Goal: Information Seeking & Learning: Learn about a topic

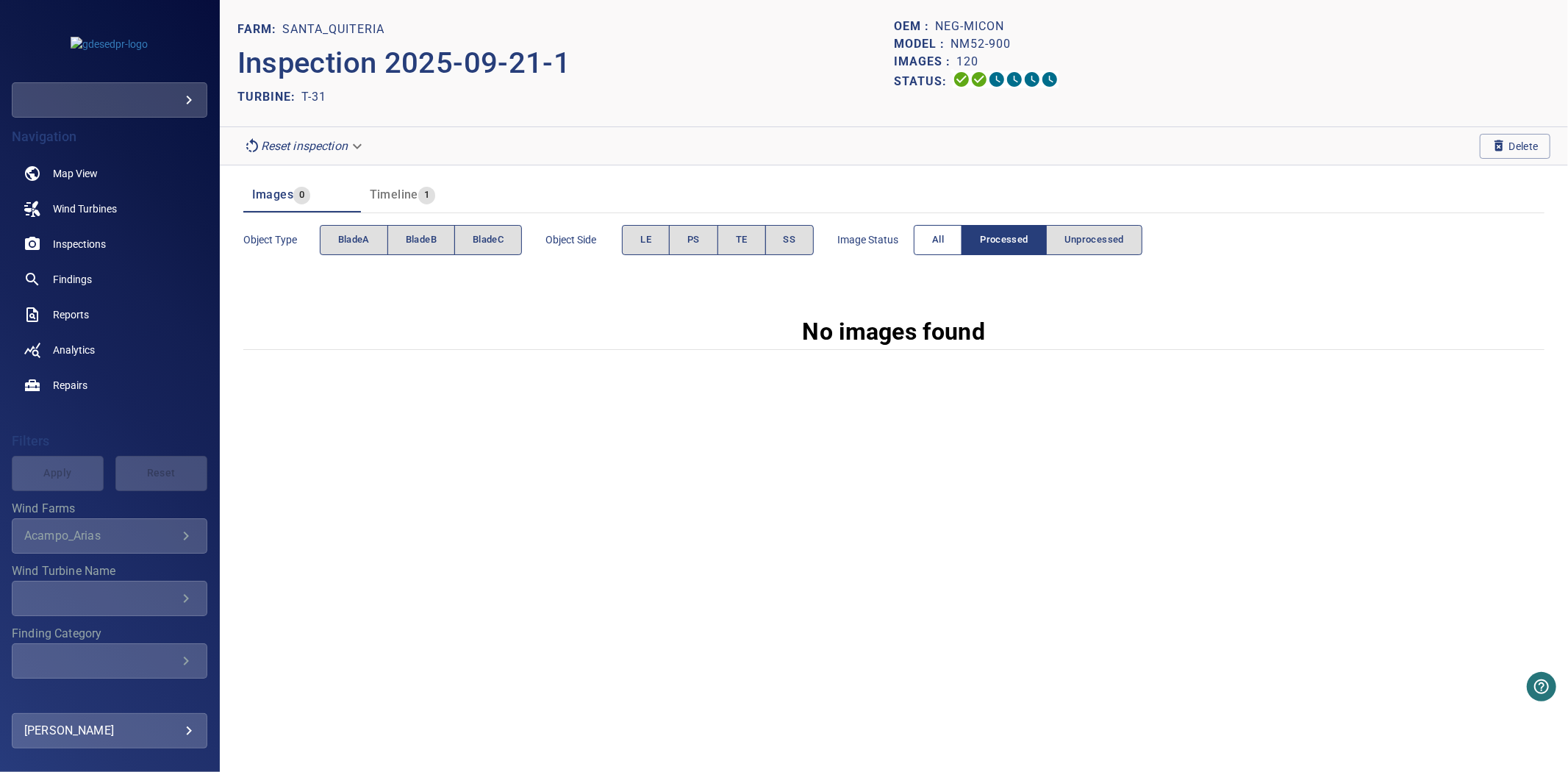
click at [942, 232] on span "All" at bounding box center [938, 240] width 12 height 17
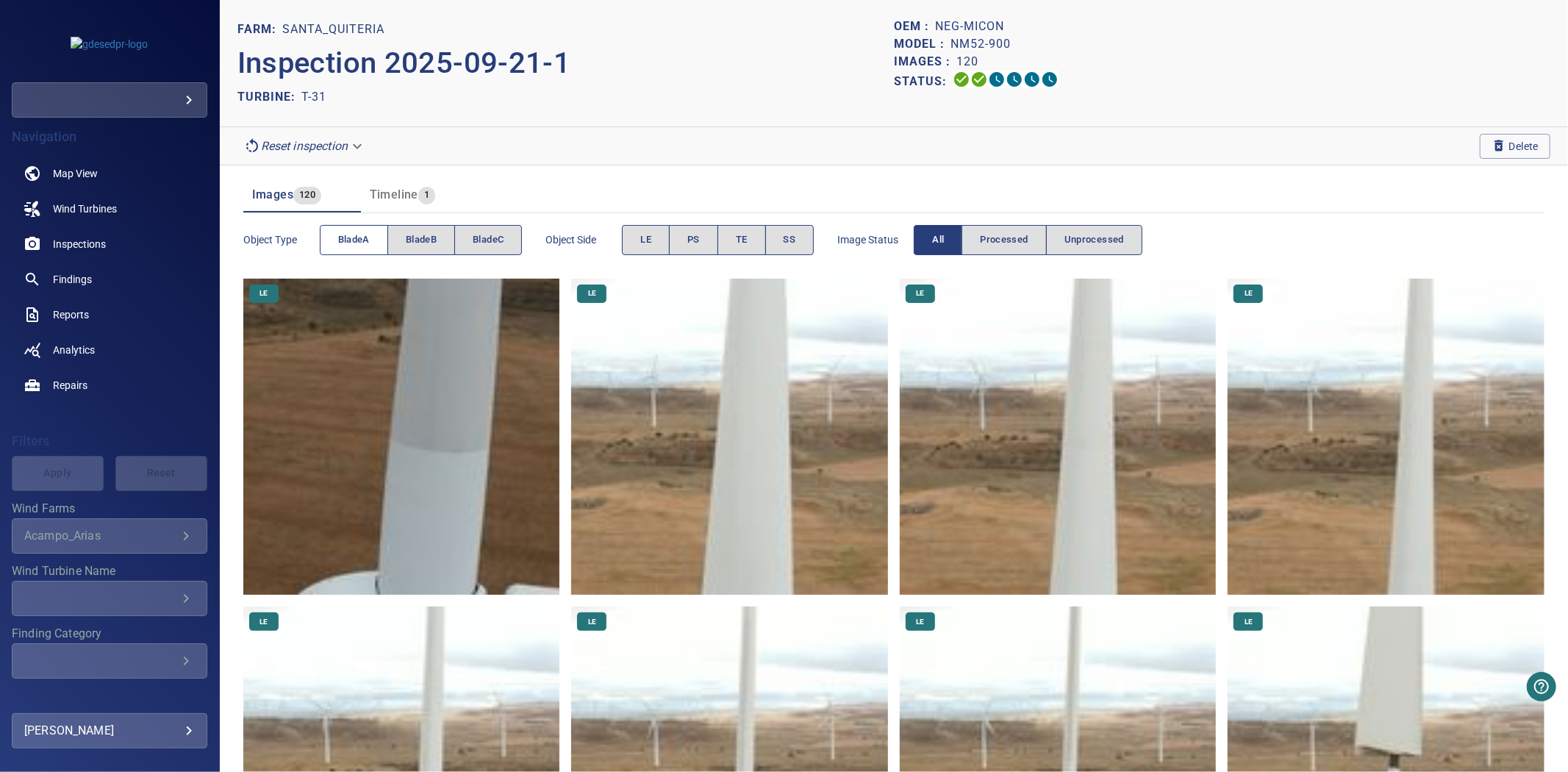
click at [351, 244] on span "bladeA" at bounding box center [354, 240] width 32 height 17
click at [410, 244] on span "bladeB" at bounding box center [421, 240] width 31 height 17
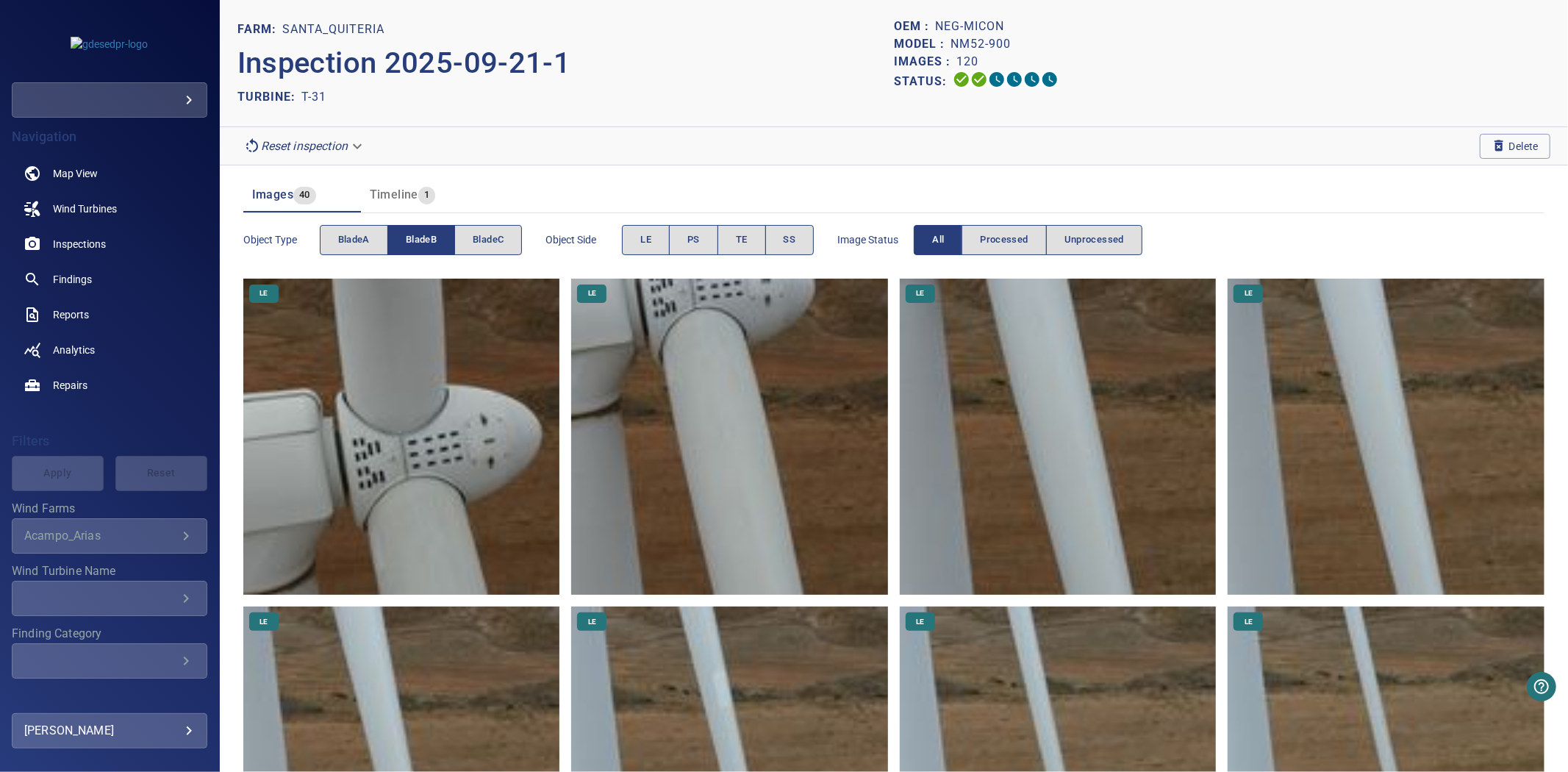
click at [410, 244] on span "bladeB" at bounding box center [421, 240] width 31 height 17
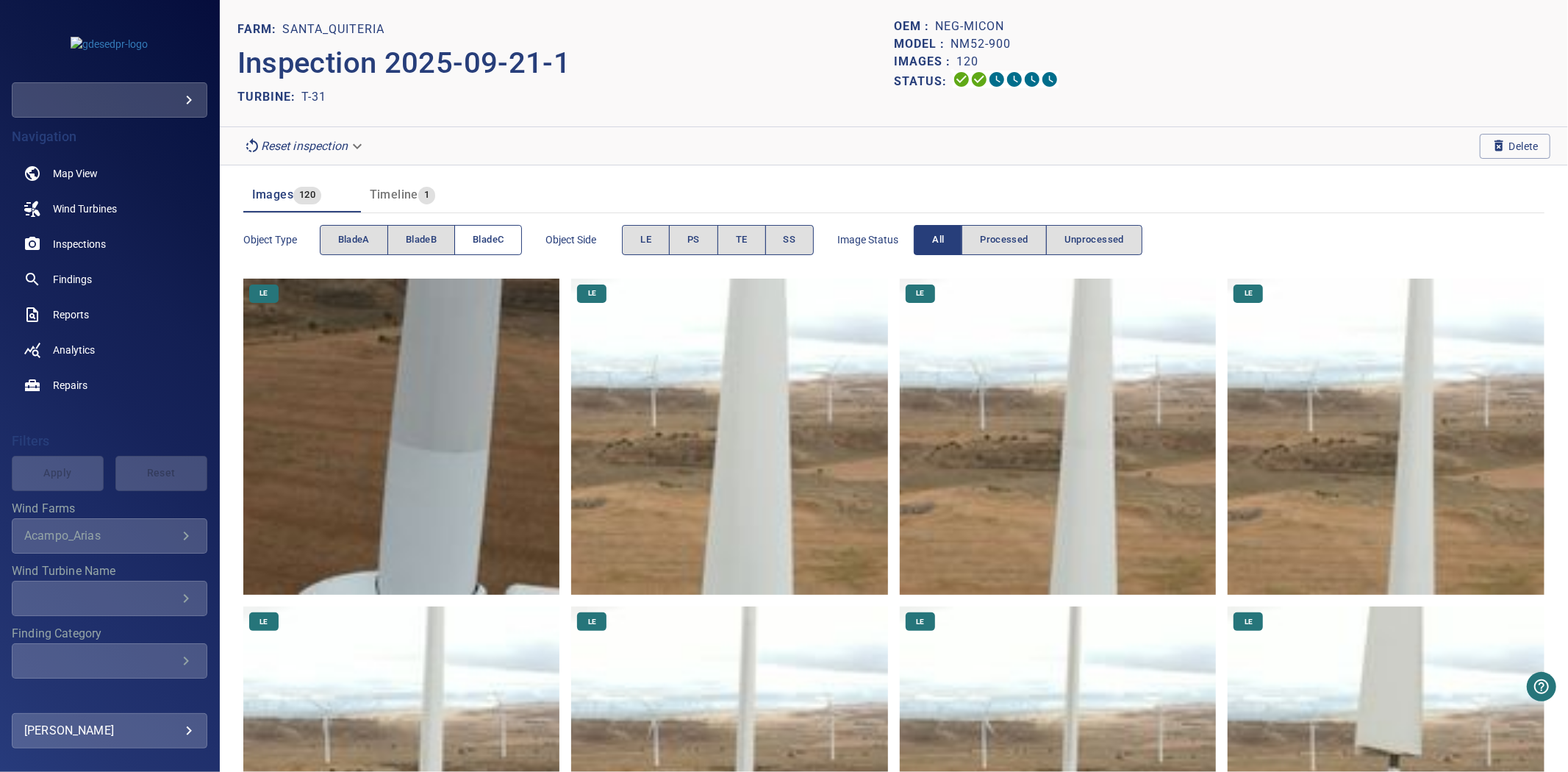
click at [487, 246] on span "bladeC" at bounding box center [487, 240] width 31 height 17
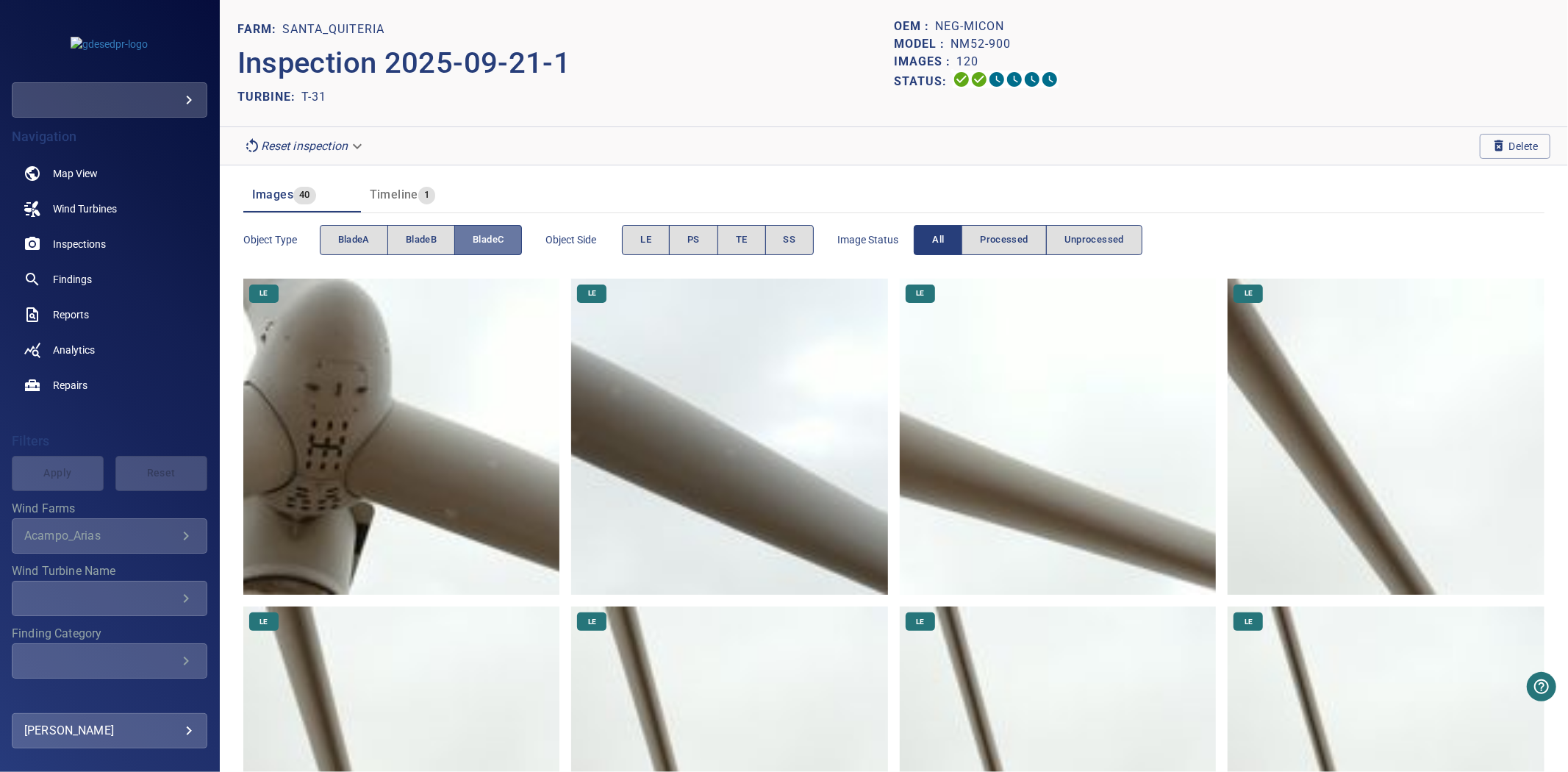
click at [487, 246] on span "bladeC" at bounding box center [487, 240] width 31 height 17
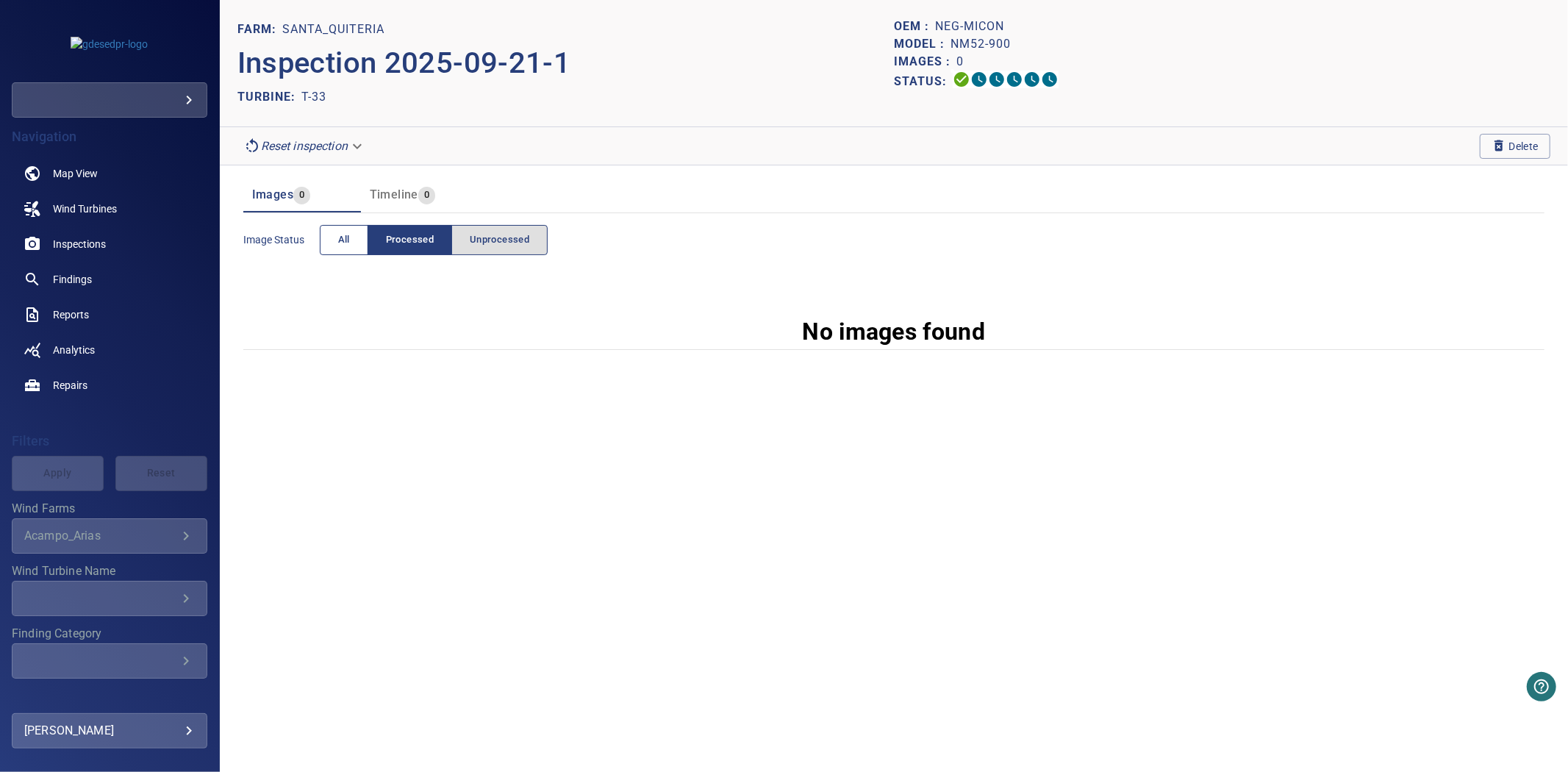
click at [341, 232] on span "All" at bounding box center [344, 240] width 12 height 17
click at [1492, 149] on icon "button" at bounding box center [1500, 146] width 15 height 15
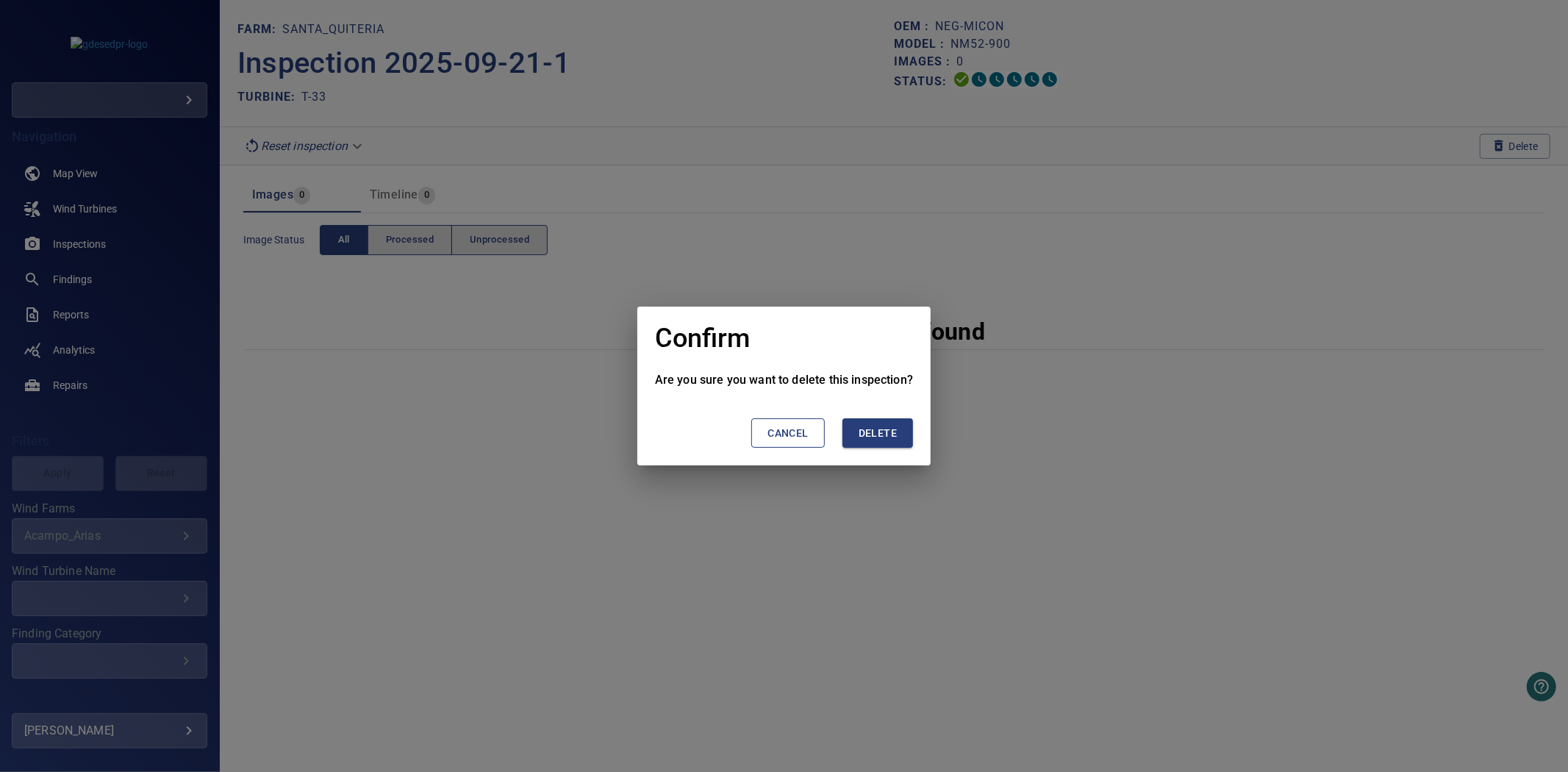
click at [867, 446] on button "Delete" at bounding box center [878, 433] width 71 height 30
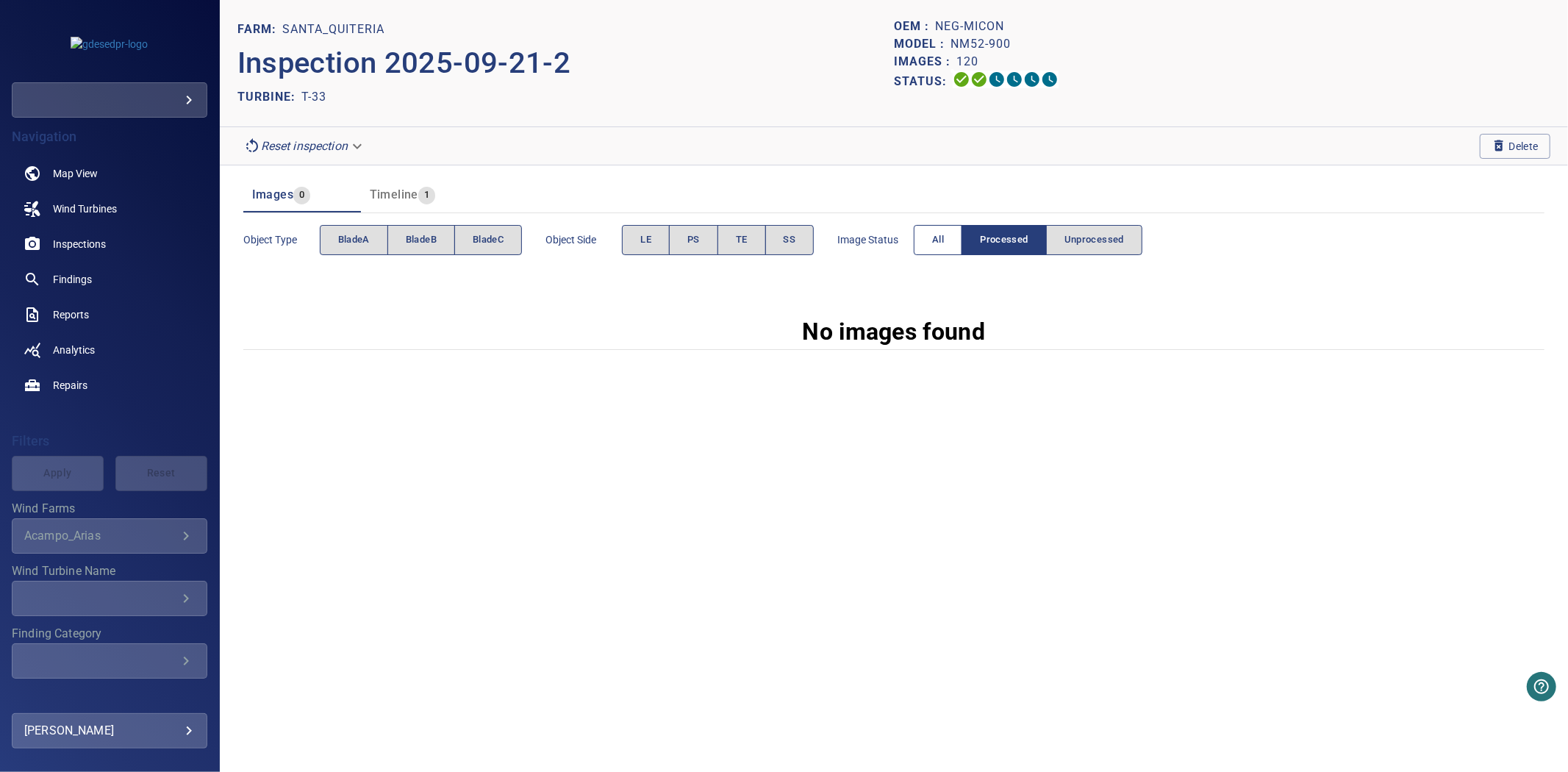
click at [930, 244] on button "All" at bounding box center [939, 240] width 49 height 30
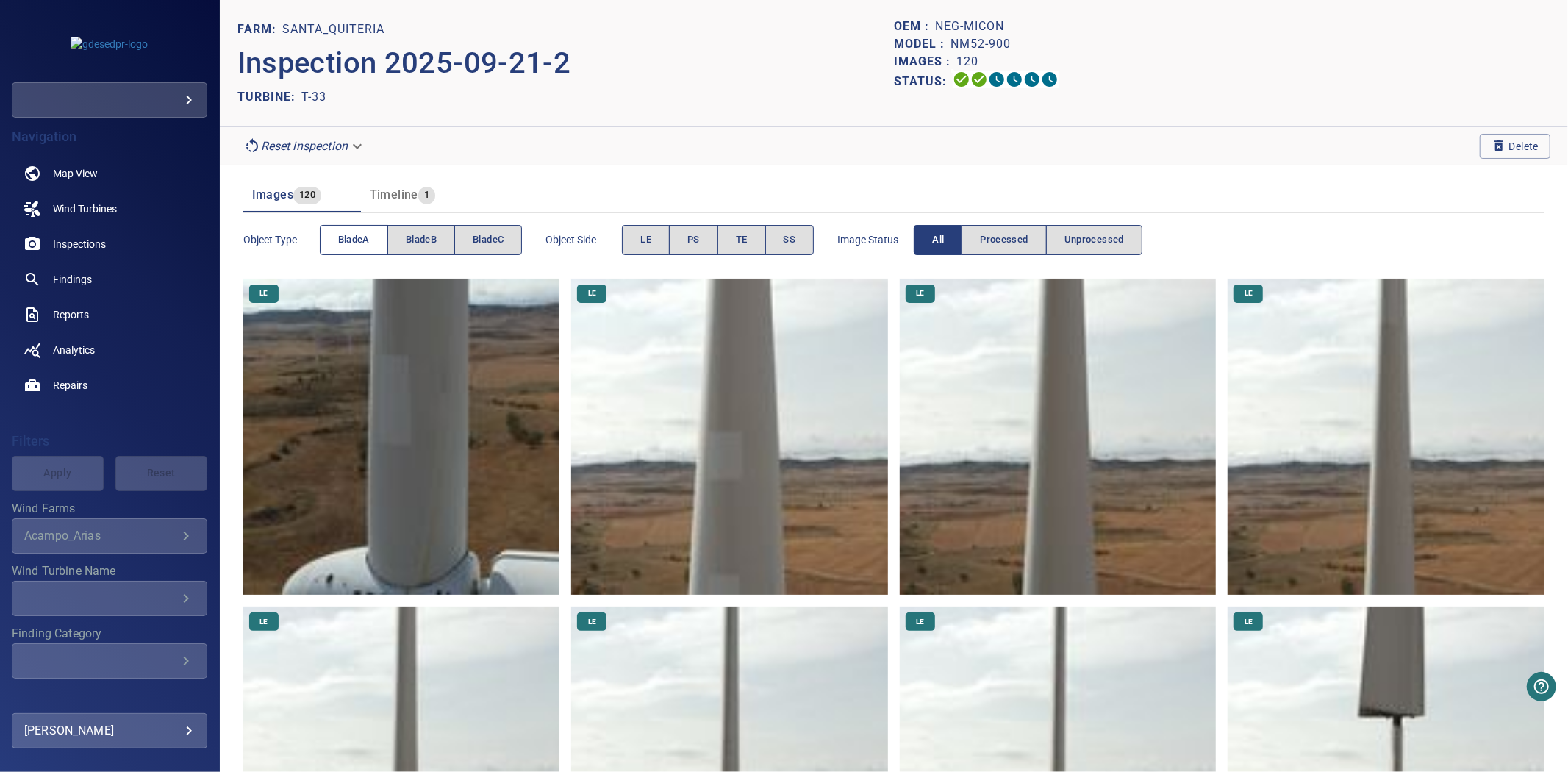
click at [354, 246] on span "bladeA" at bounding box center [354, 240] width 32 height 17
click at [419, 247] on span "bladeB" at bounding box center [421, 240] width 31 height 17
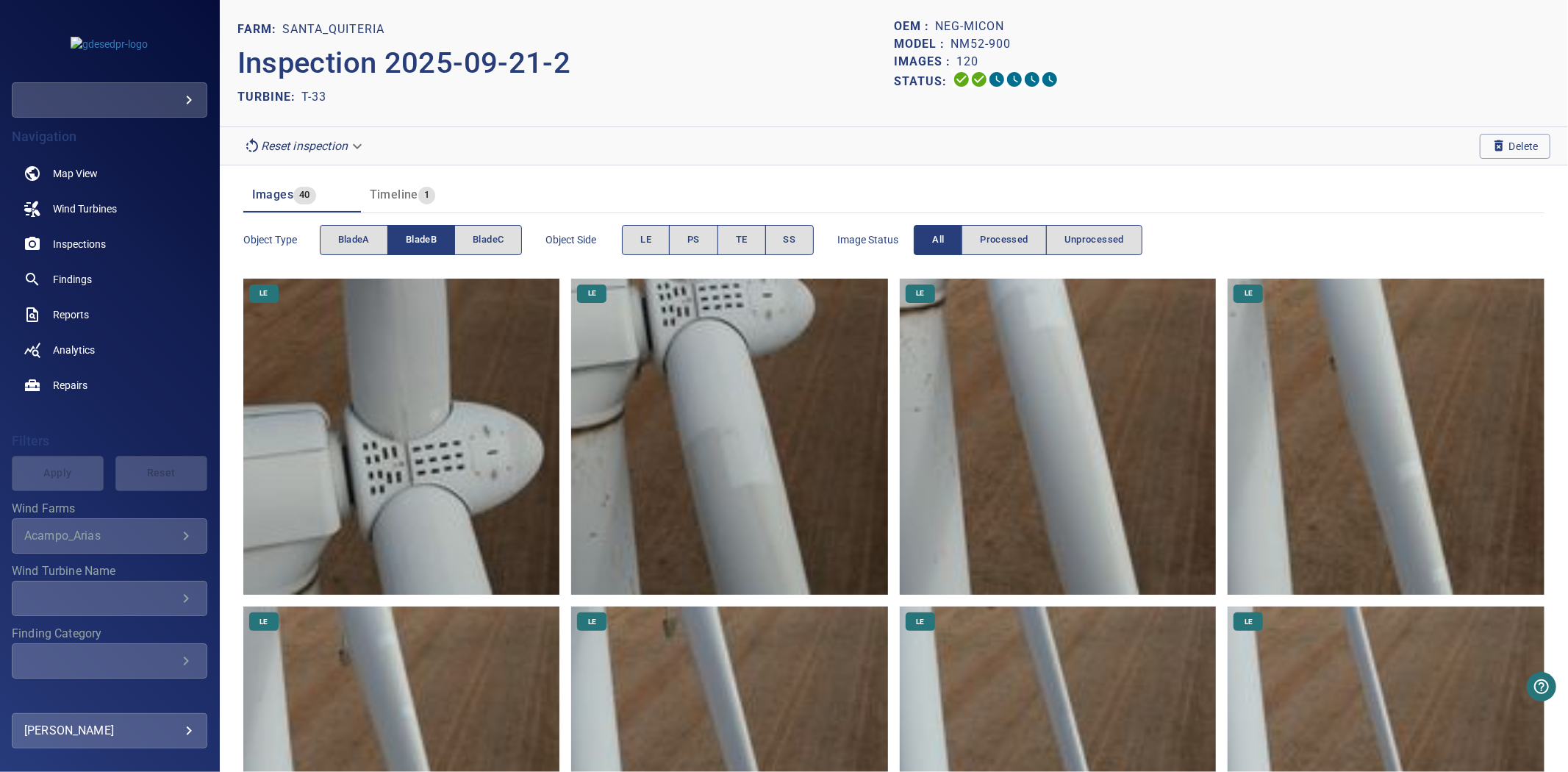
click at [419, 247] on span "bladeB" at bounding box center [421, 240] width 31 height 17
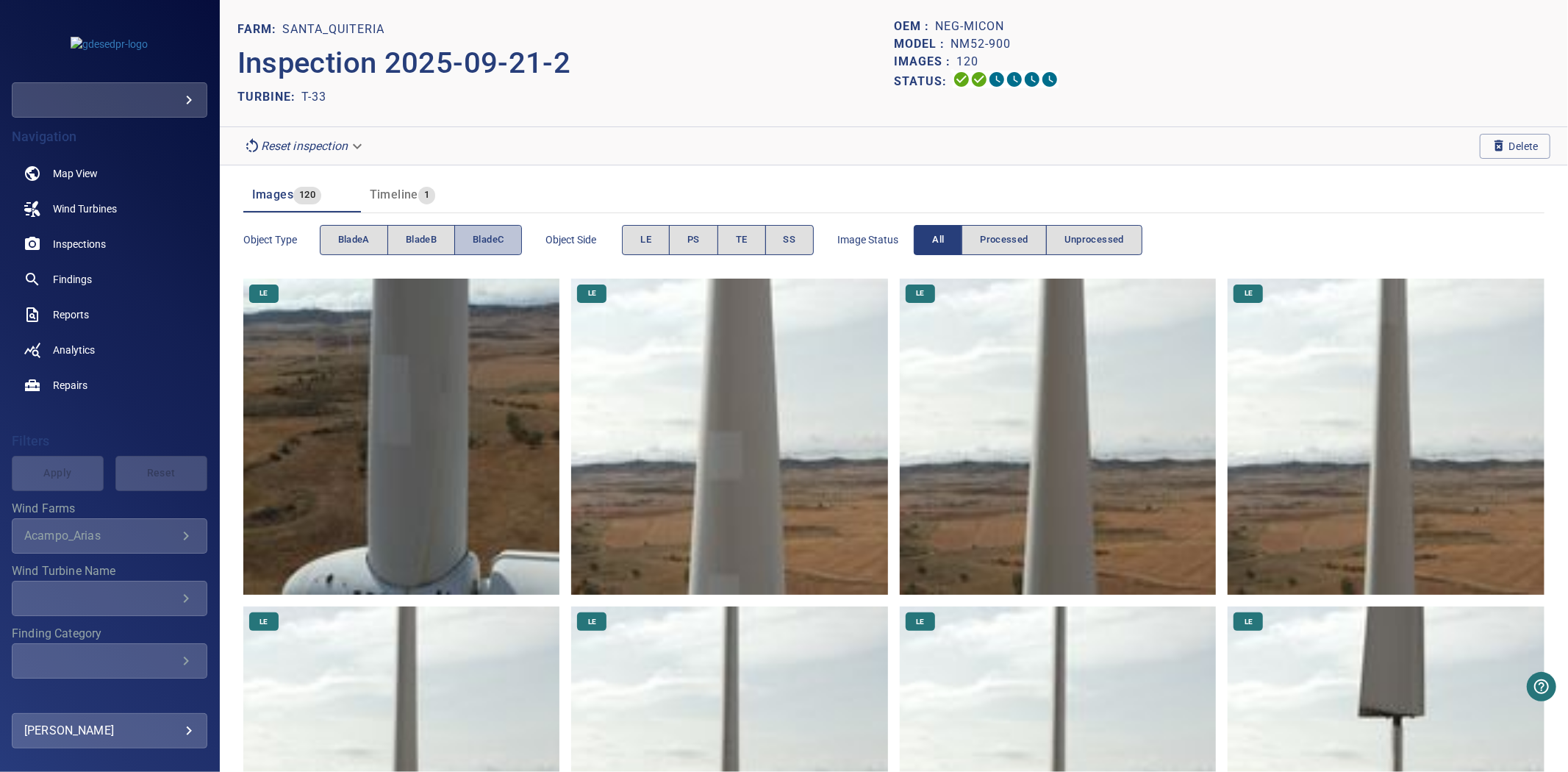
click at [490, 247] on span "bladeC" at bounding box center [487, 240] width 31 height 17
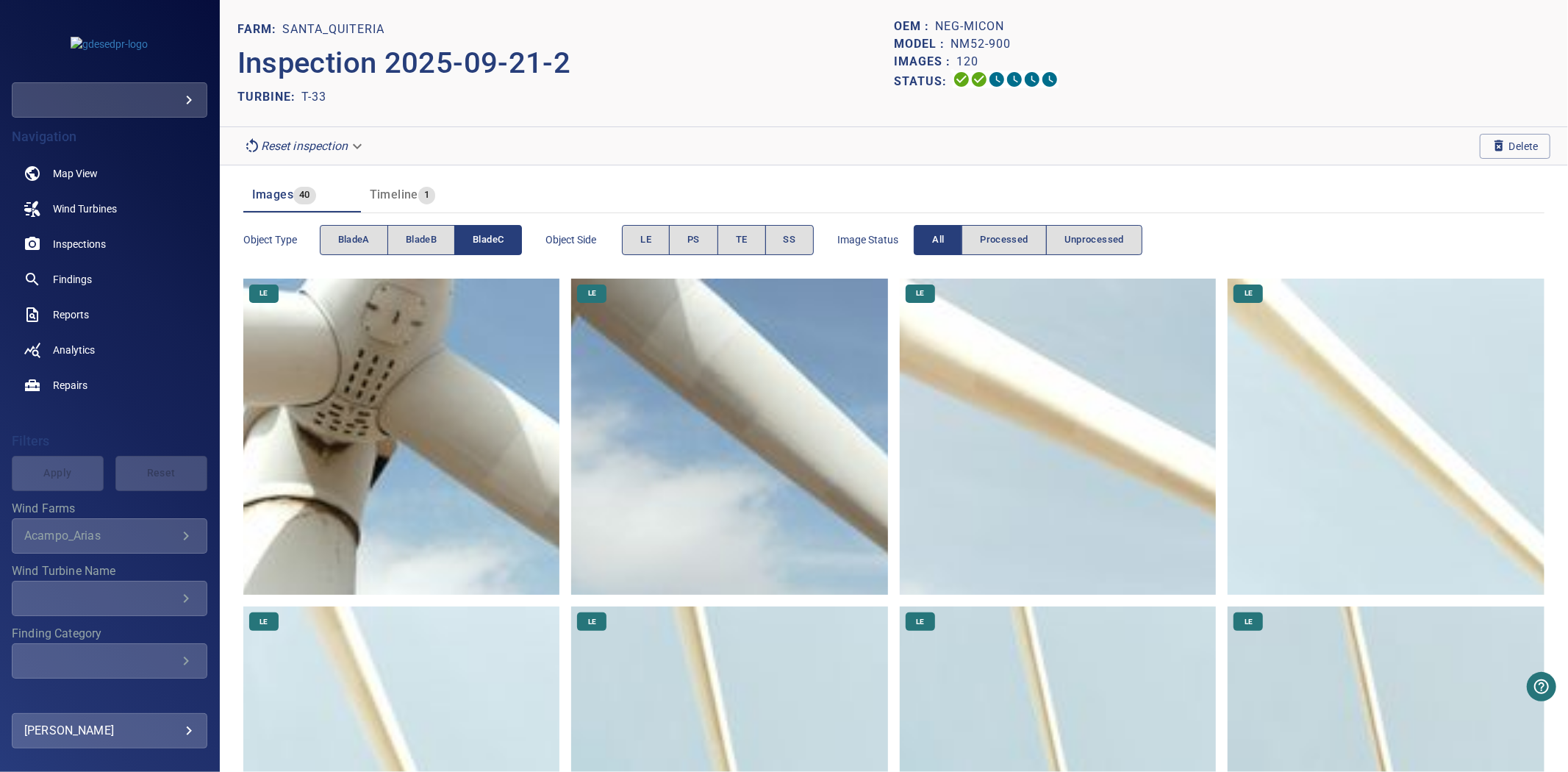
click at [490, 247] on span "bladeC" at bounding box center [487, 240] width 31 height 17
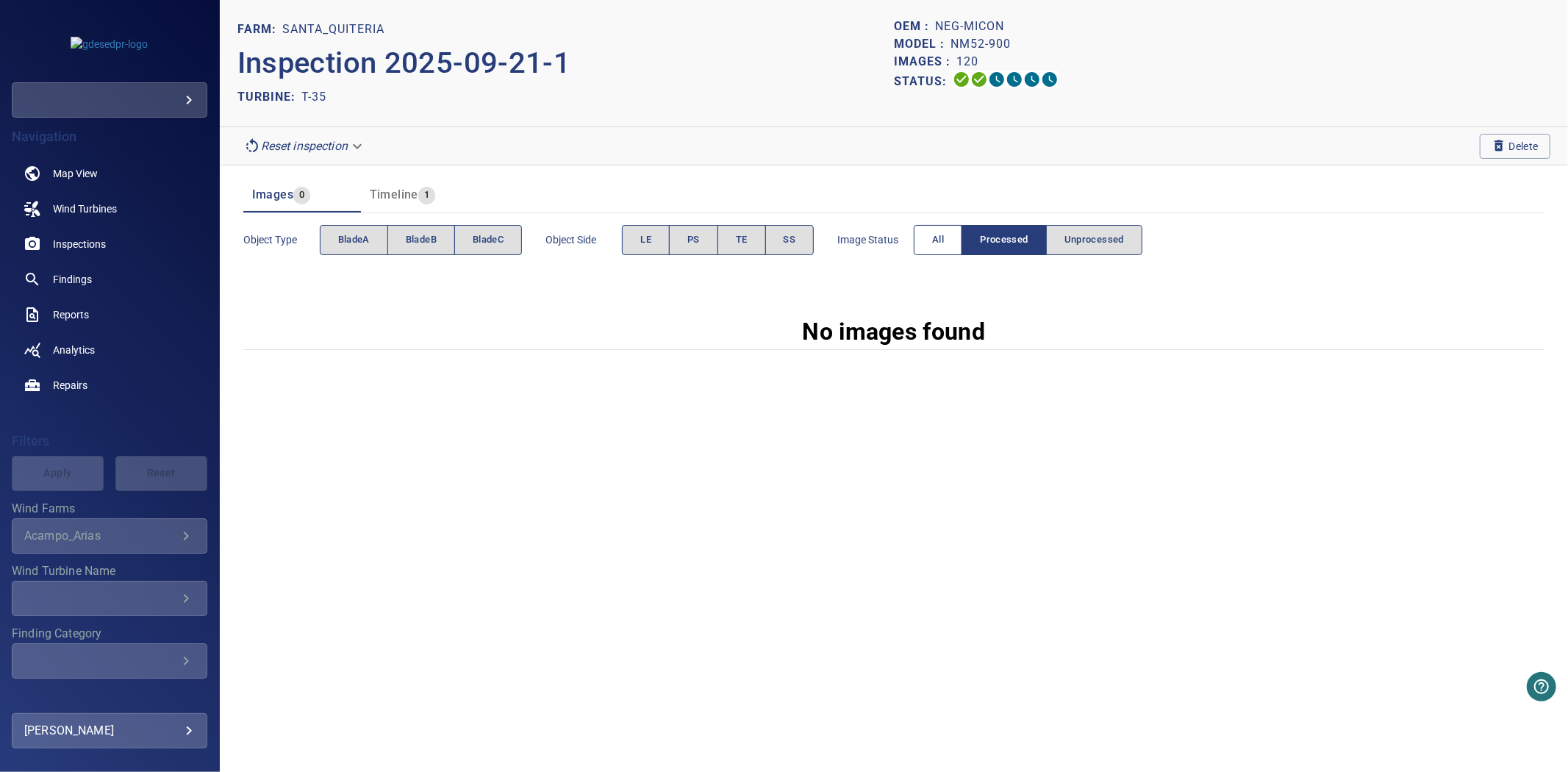
click at [931, 237] on button "All" at bounding box center [939, 240] width 49 height 30
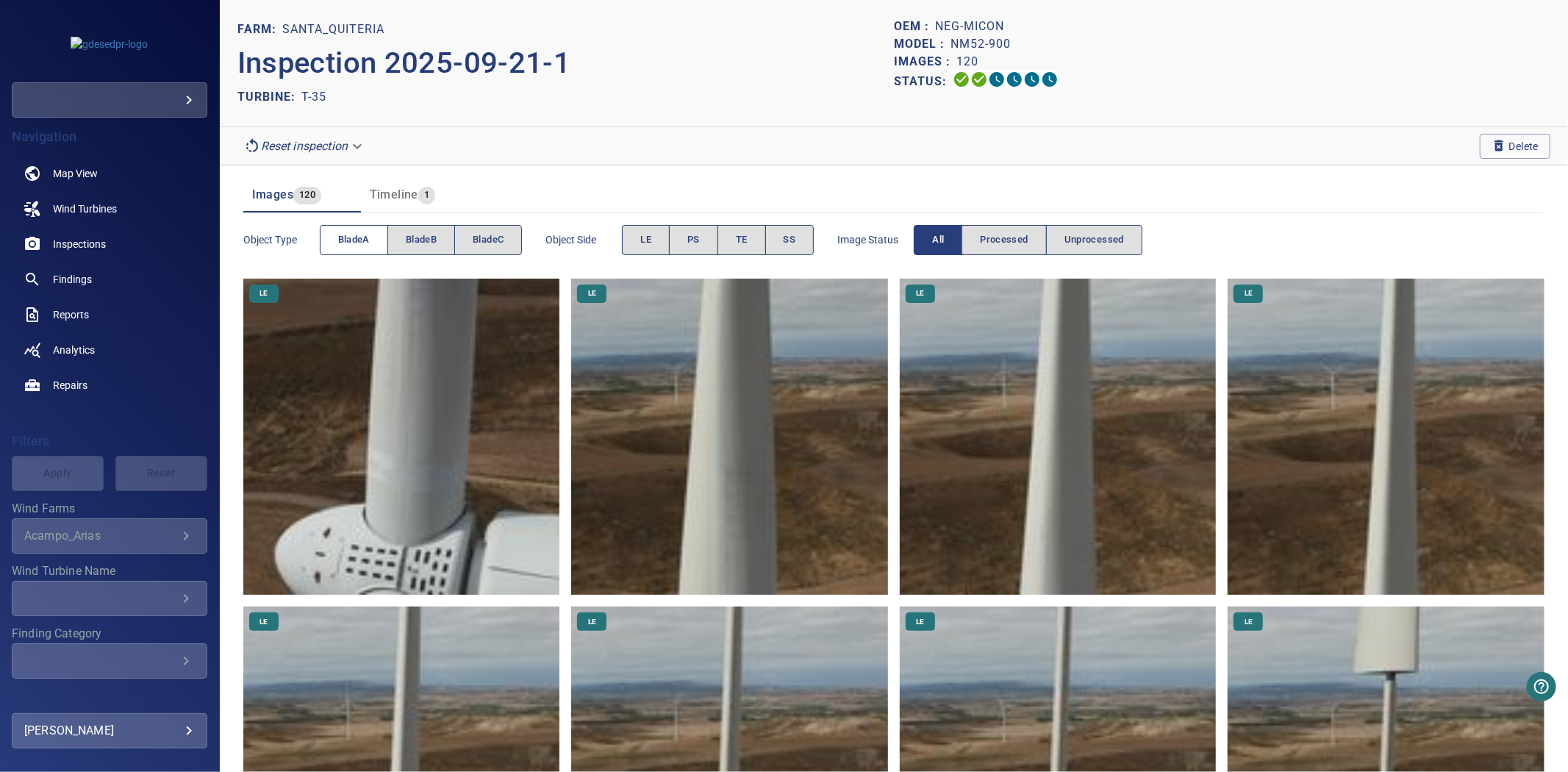
click at [351, 243] on span "bladeA" at bounding box center [354, 240] width 32 height 17
click at [423, 241] on span "bladeB" at bounding box center [421, 240] width 31 height 17
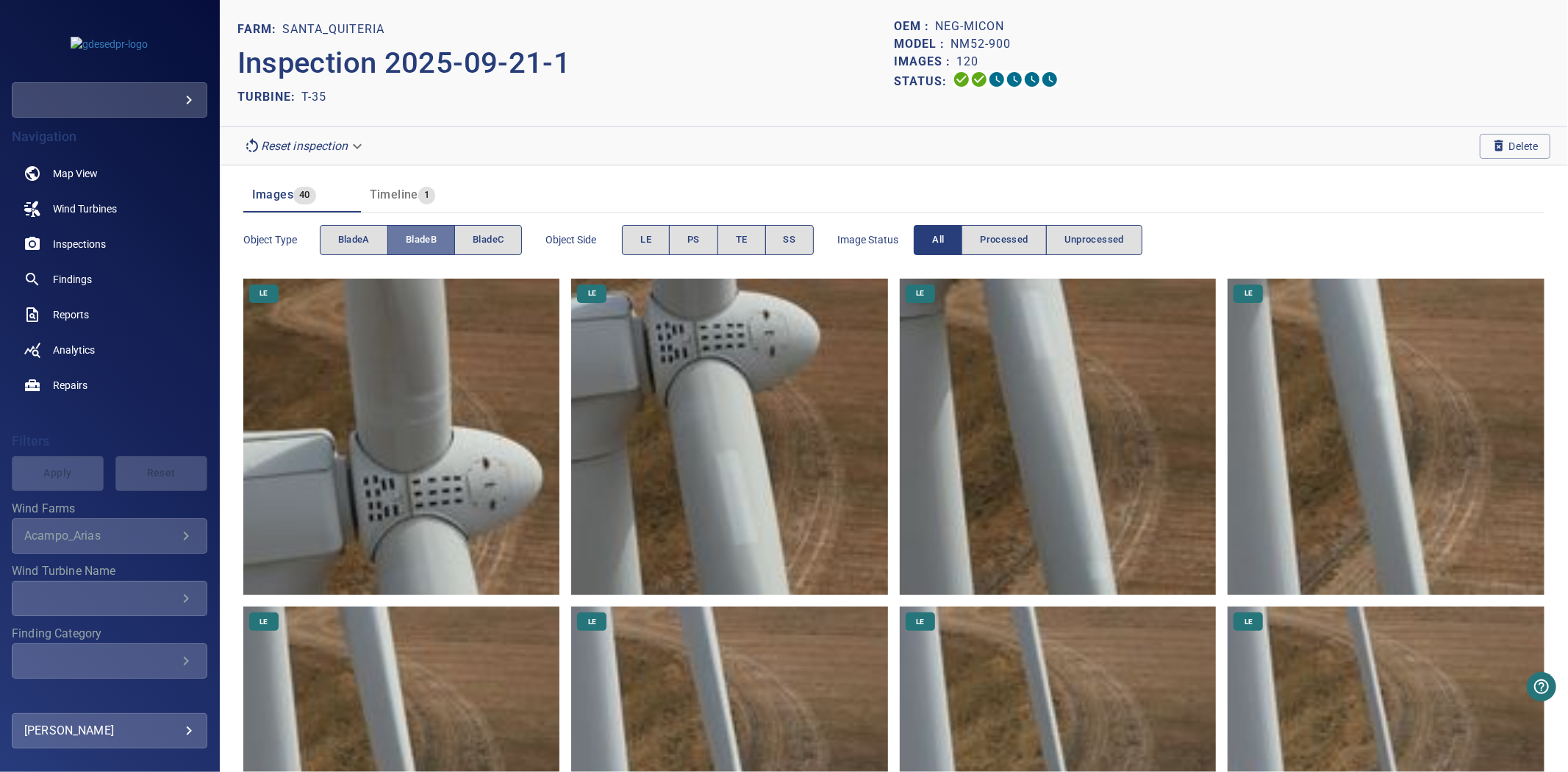
click at [423, 241] on span "bladeB" at bounding box center [421, 240] width 31 height 17
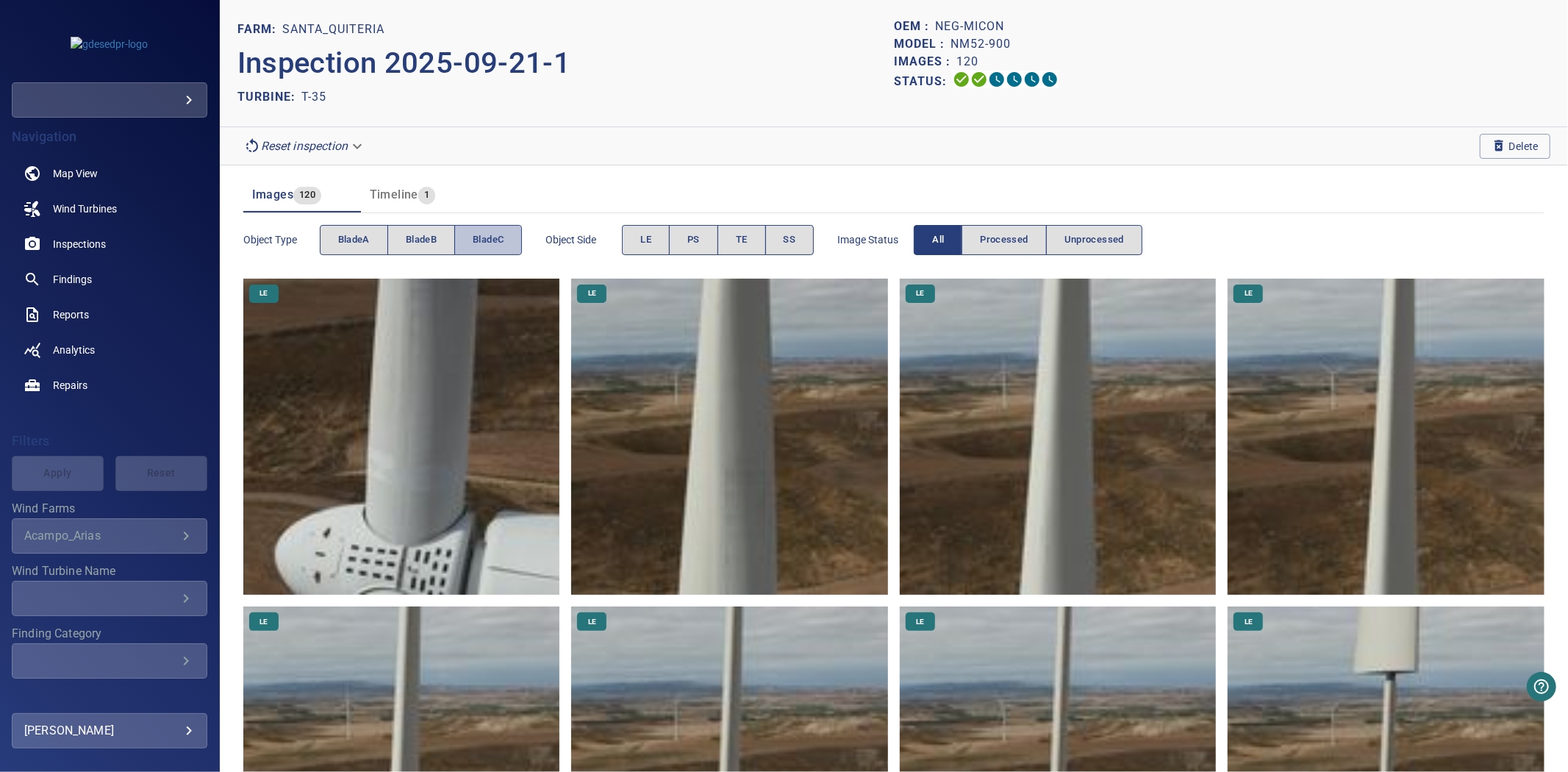
click at [472, 241] on button "bladeC" at bounding box center [488, 240] width 67 height 30
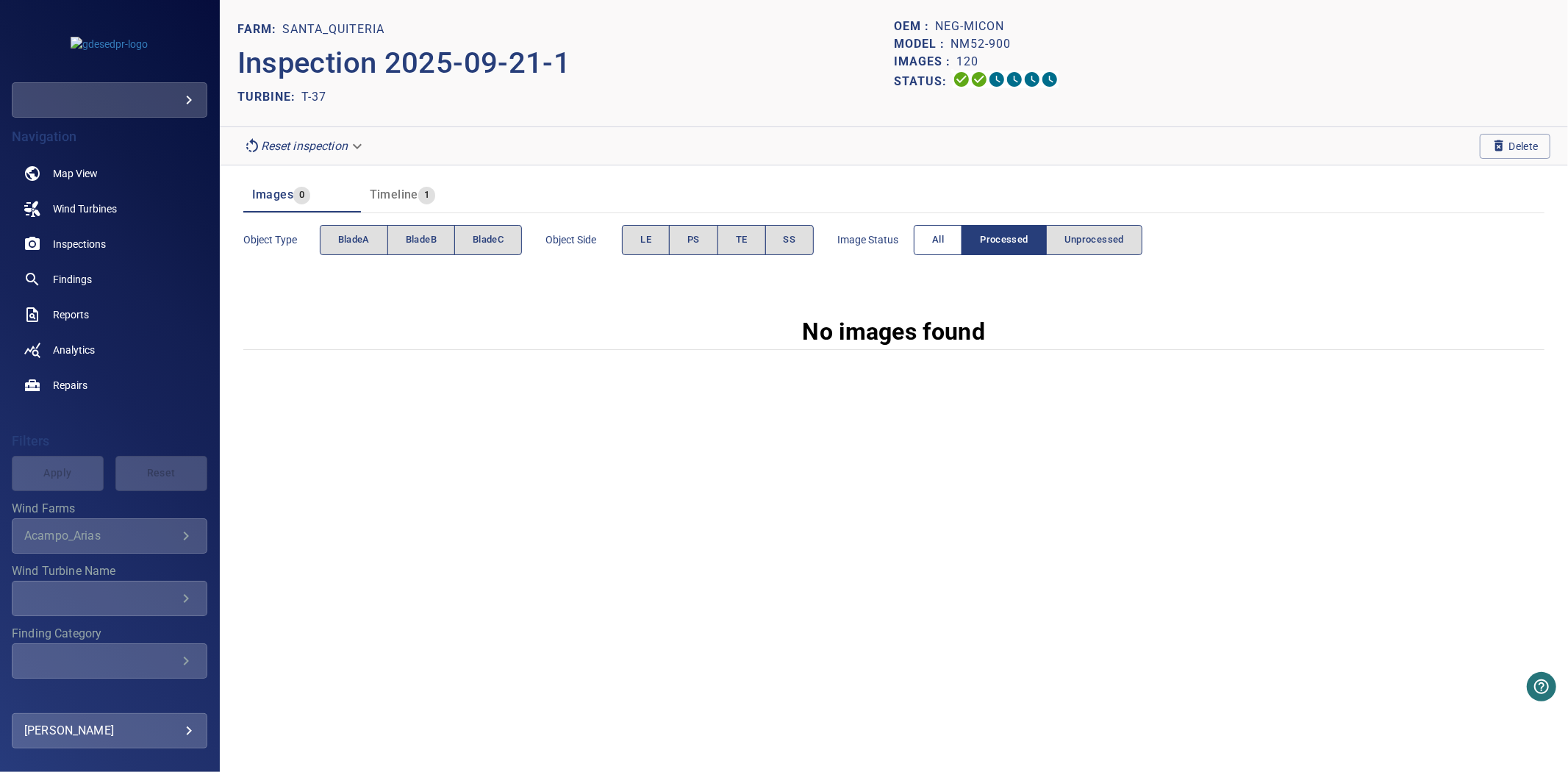
click at [950, 225] on button "All" at bounding box center [939, 240] width 49 height 30
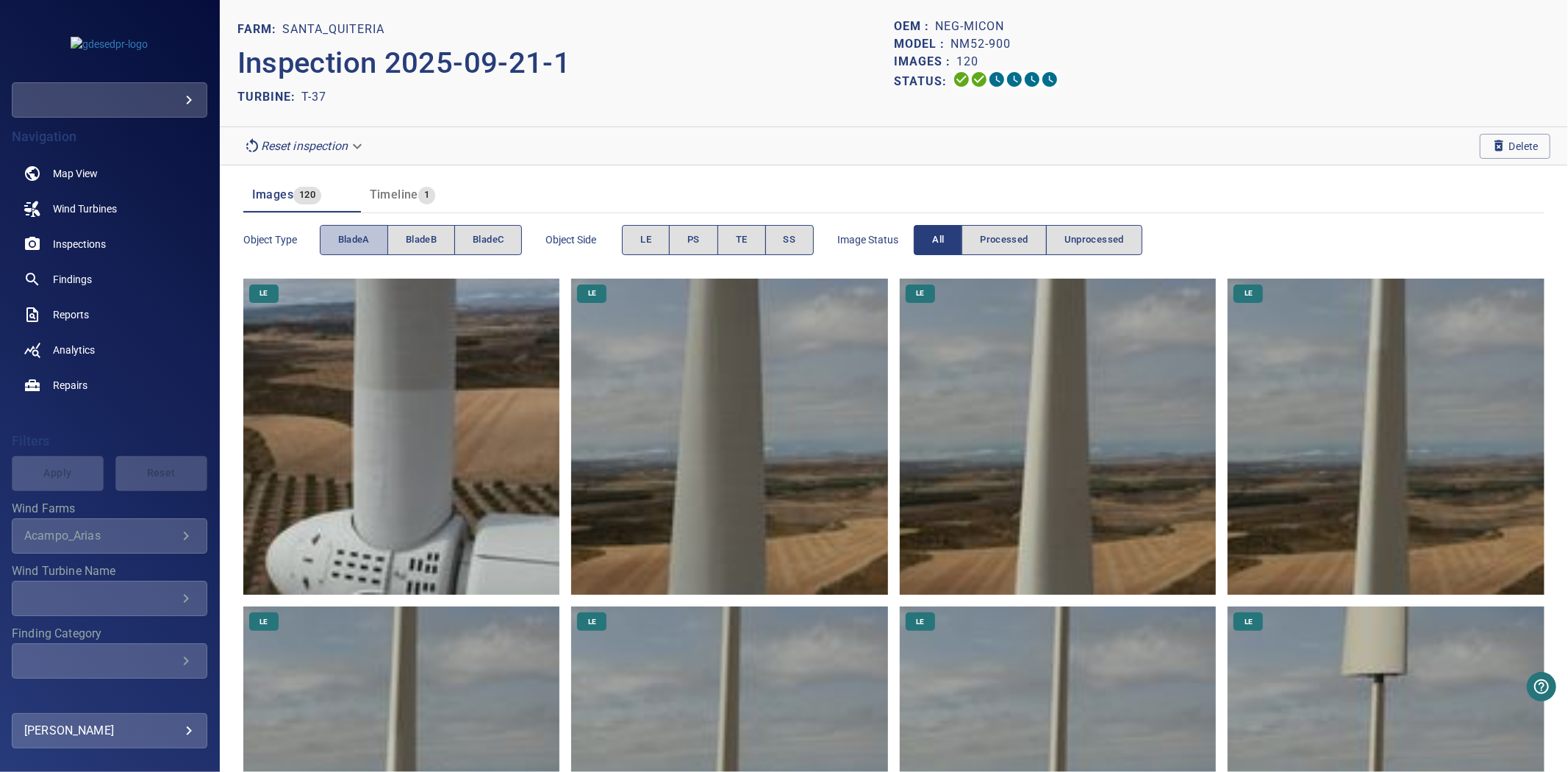
click at [364, 244] on span "bladeA" at bounding box center [354, 240] width 32 height 17
click at [363, 244] on span "bladeA" at bounding box center [354, 240] width 32 height 17
click at [413, 232] on span "bladeB" at bounding box center [421, 240] width 31 height 17
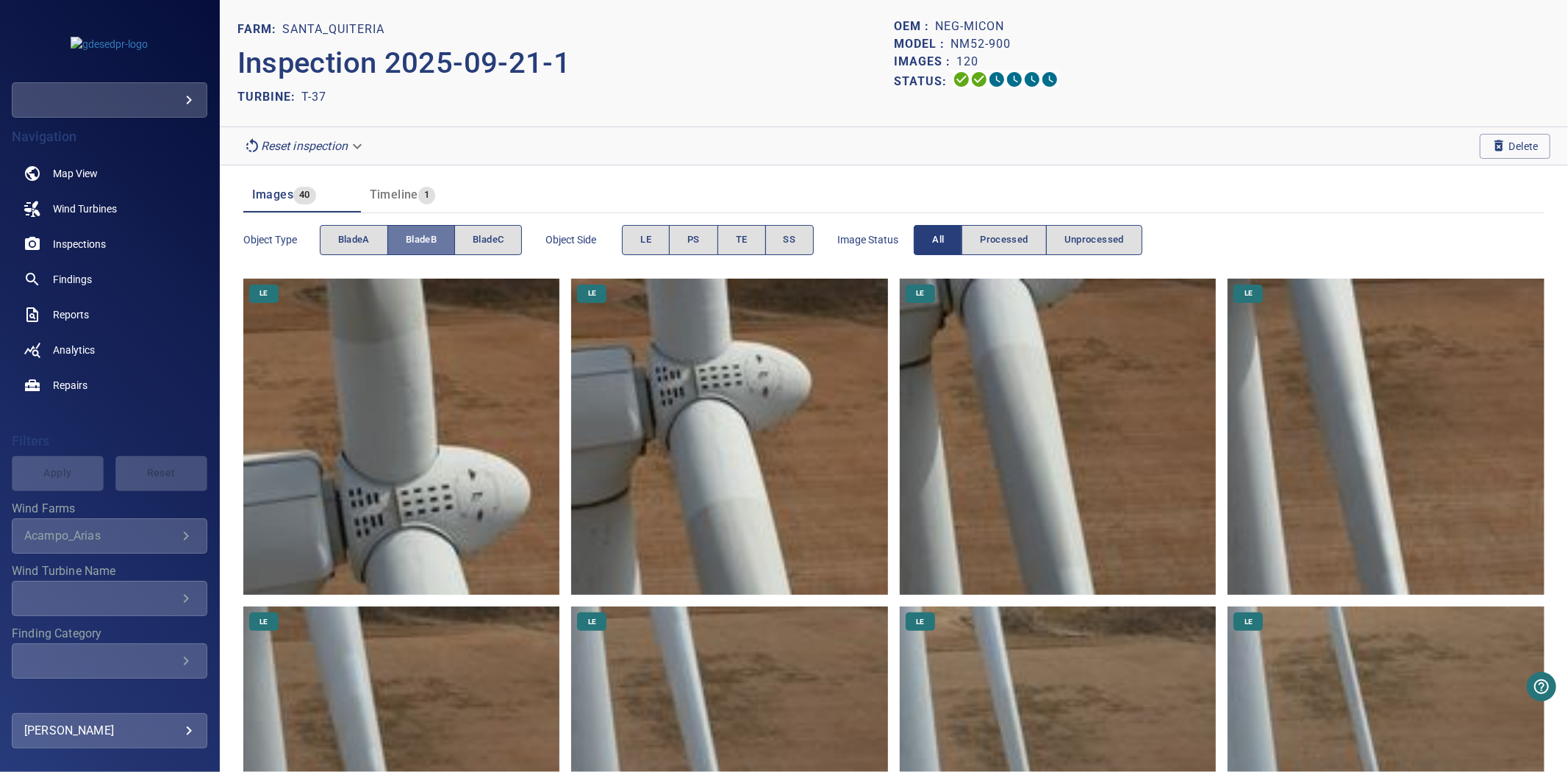
click at [413, 232] on span "bladeB" at bounding box center [421, 240] width 31 height 17
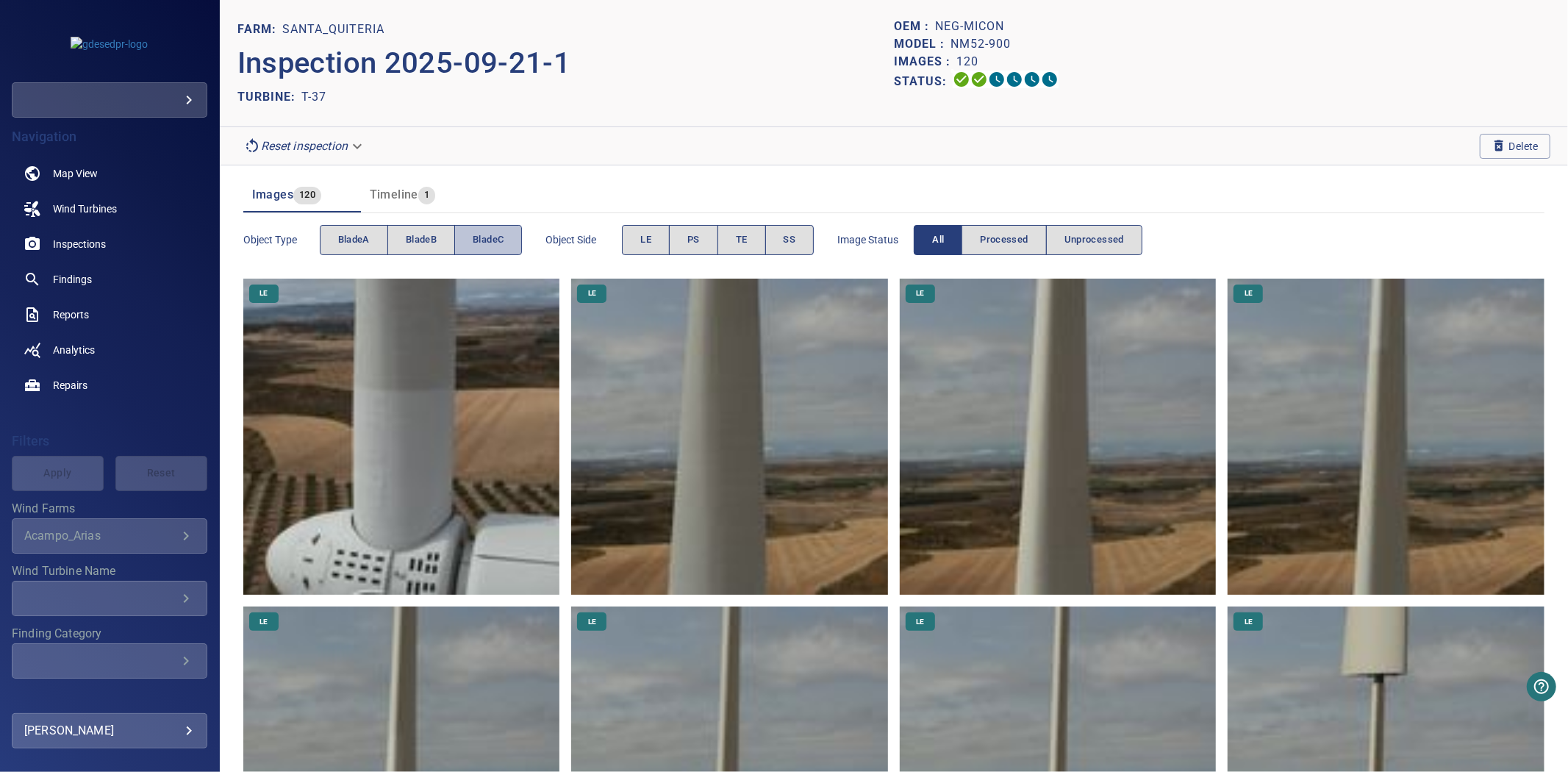
click at [498, 243] on span "bladeC" at bounding box center [487, 240] width 31 height 17
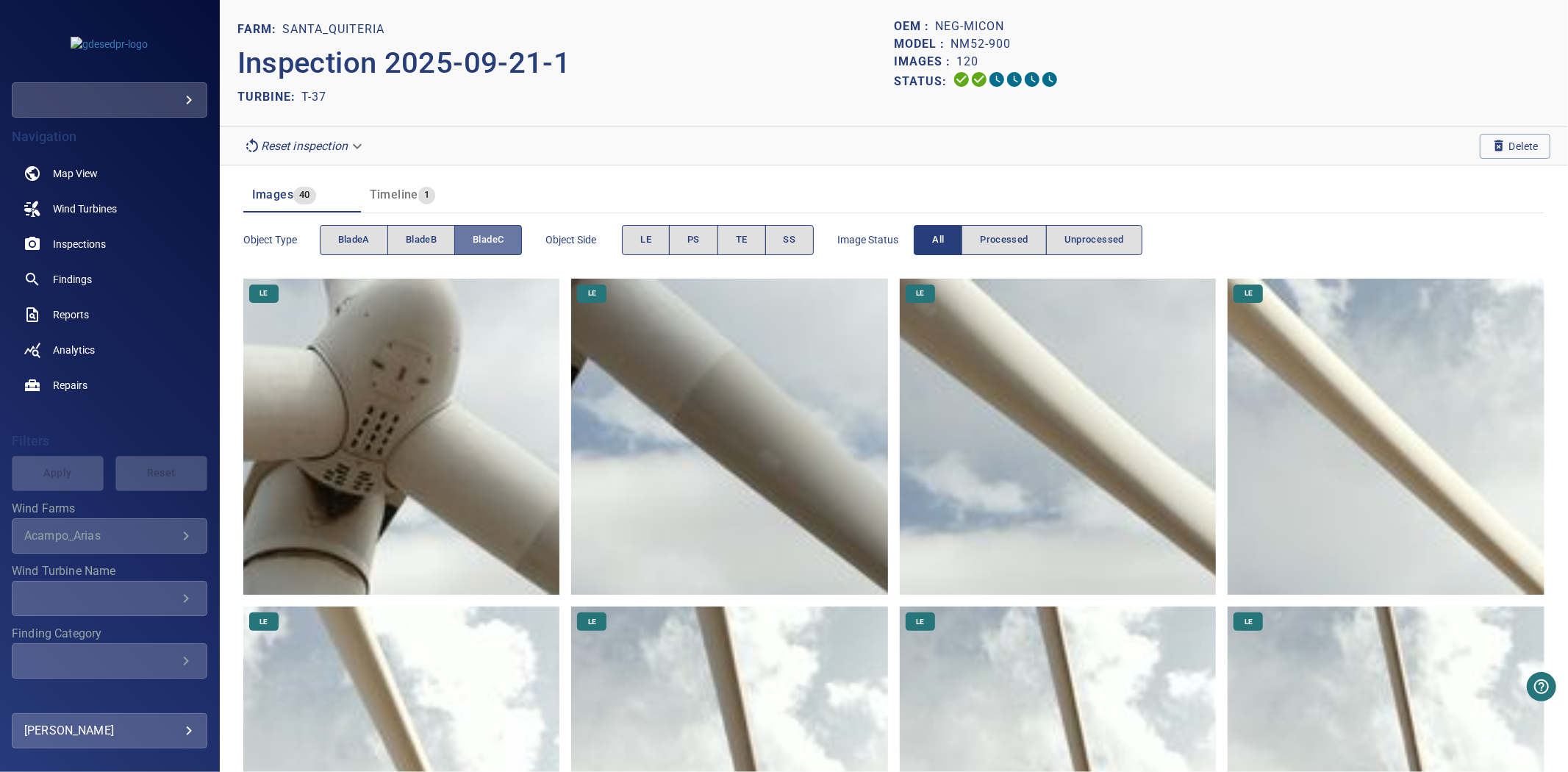
click at [498, 243] on span "bladeC" at bounding box center [487, 240] width 31 height 17
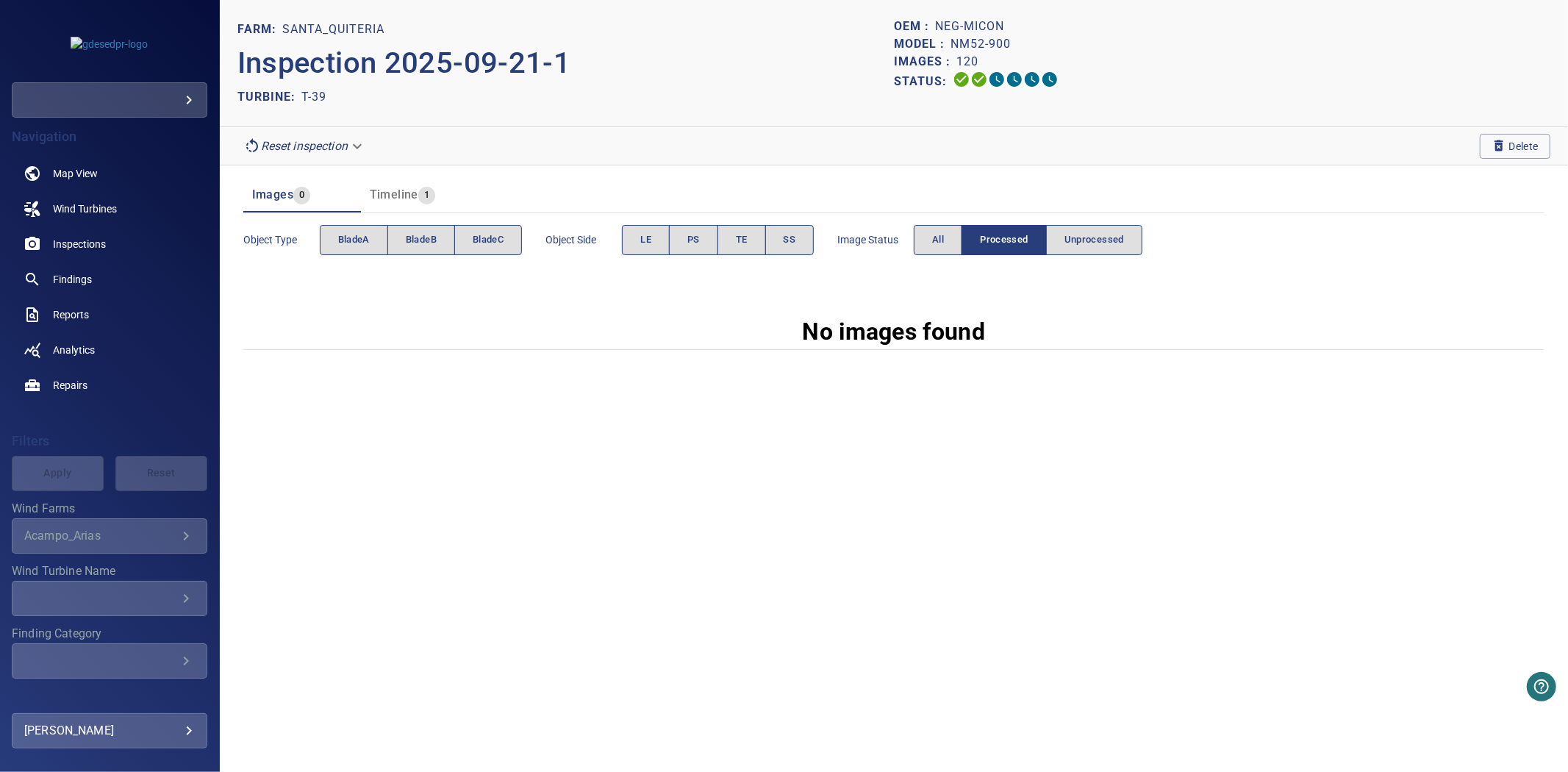
click at [914, 241] on span "Image Status" at bounding box center [876, 240] width 77 height 15
click at [918, 240] on button "All" at bounding box center [939, 240] width 49 height 30
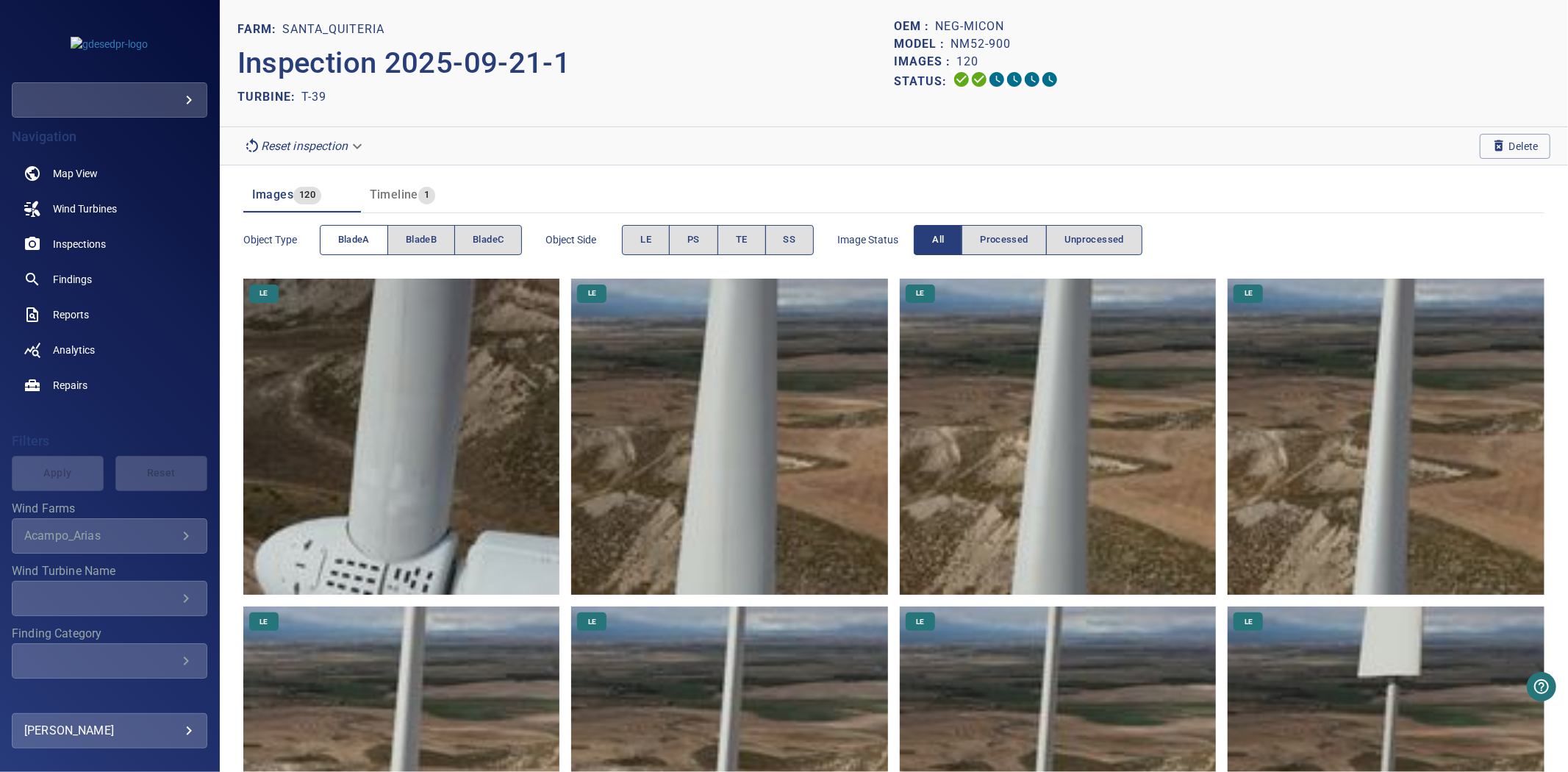
click at [346, 245] on span "bladeA" at bounding box center [354, 240] width 32 height 17
click at [422, 244] on span "bladeB" at bounding box center [421, 240] width 31 height 17
click at [500, 238] on span "bladeC" at bounding box center [487, 240] width 31 height 17
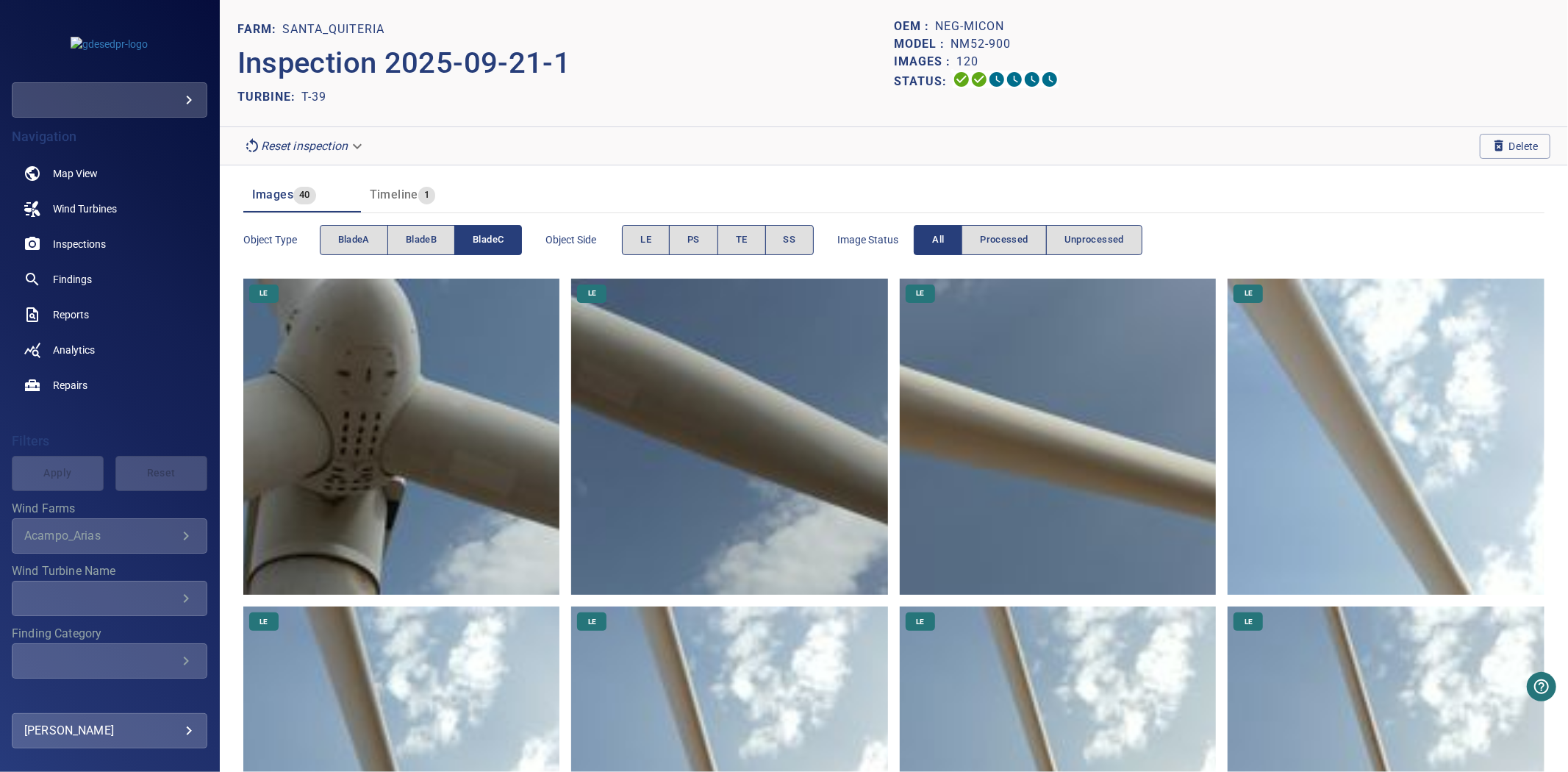
click at [500, 238] on span "bladeC" at bounding box center [487, 240] width 31 height 17
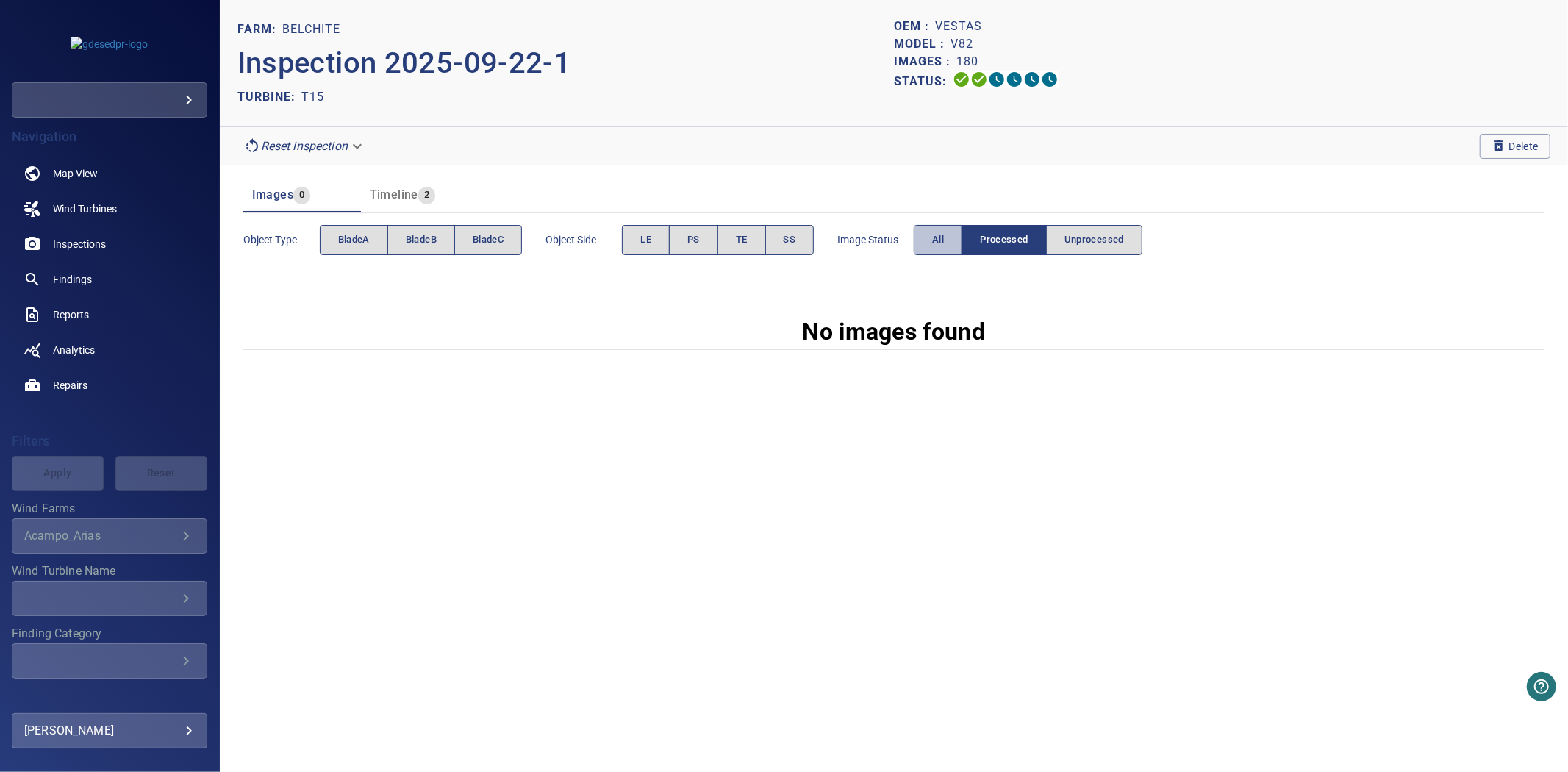
click at [929, 232] on button "All" at bounding box center [939, 240] width 49 height 30
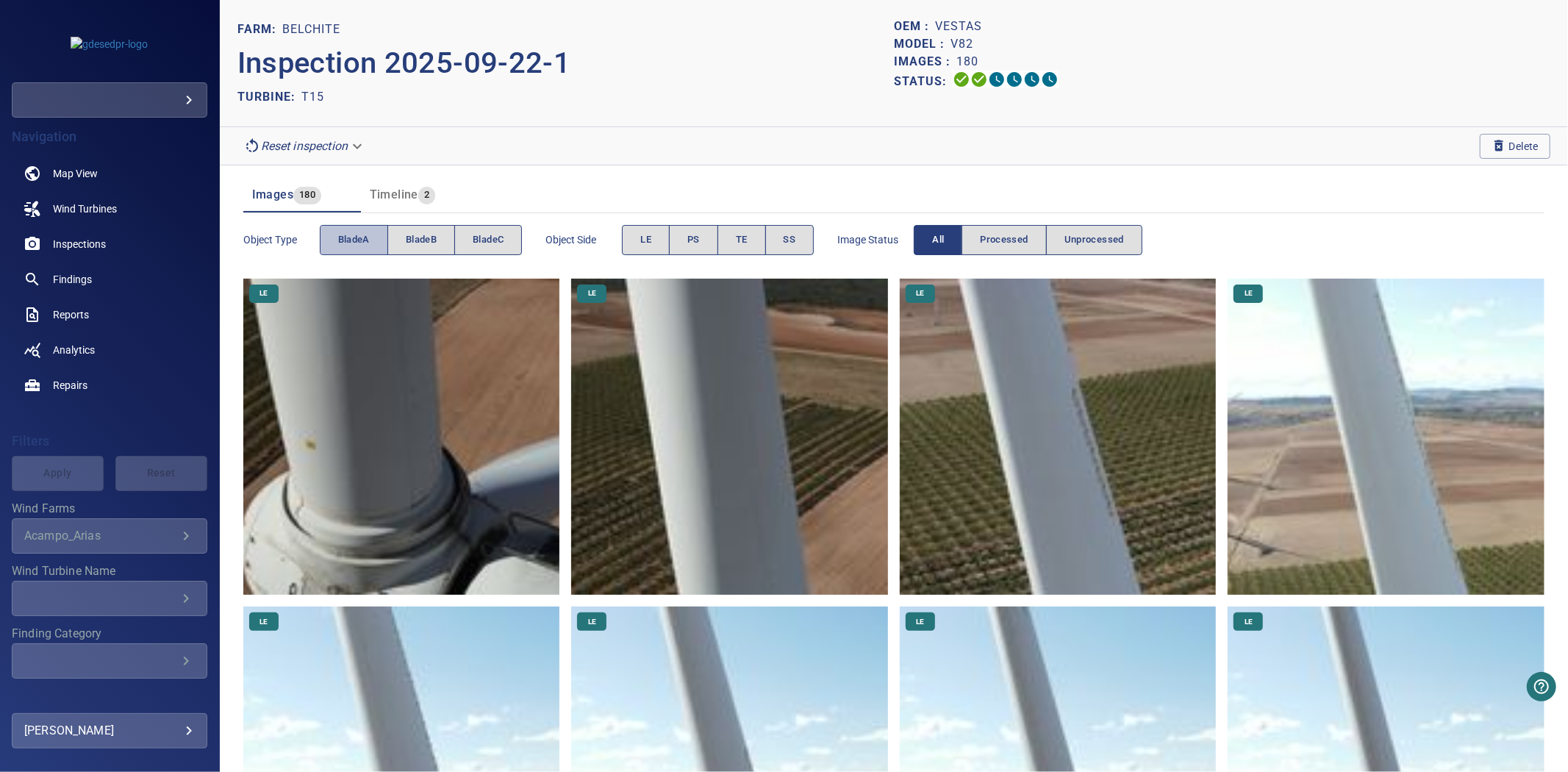
click at [357, 235] on span "bladeA" at bounding box center [354, 240] width 32 height 17
click at [406, 239] on span "bladeB" at bounding box center [421, 240] width 31 height 17
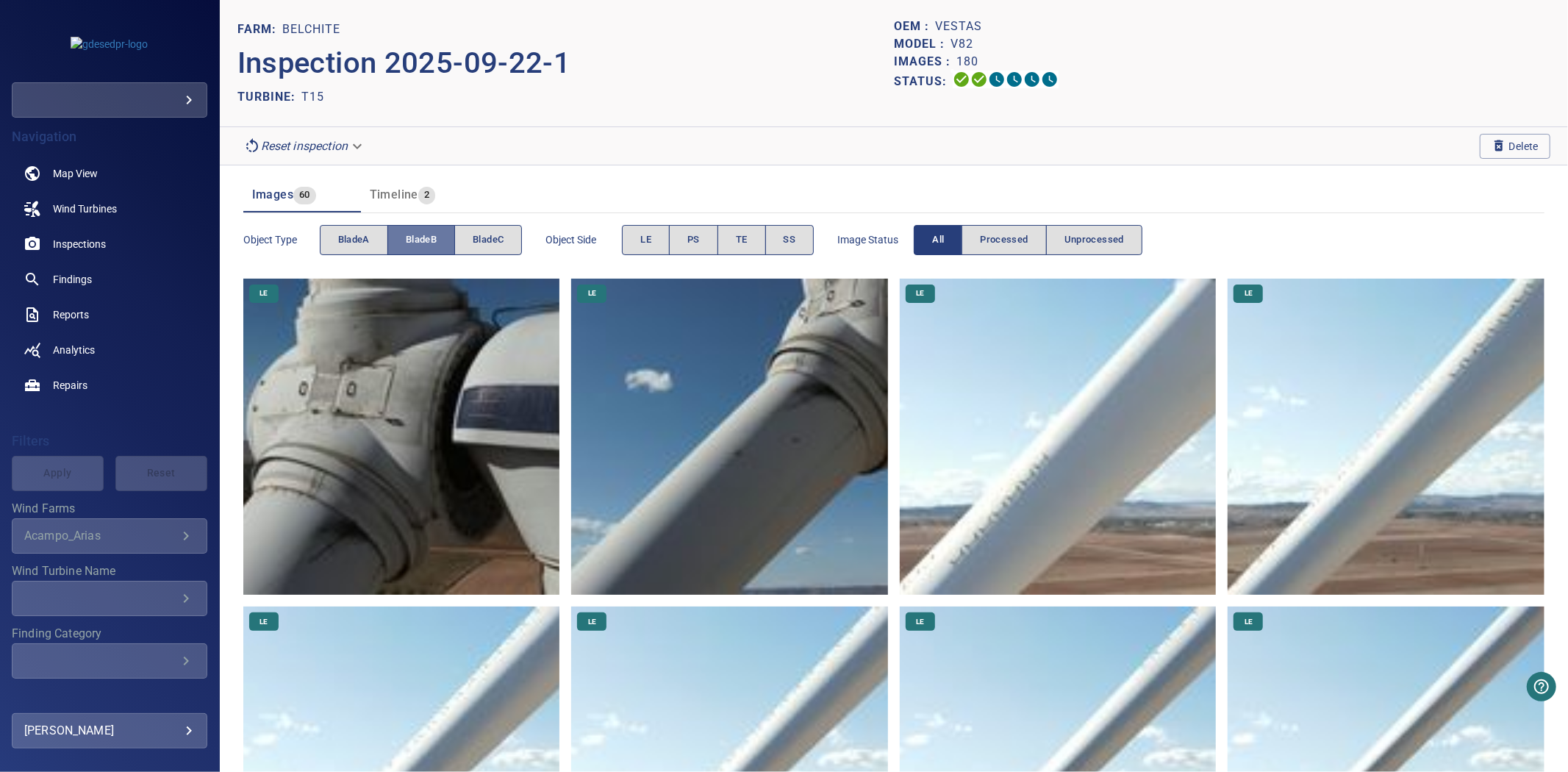
click at [406, 239] on span "bladeB" at bounding box center [421, 240] width 31 height 17
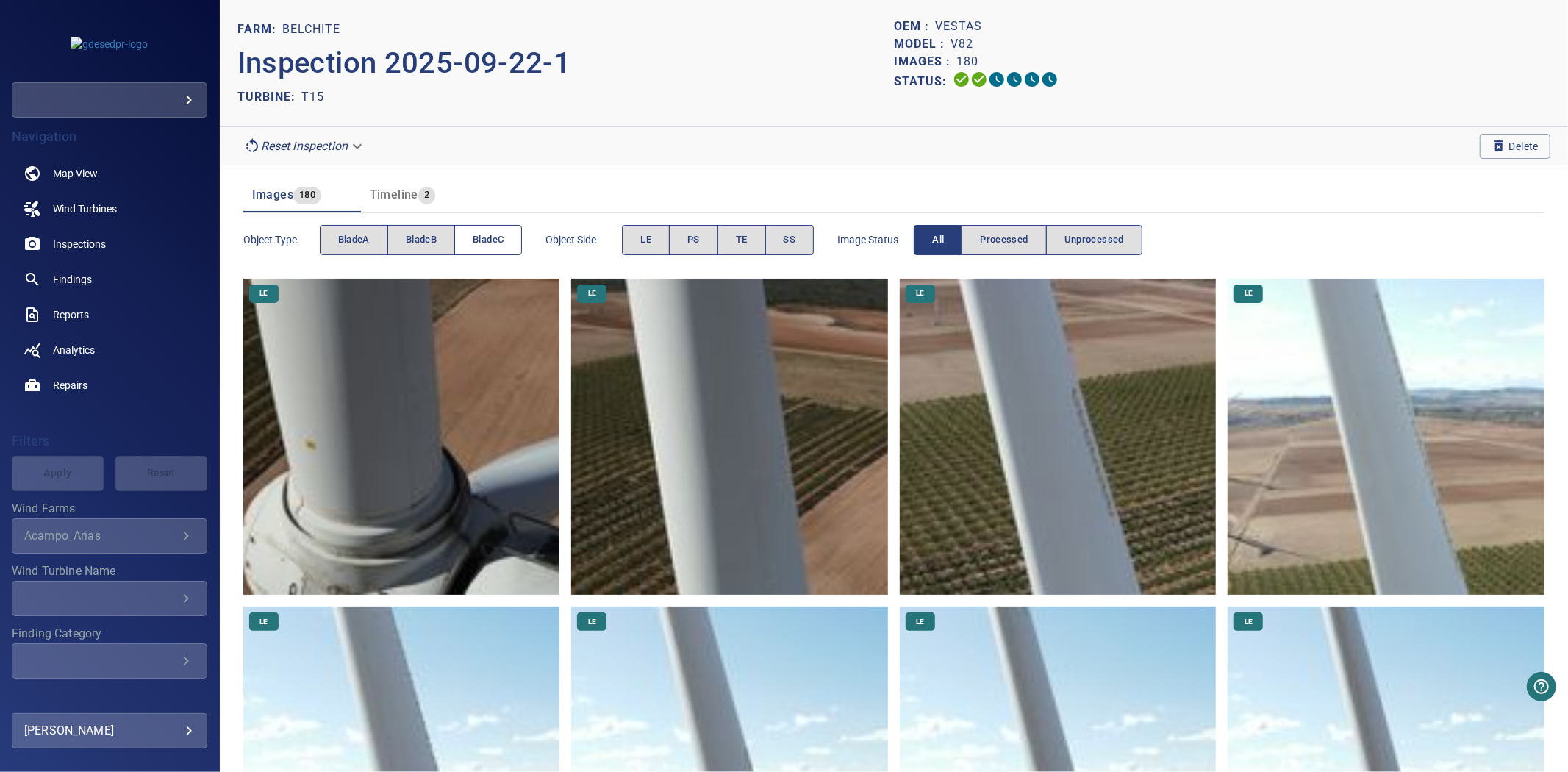
click at [478, 238] on span "bladeC" at bounding box center [487, 240] width 31 height 17
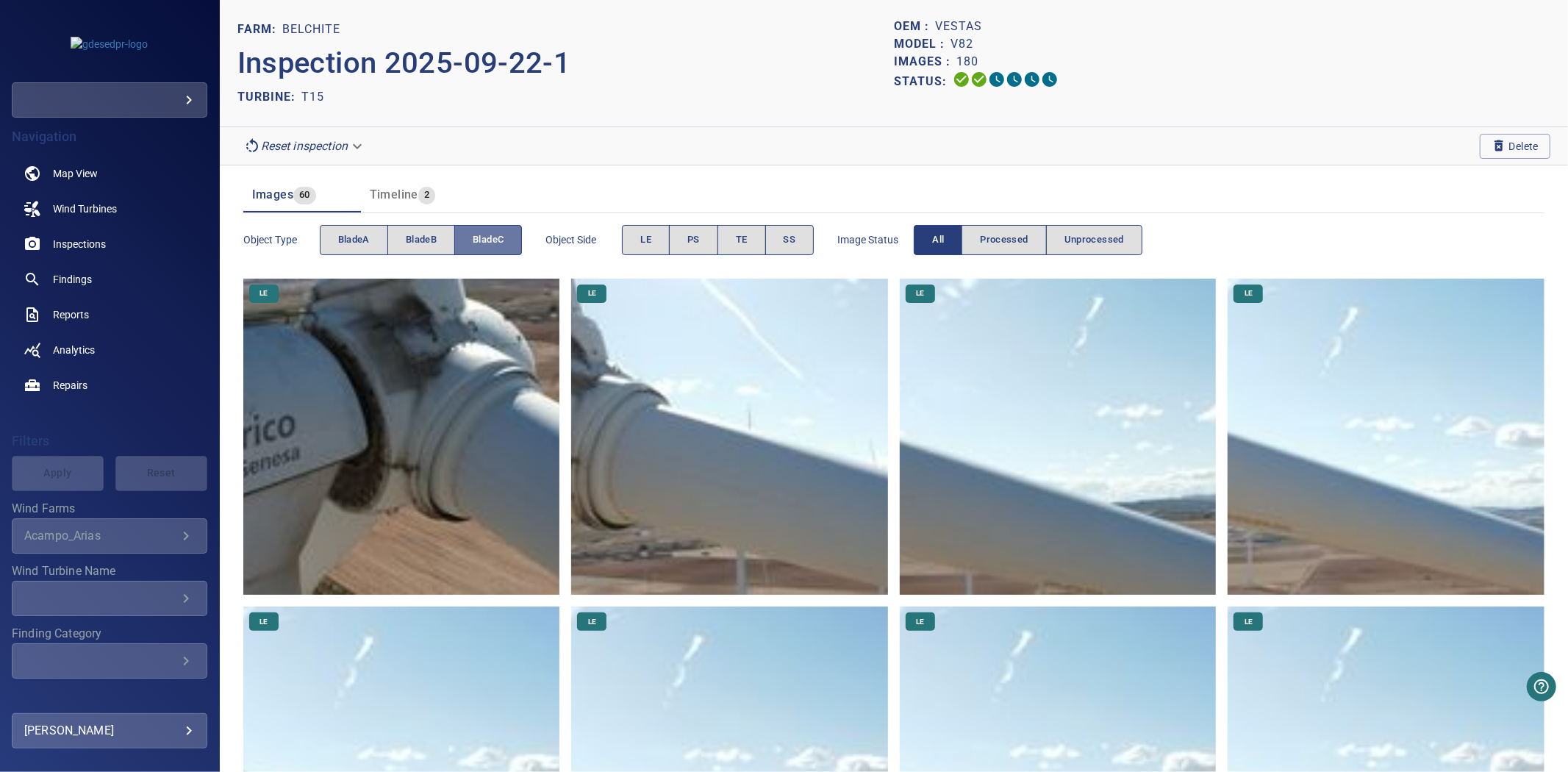
click at [478, 238] on span "bladeC" at bounding box center [487, 240] width 31 height 17
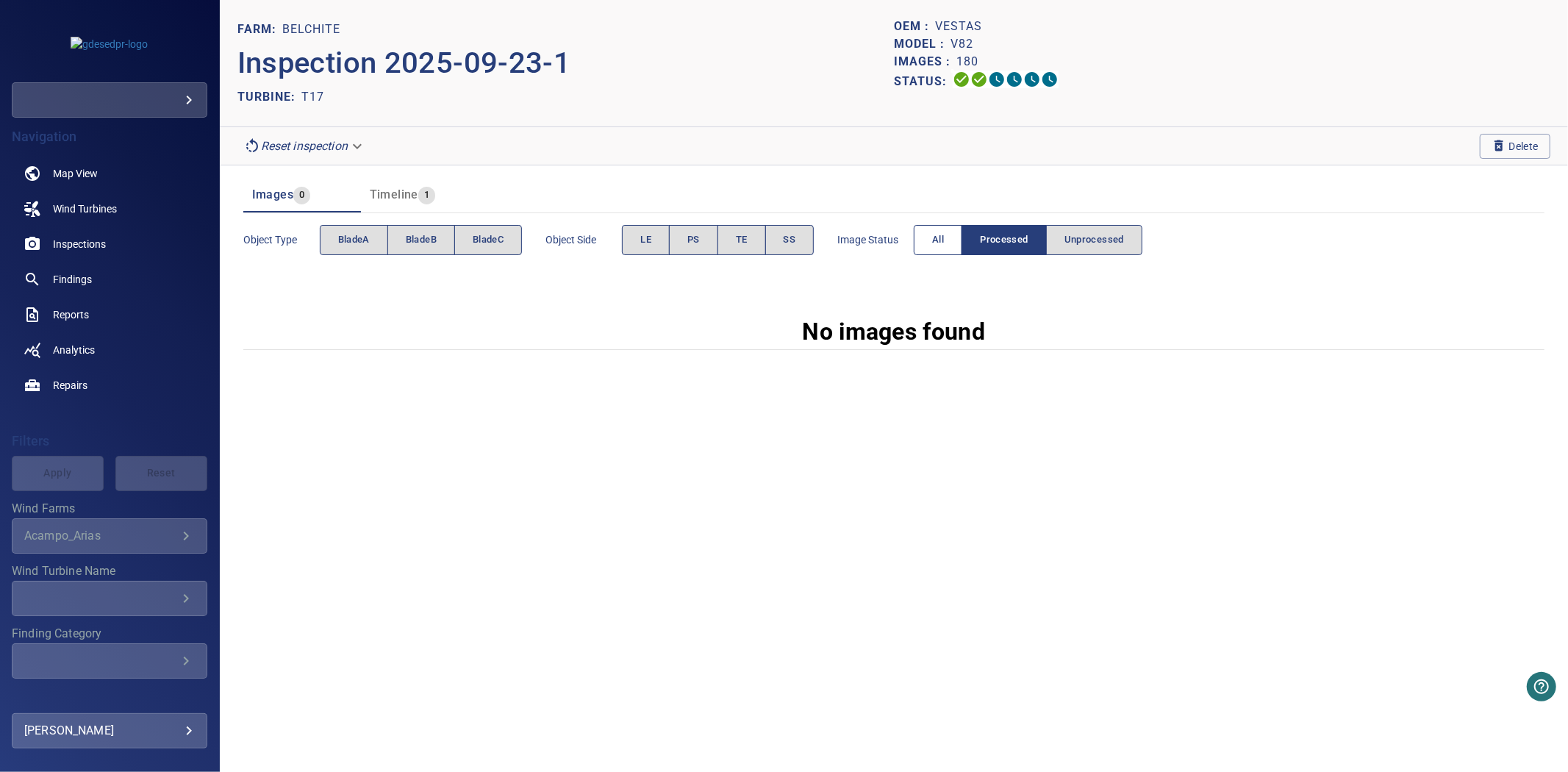
click at [943, 241] on span "All" at bounding box center [938, 240] width 12 height 17
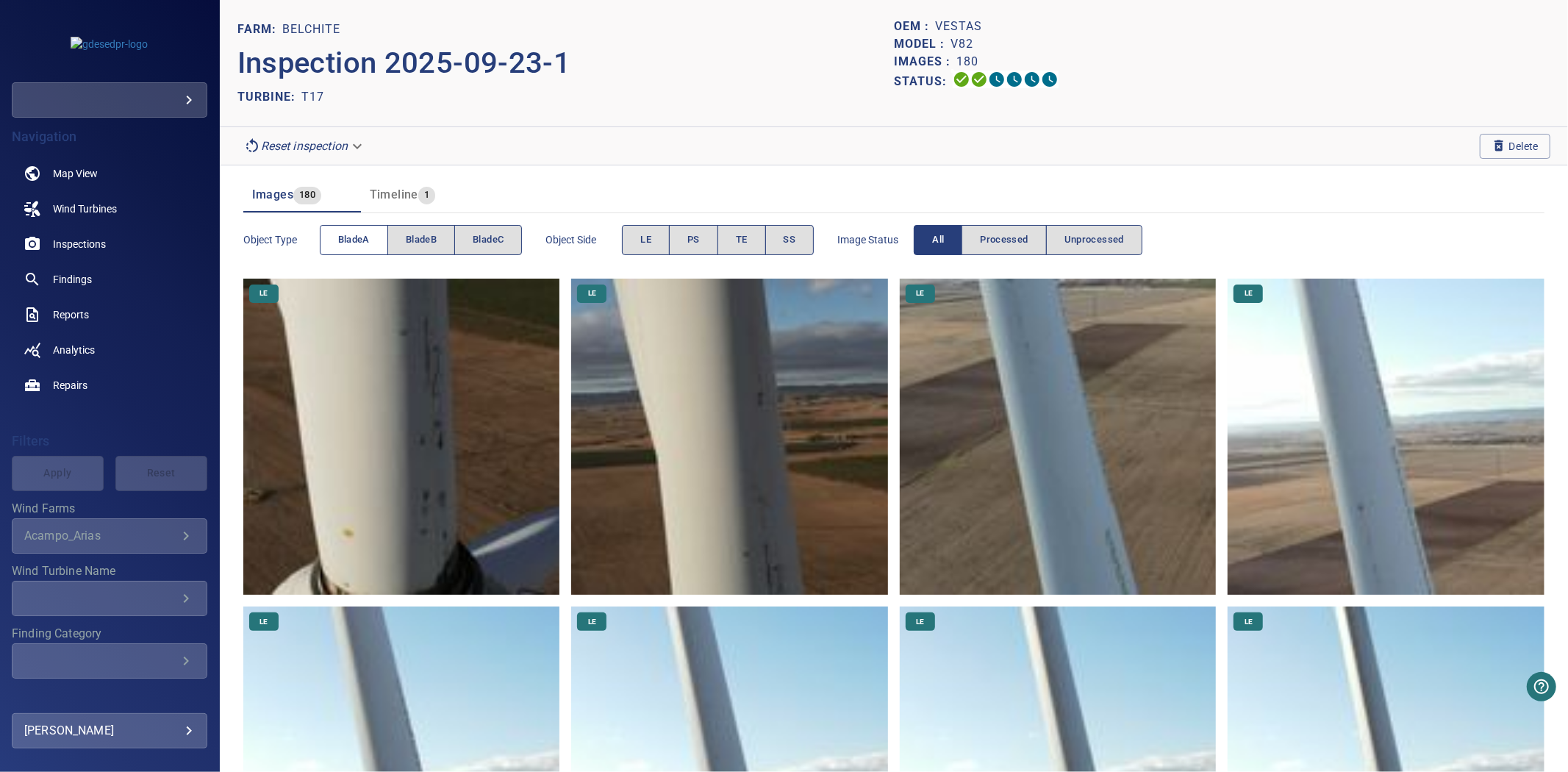
click at [338, 240] on span "bladeA" at bounding box center [354, 240] width 32 height 17
click at [404, 241] on button "bladeB" at bounding box center [421, 240] width 67 height 30
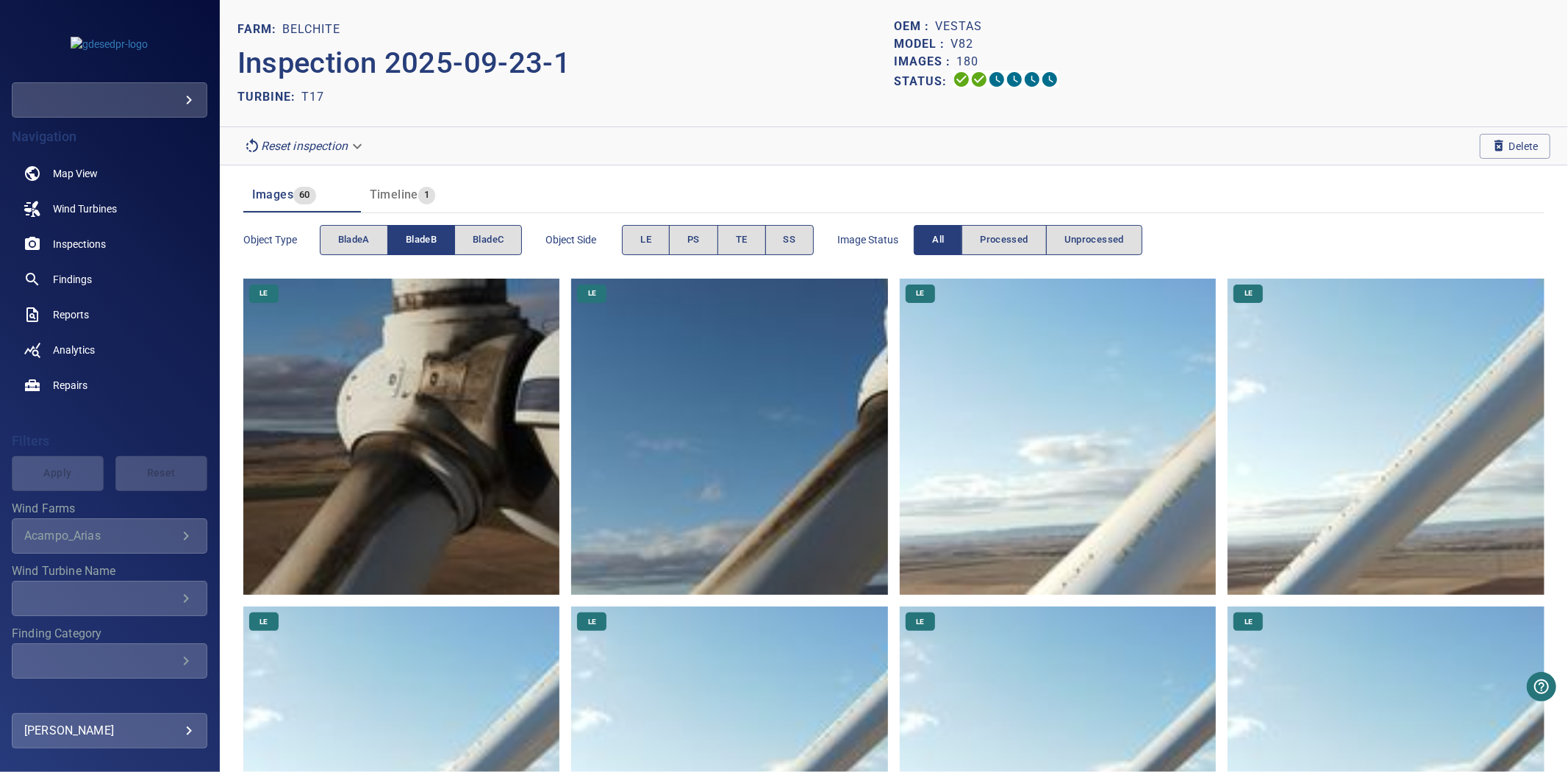
click at [404, 241] on button "bladeB" at bounding box center [421, 240] width 67 height 30
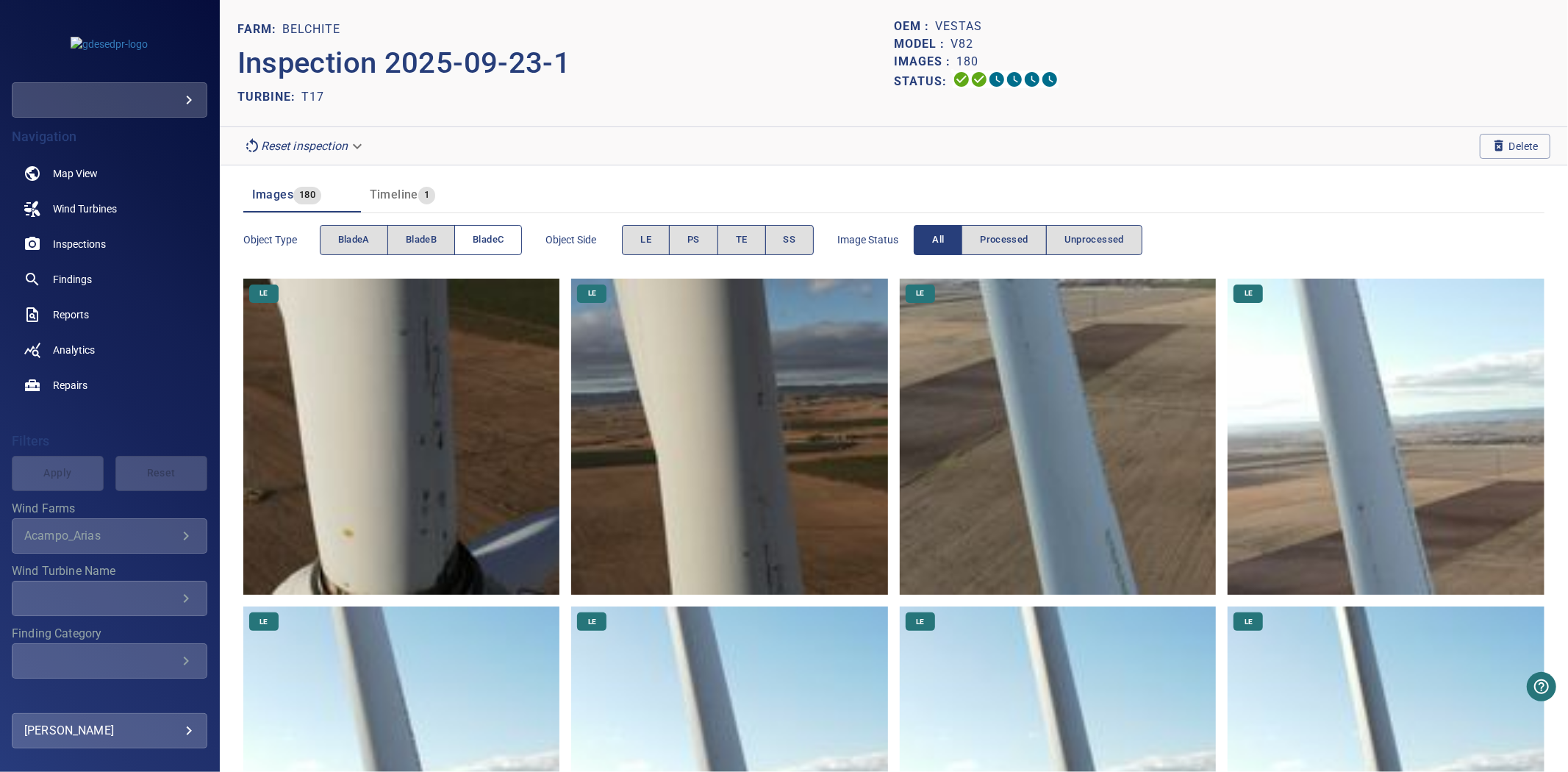
click at [459, 240] on button "bladeC" at bounding box center [488, 240] width 67 height 30
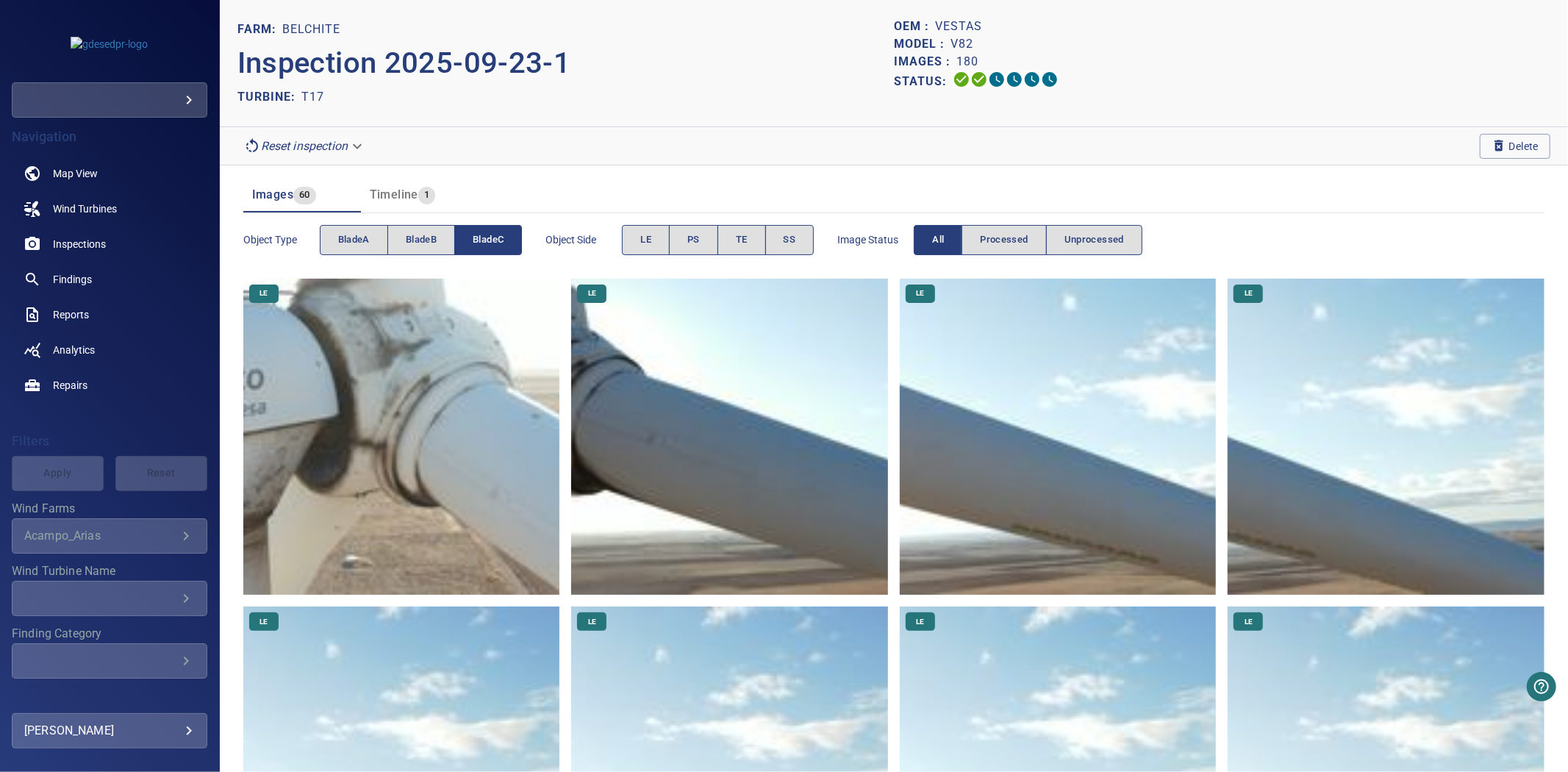
click at [459, 240] on button "bladeC" at bounding box center [488, 240] width 67 height 30
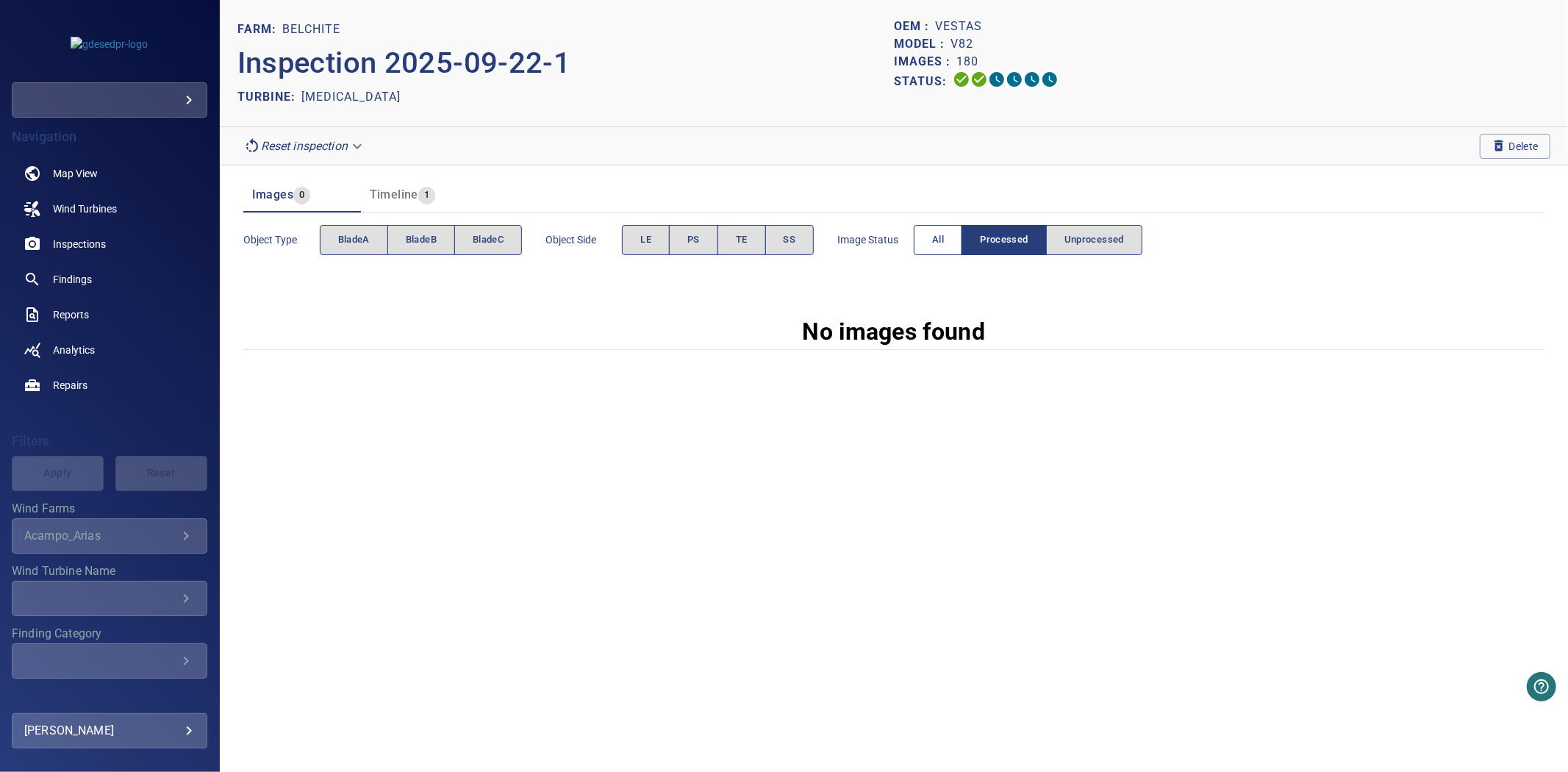
click at [935, 235] on button "All" at bounding box center [939, 240] width 49 height 30
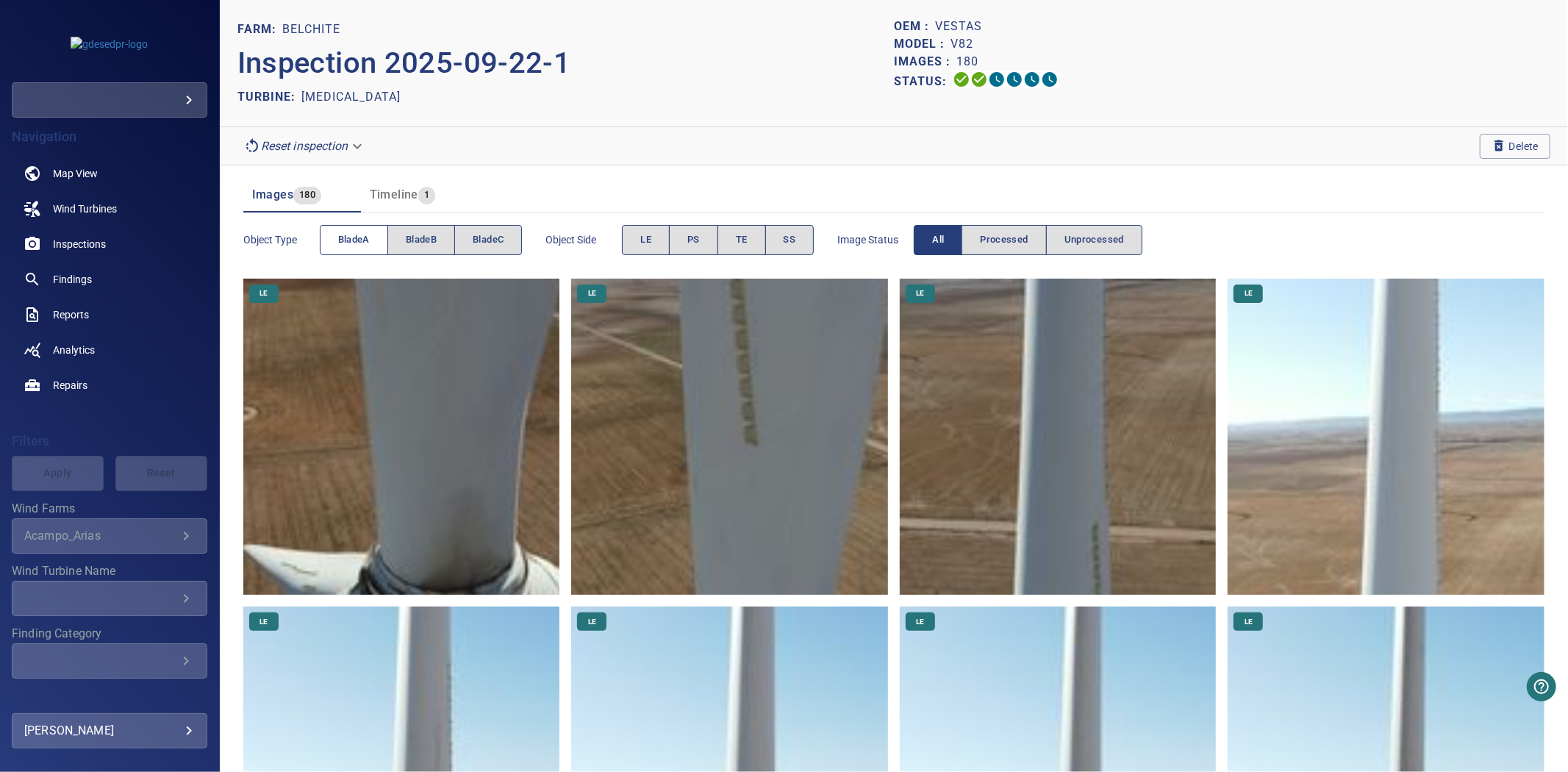
click at [346, 250] on button "bladeA" at bounding box center [354, 240] width 68 height 30
click at [344, 248] on button "bladeA" at bounding box center [354, 240] width 68 height 30
click at [424, 244] on span "bladeB" at bounding box center [421, 240] width 31 height 17
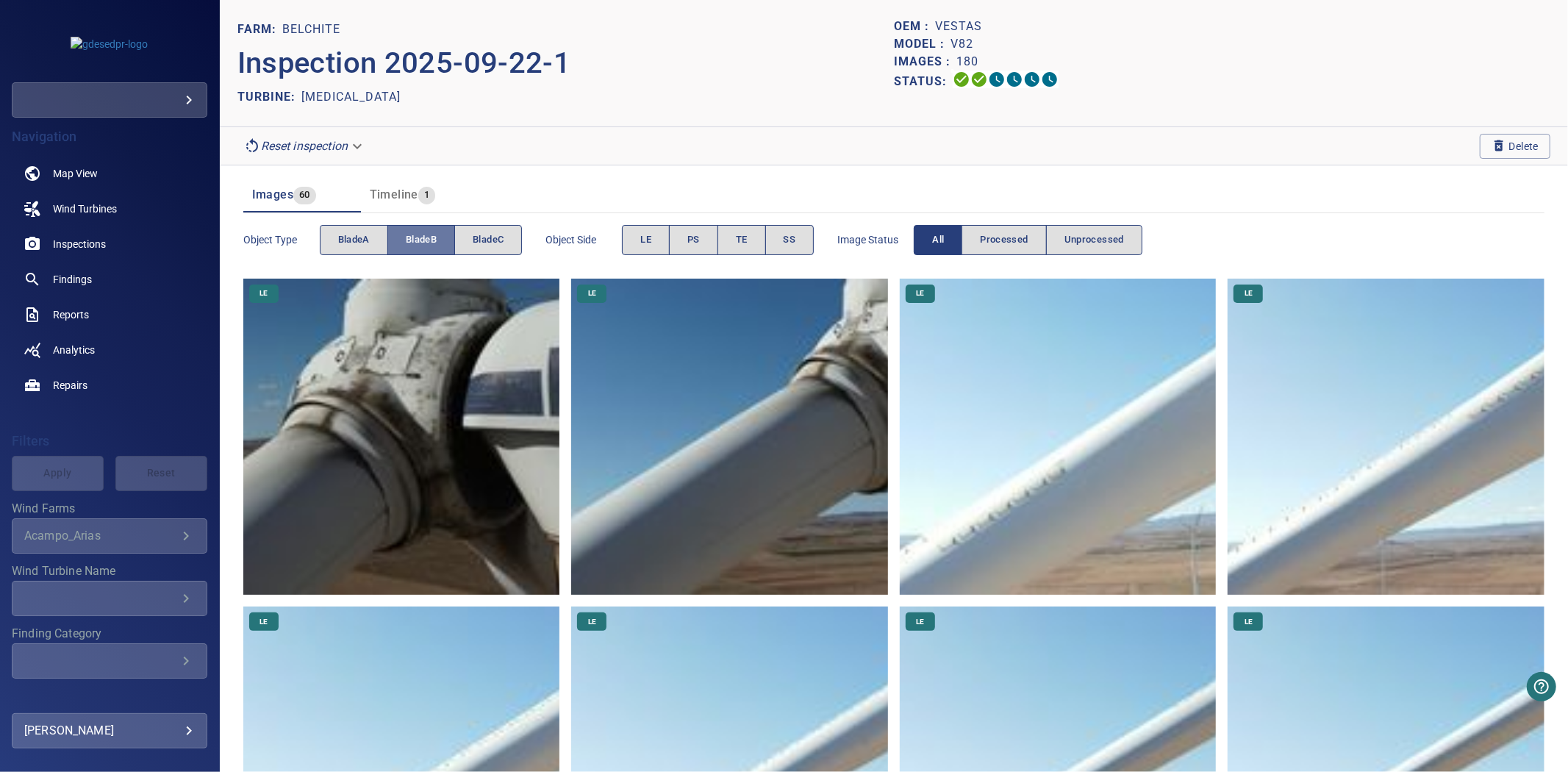
click at [424, 244] on span "bladeB" at bounding box center [421, 240] width 31 height 17
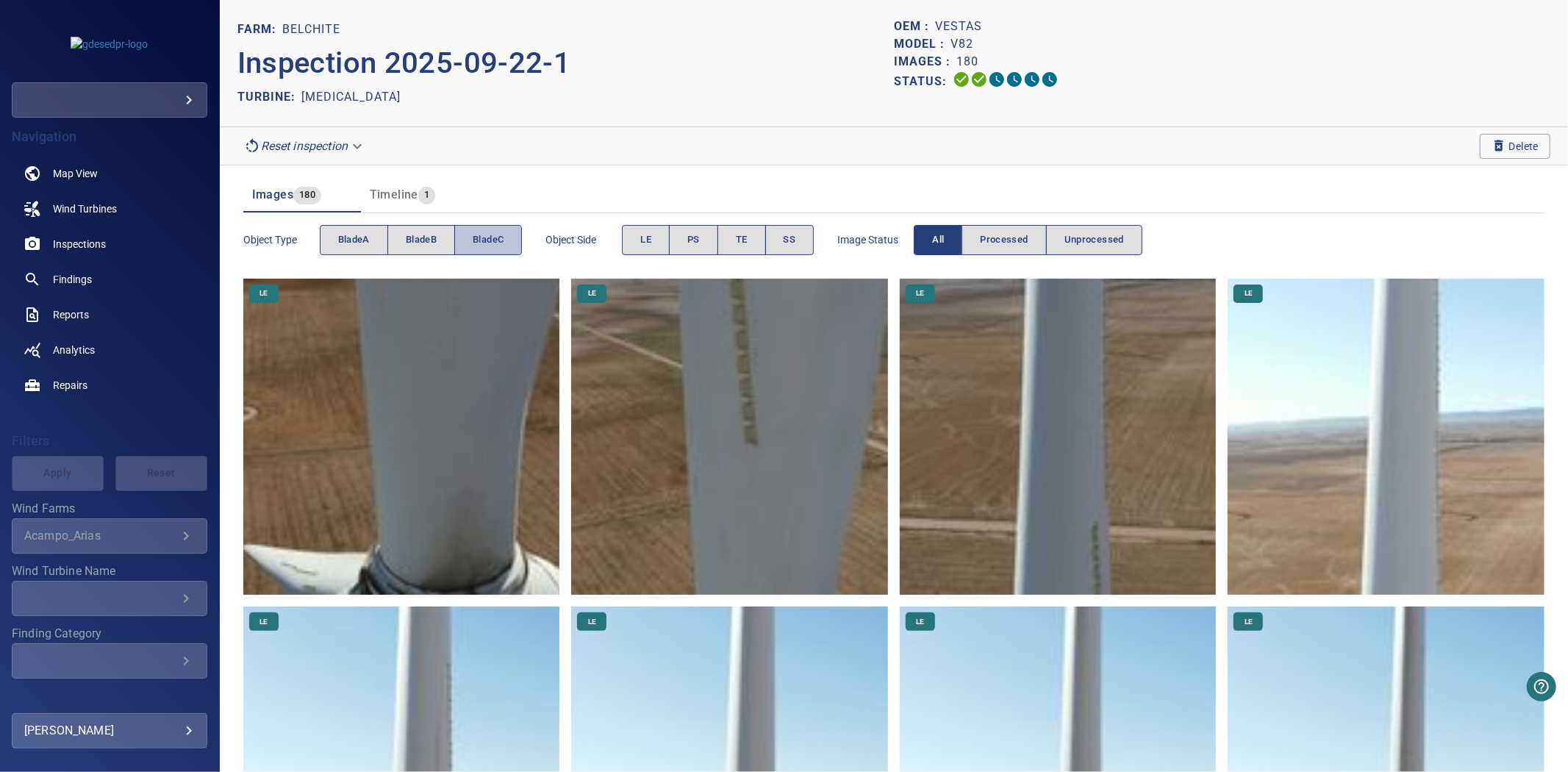
click at [514, 240] on button "bladeC" at bounding box center [488, 240] width 67 height 30
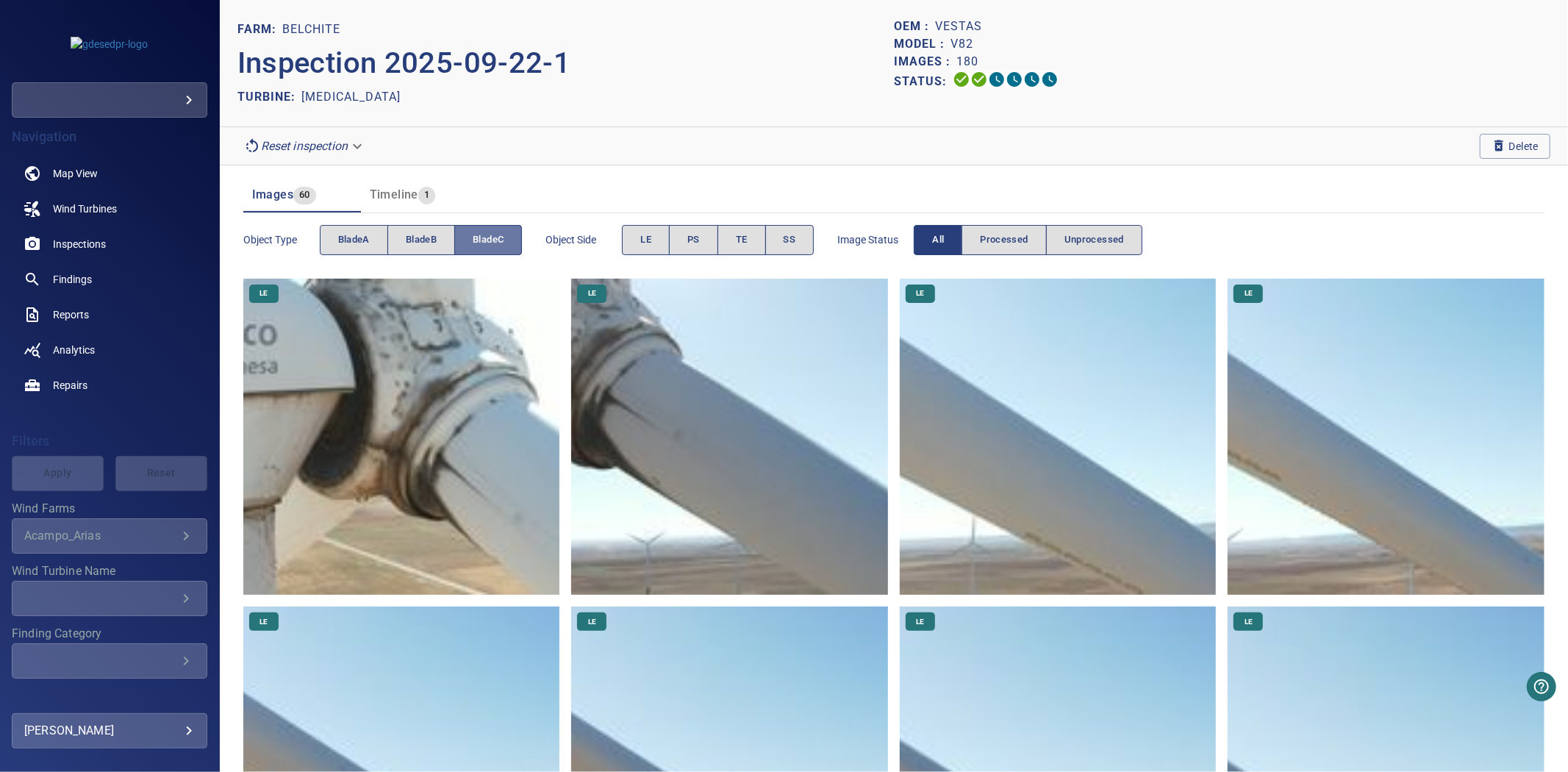
click at [514, 240] on button "bladeC" at bounding box center [488, 240] width 67 height 30
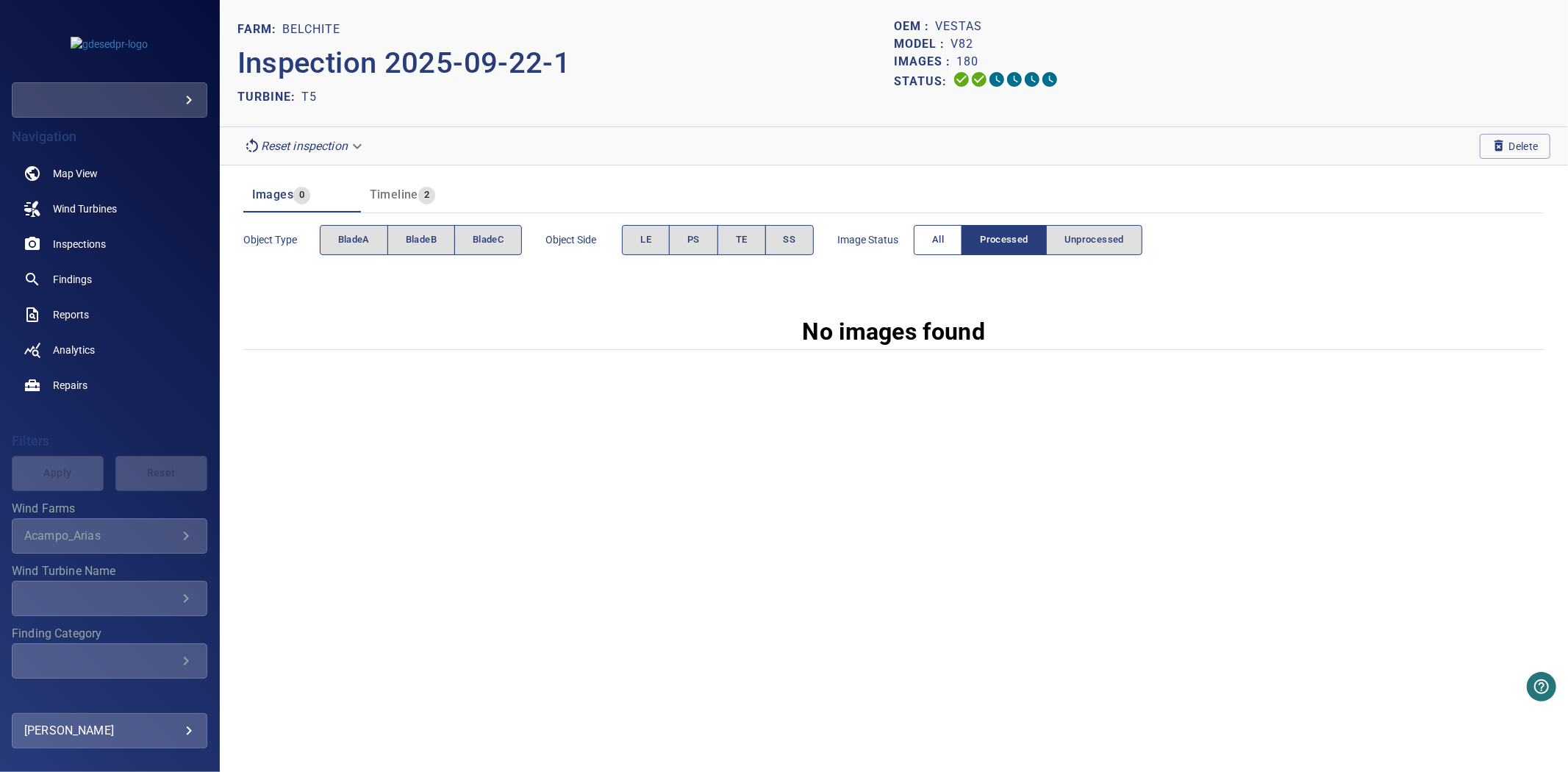
click at [935, 244] on button "All" at bounding box center [939, 240] width 49 height 30
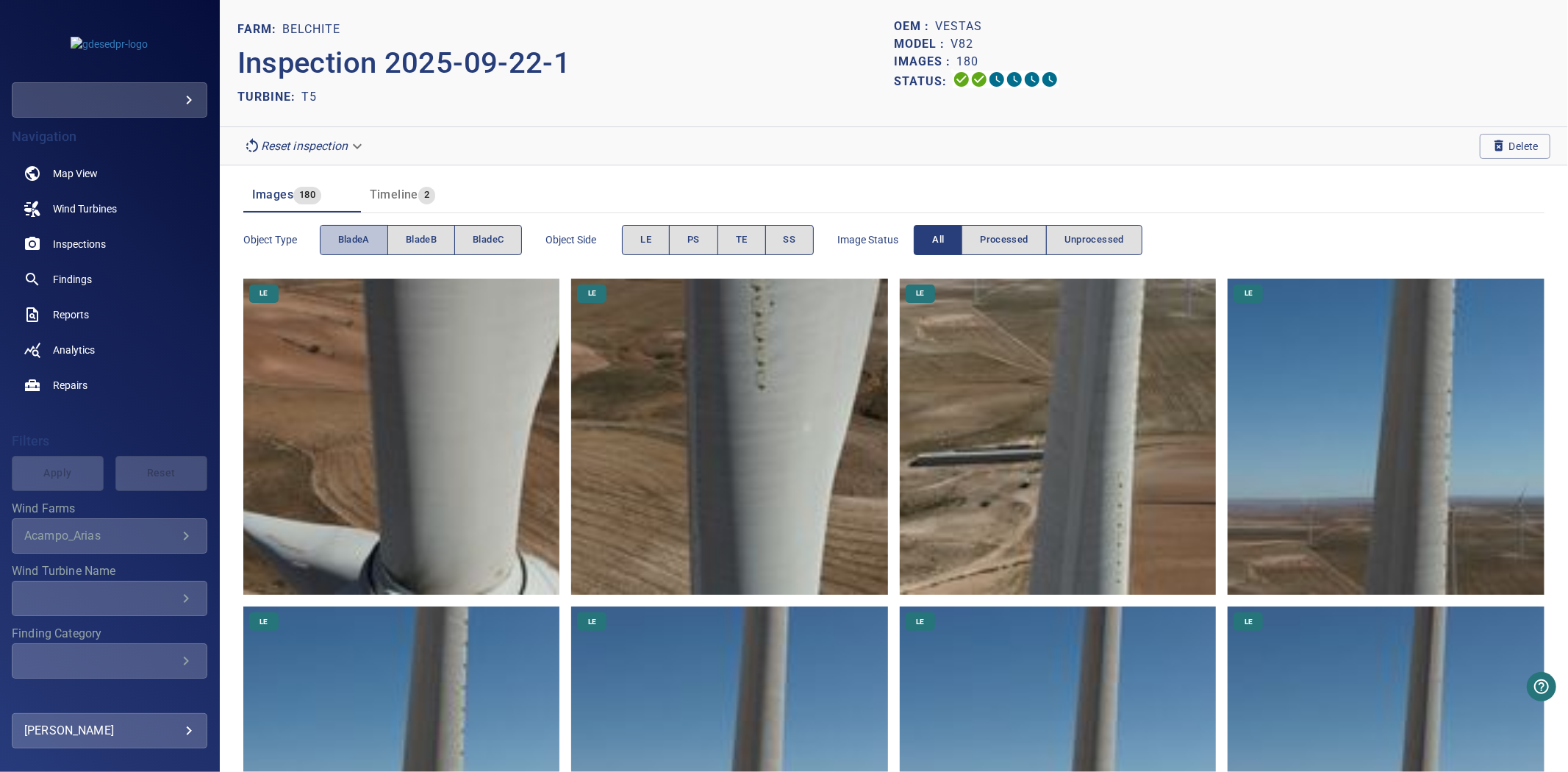
click at [347, 248] on button "bladeA" at bounding box center [354, 240] width 68 height 30
click at [346, 247] on span "bladeA" at bounding box center [354, 240] width 32 height 17
click at [424, 245] on span "bladeB" at bounding box center [421, 240] width 31 height 17
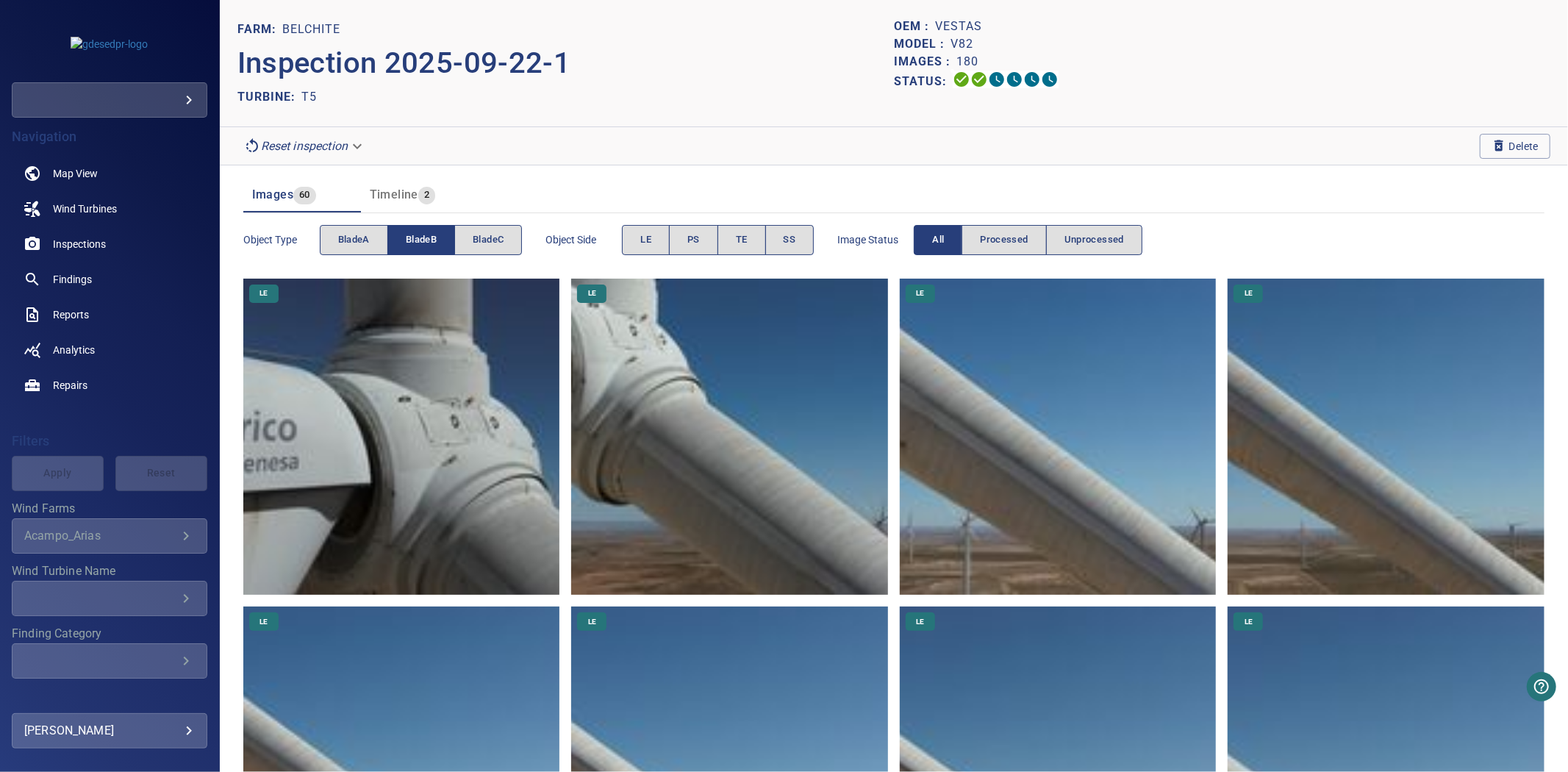
click at [424, 245] on span "bladeB" at bounding box center [421, 240] width 31 height 17
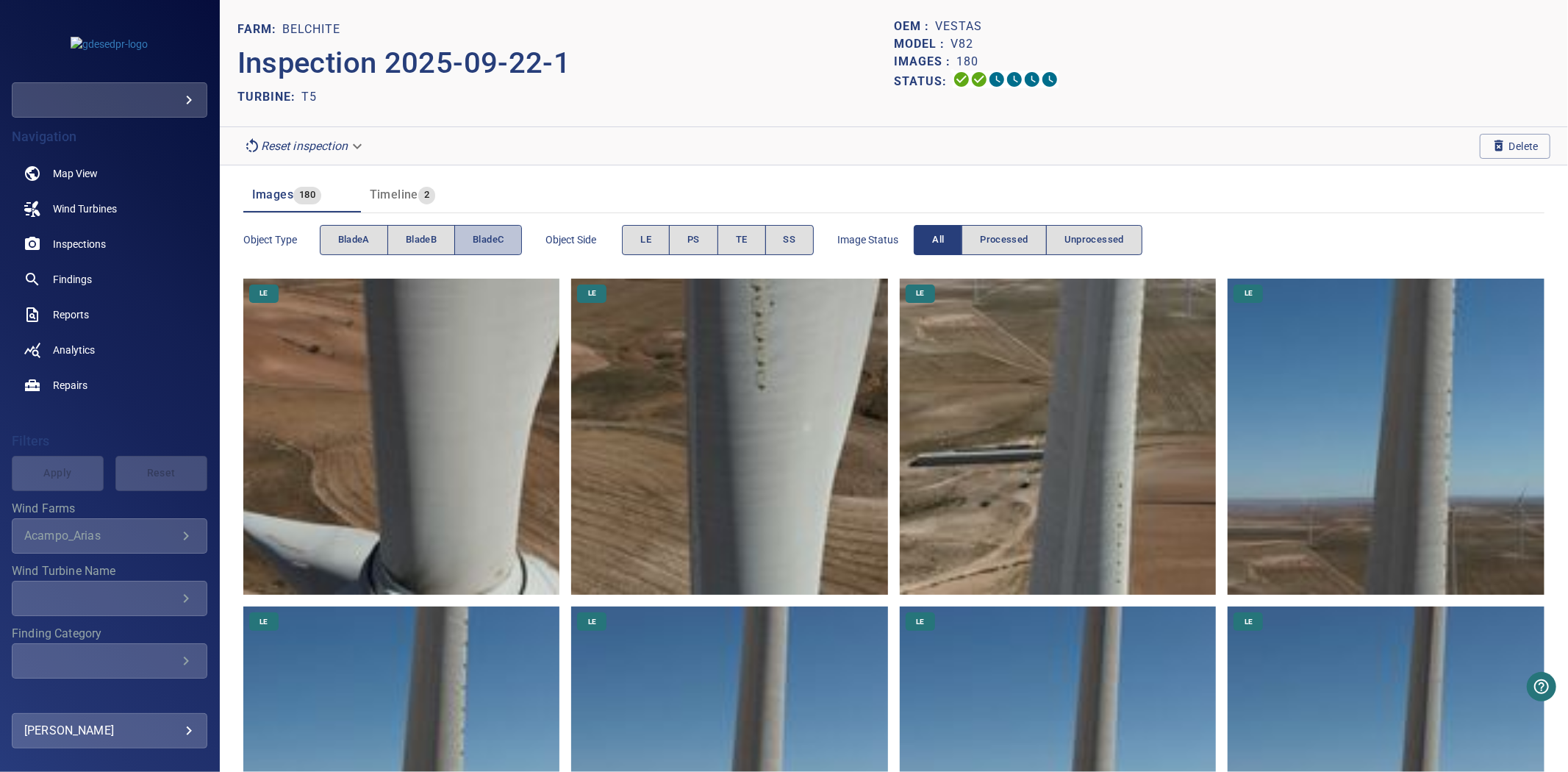
click at [487, 241] on span "bladeC" at bounding box center [487, 240] width 31 height 17
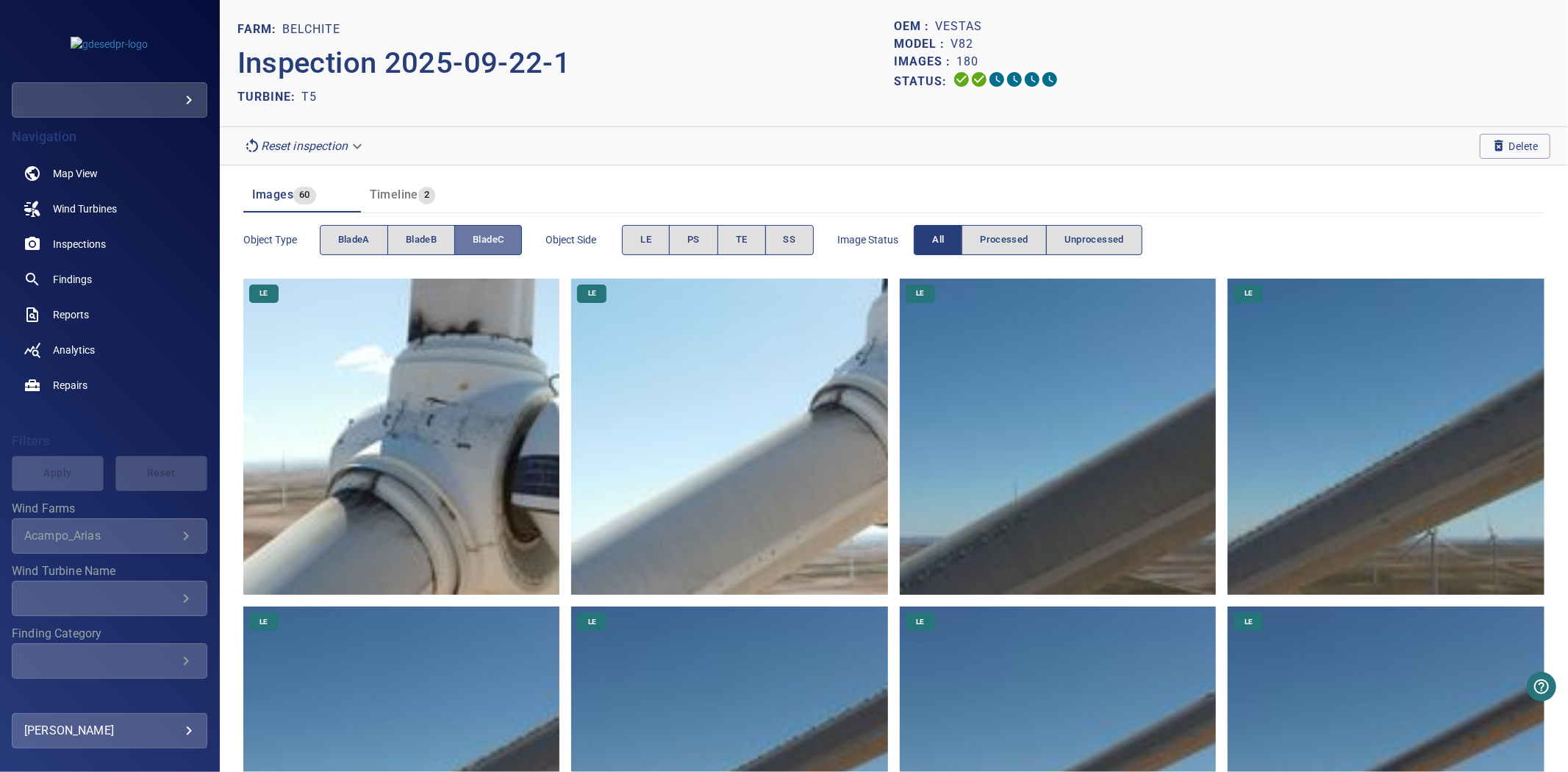
click at [487, 241] on span "bladeC" at bounding box center [487, 240] width 31 height 17
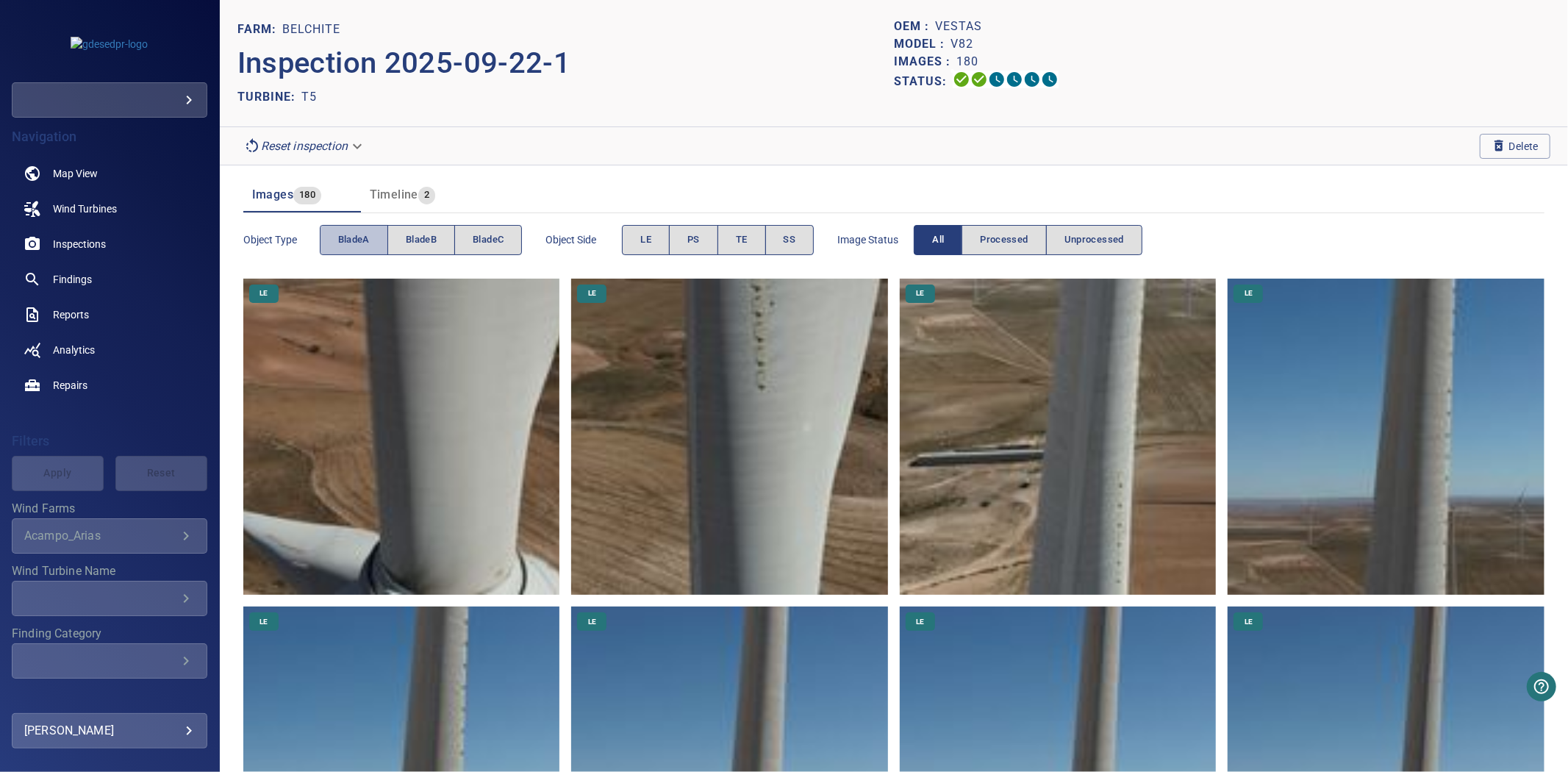
click at [350, 244] on span "bladeA" at bounding box center [354, 240] width 32 height 17
click at [351, 241] on span "bladeA" at bounding box center [354, 240] width 32 height 17
click at [413, 239] on span "bladeB" at bounding box center [421, 240] width 31 height 17
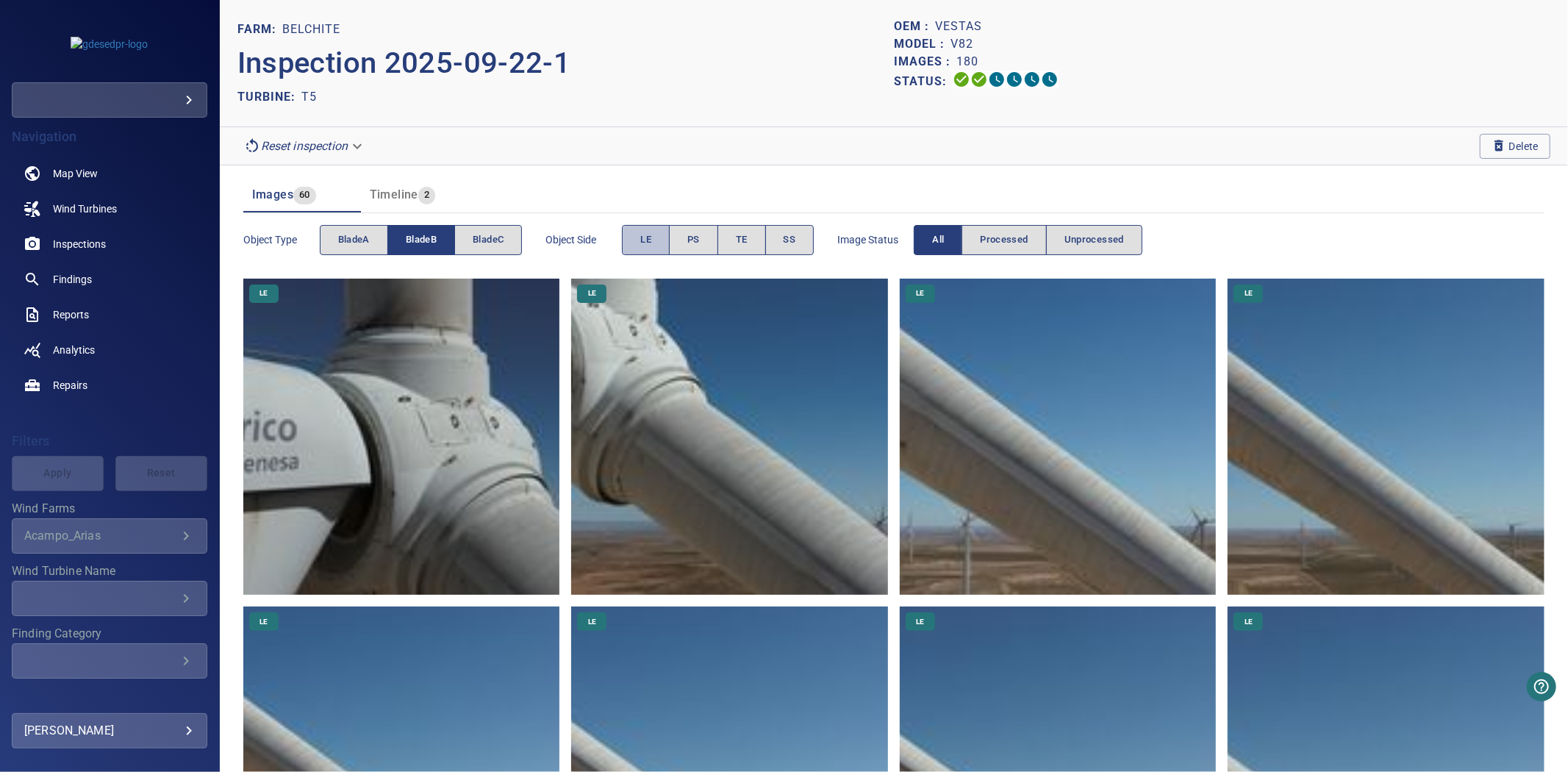
click at [625, 246] on button "LE" at bounding box center [645, 240] width 48 height 30
click at [759, 241] on button "TE" at bounding box center [742, 240] width 49 height 30
click at [643, 246] on span "LE" at bounding box center [646, 240] width 11 height 17
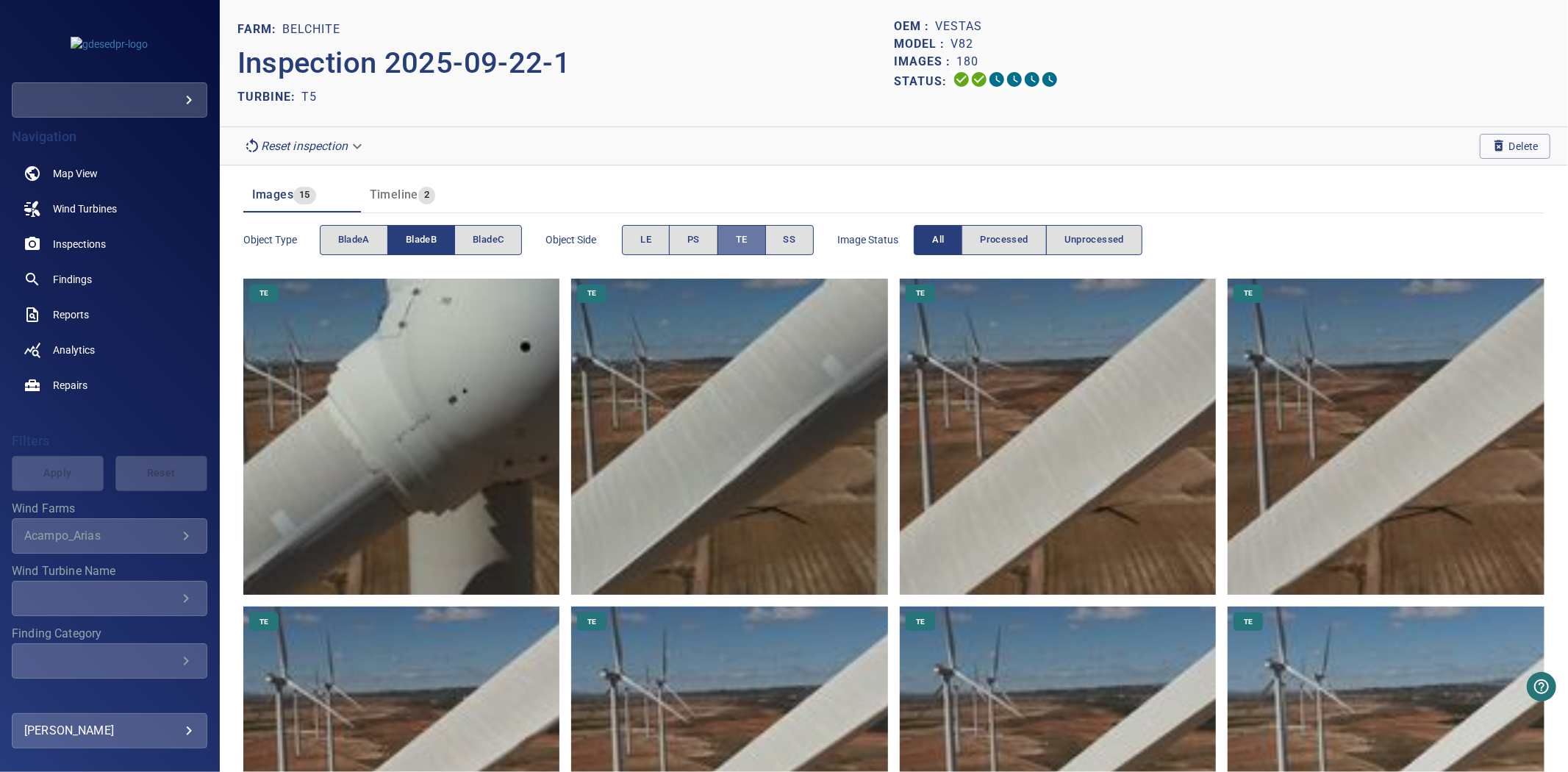
click at [742, 243] on span "TE" at bounding box center [742, 240] width 12 height 17
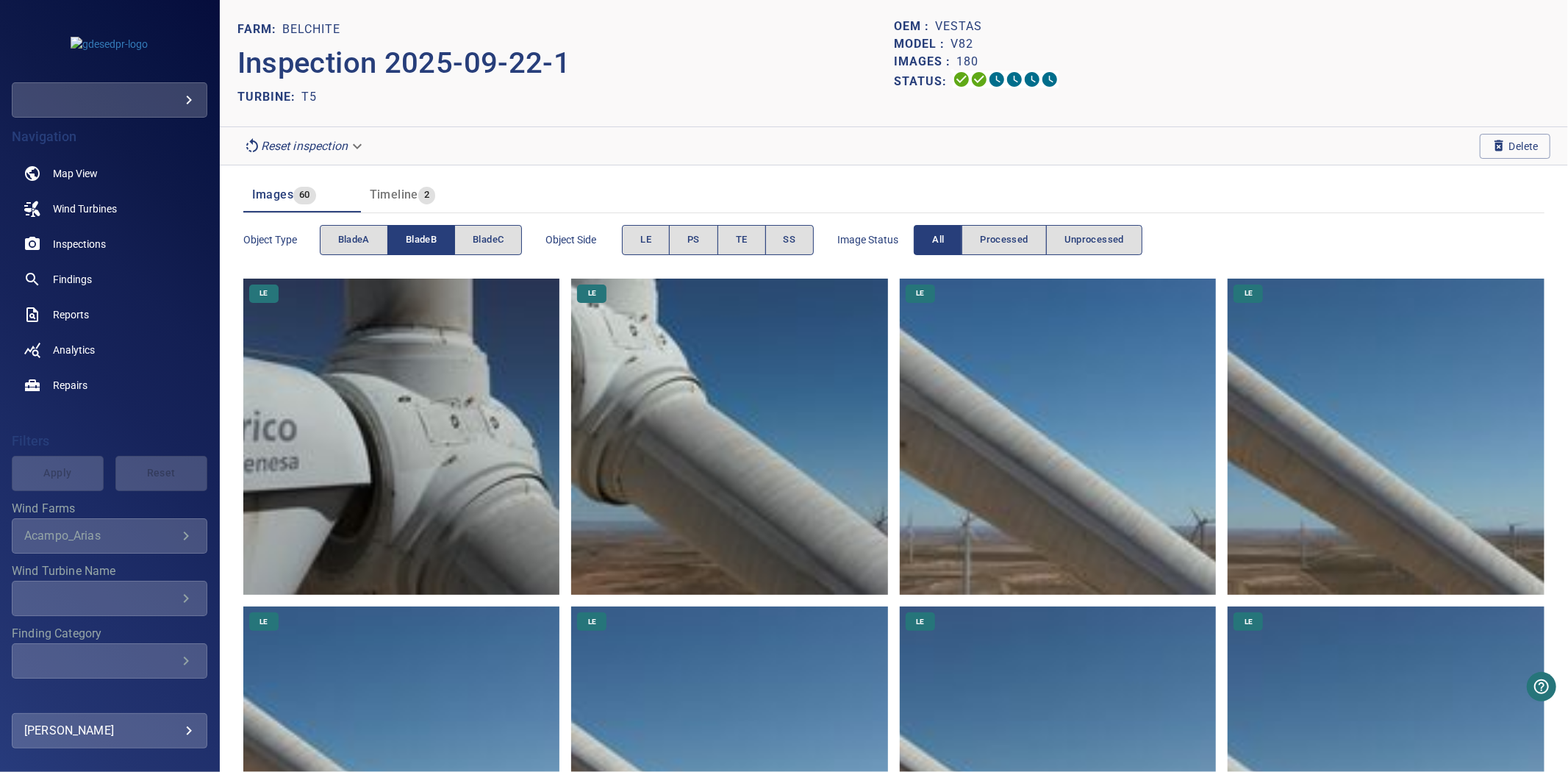
click at [445, 237] on button "bladeB" at bounding box center [421, 240] width 67 height 30
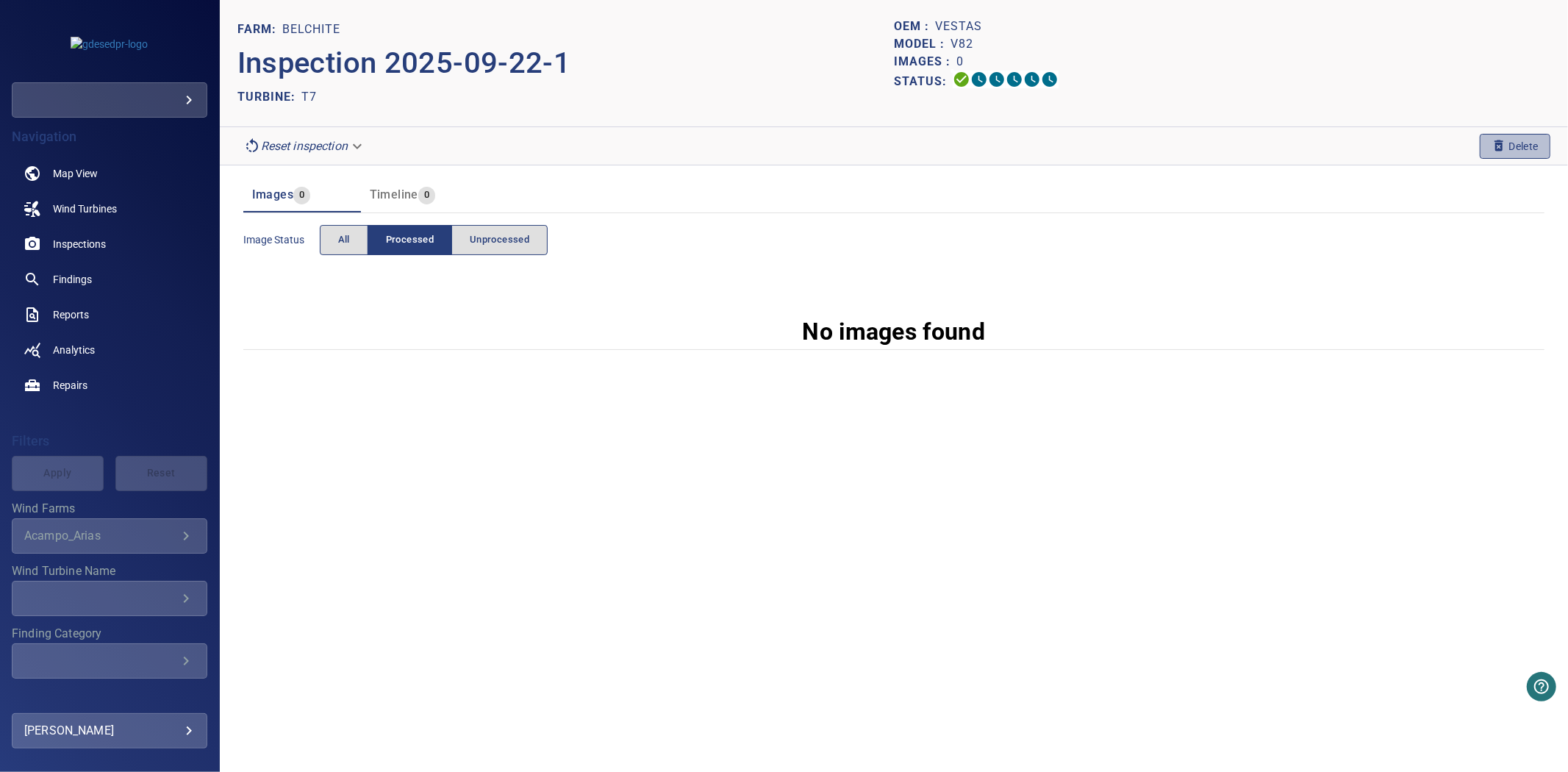
click at [1505, 140] on span "Delete" at bounding box center [1516, 146] width 47 height 16
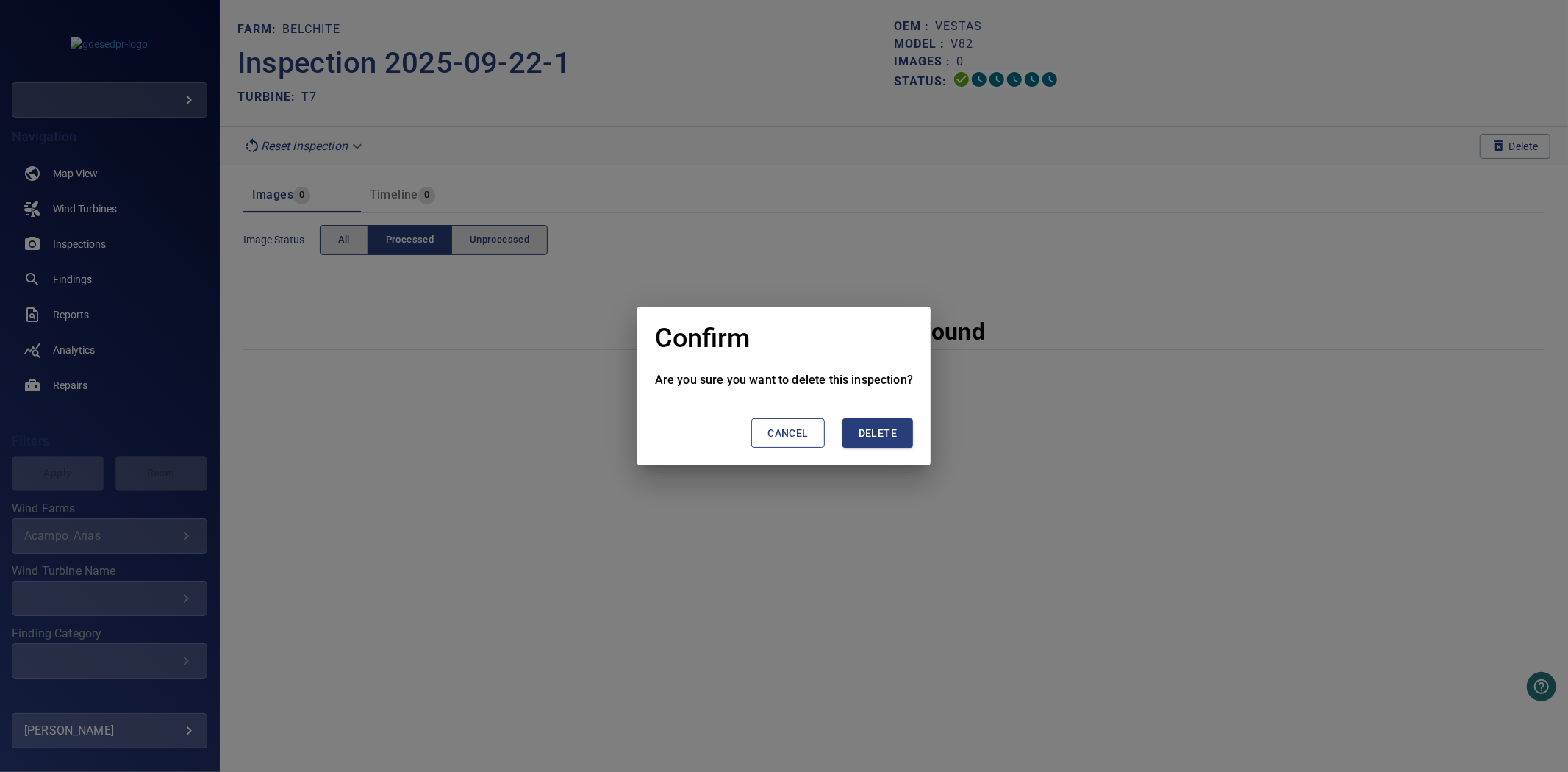
click at [903, 423] on button "Delete" at bounding box center [878, 433] width 71 height 30
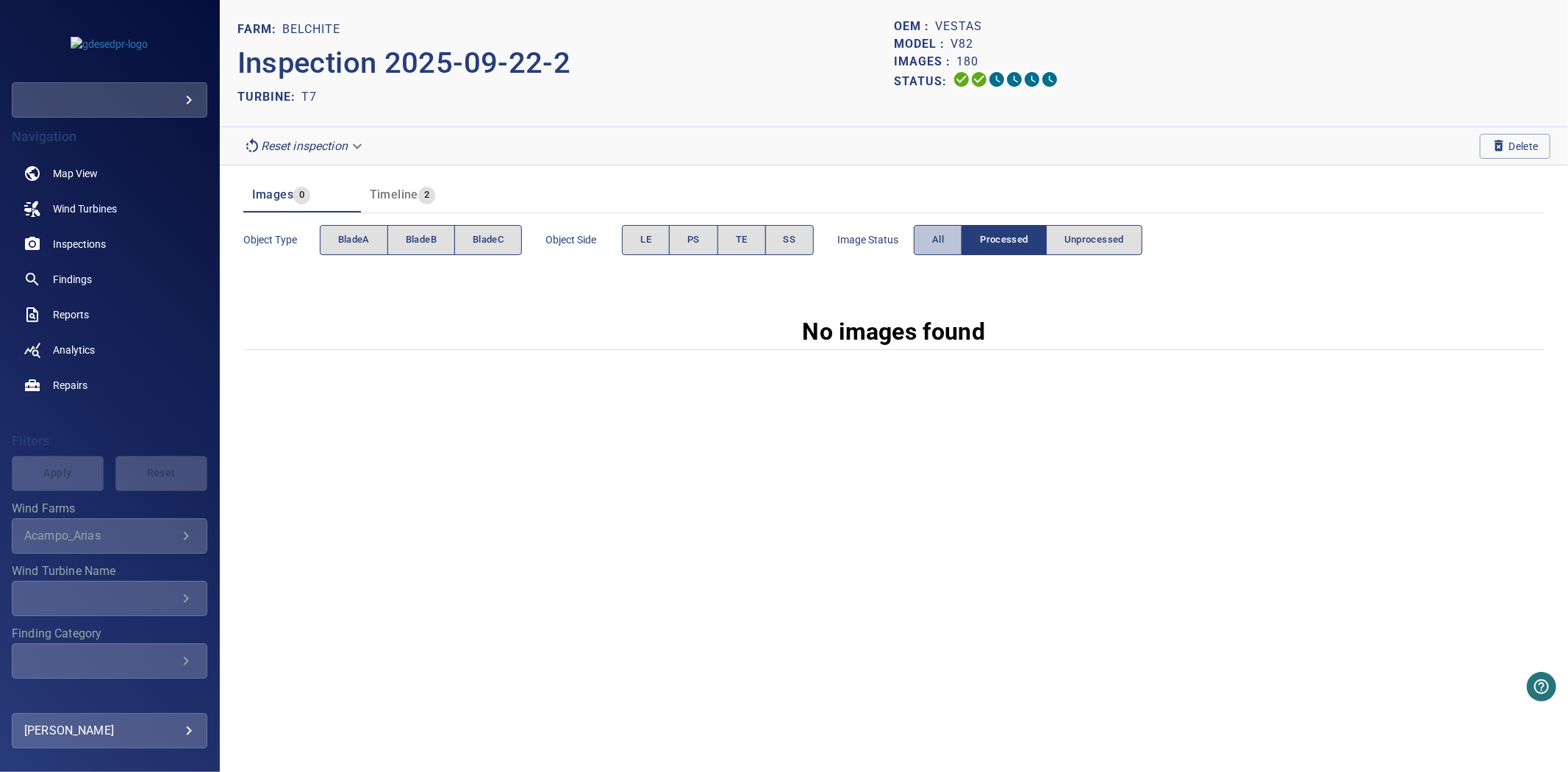
click at [953, 244] on button "All" at bounding box center [939, 240] width 49 height 30
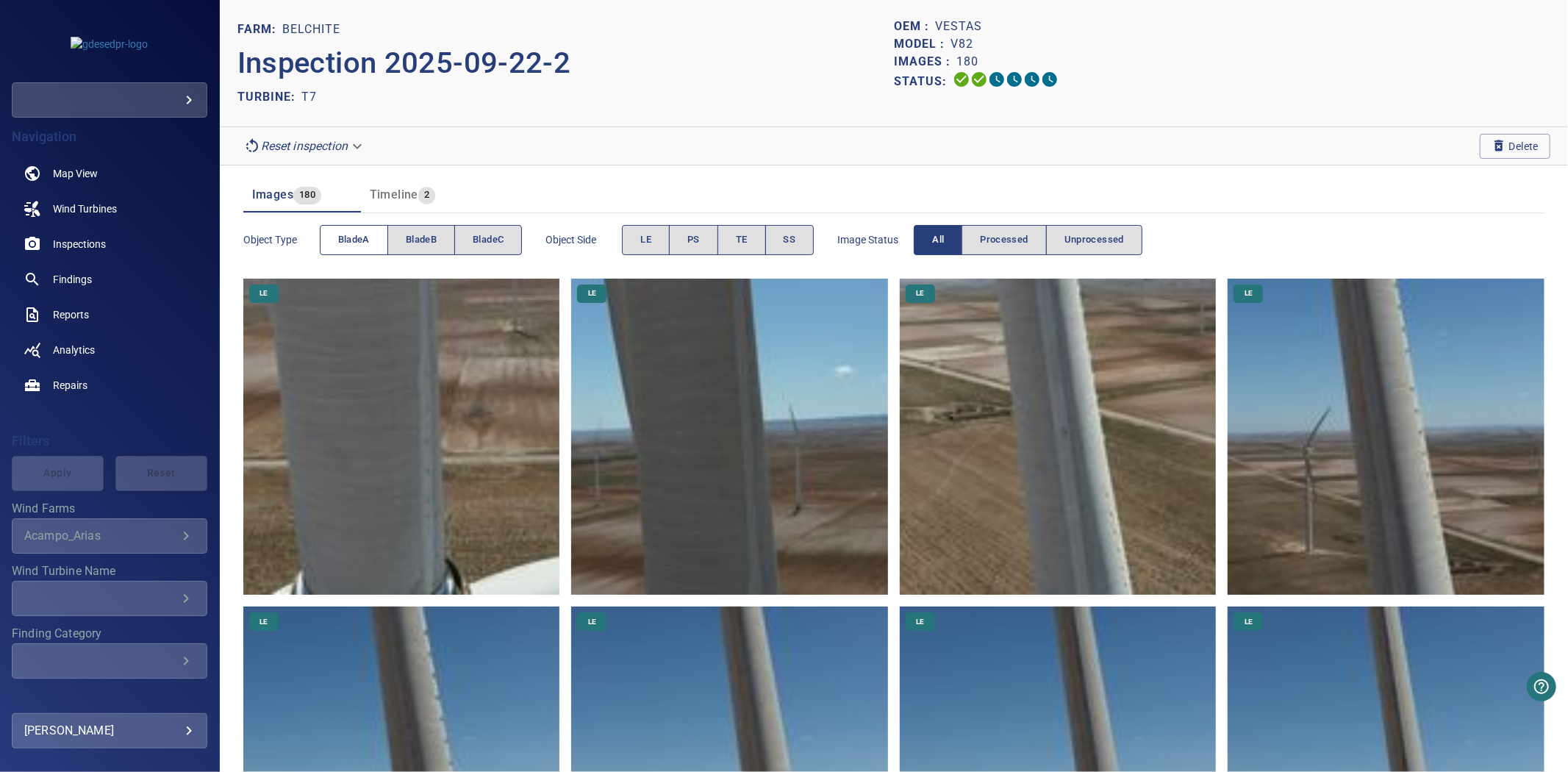
drag, startPoint x: 326, startPoint y: 255, endPoint x: 333, endPoint y: 250, distance: 8.6
click at [326, 256] on div "Object type bladeA bladeB bladeC" at bounding box center [383, 240] width 279 height 42
click at [334, 248] on button "bladeA" at bounding box center [354, 240] width 68 height 30
click at [417, 246] on span "bladeB" at bounding box center [421, 240] width 31 height 17
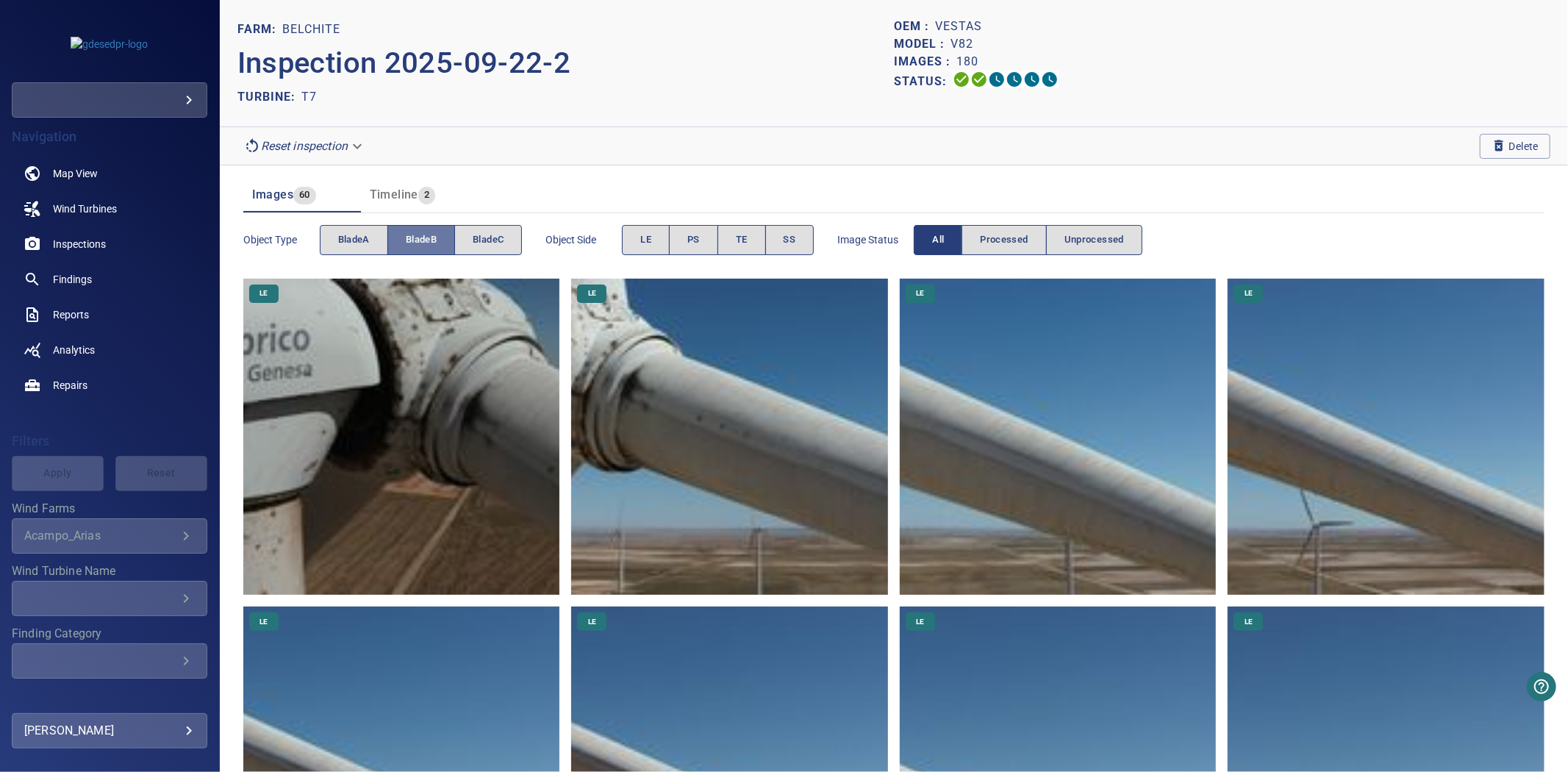
click at [417, 246] on span "bladeB" at bounding box center [421, 240] width 31 height 17
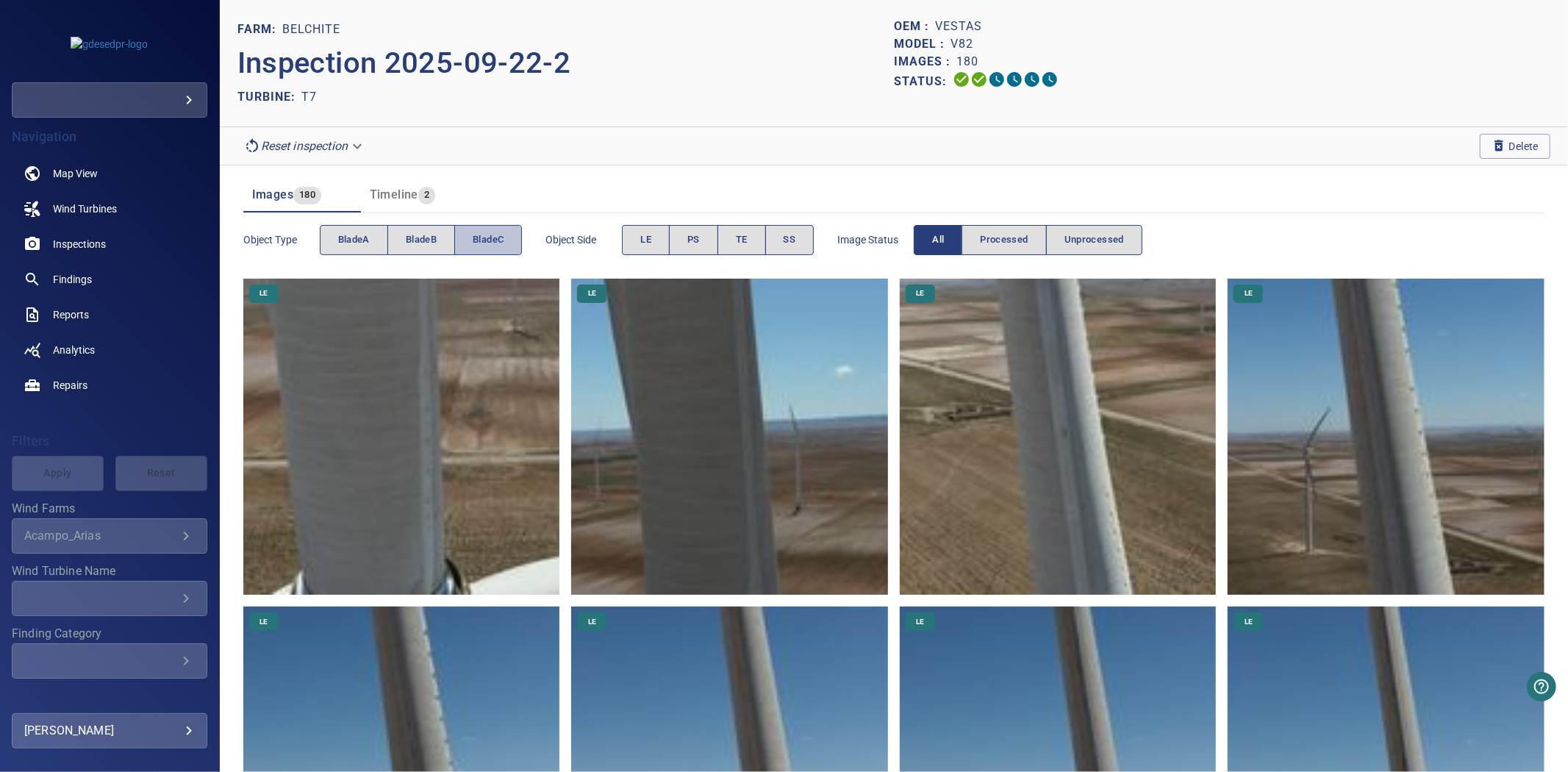
click at [494, 237] on span "bladeC" at bounding box center [487, 240] width 31 height 17
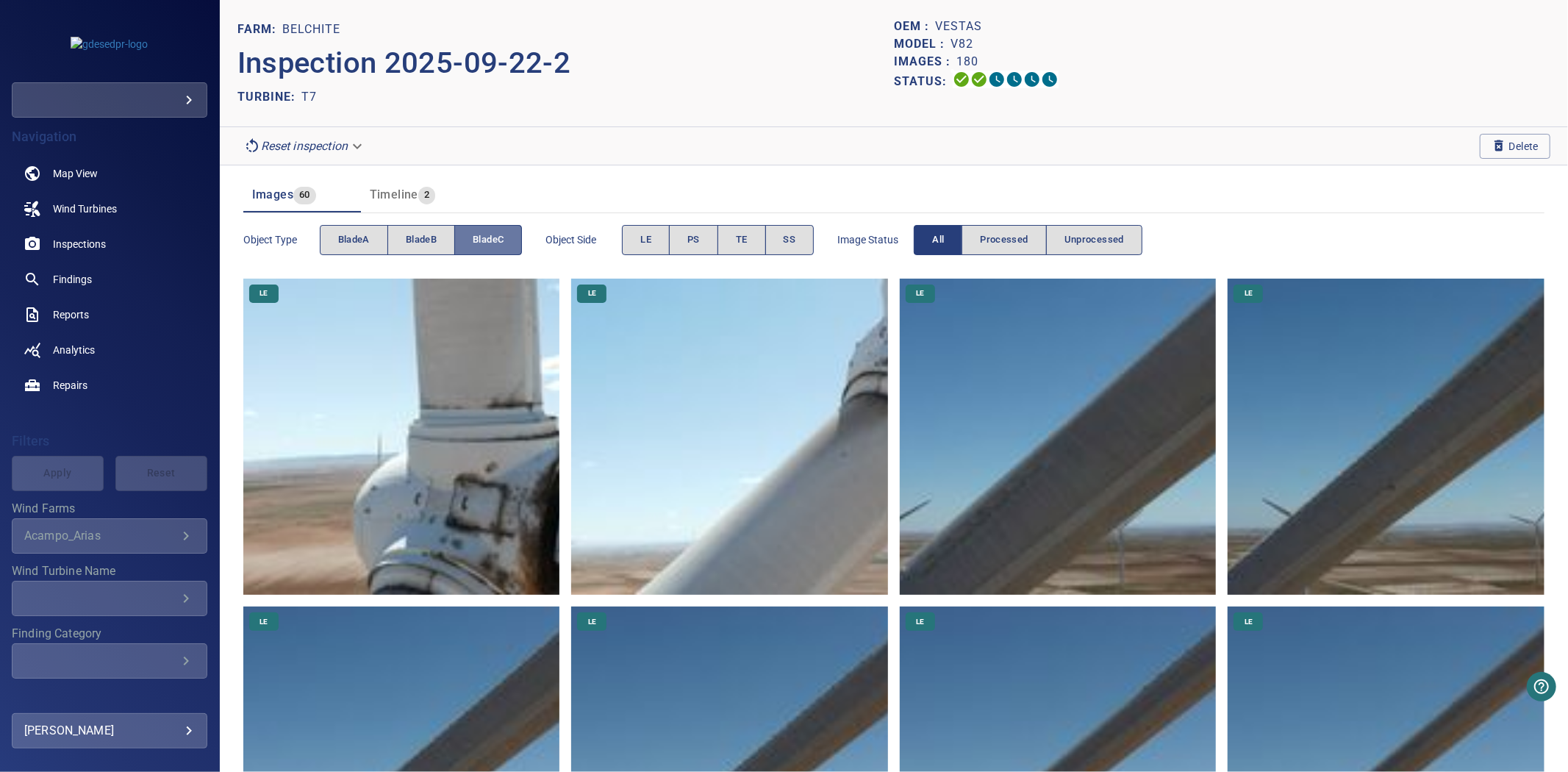
click at [494, 237] on span "bladeC" at bounding box center [487, 240] width 31 height 17
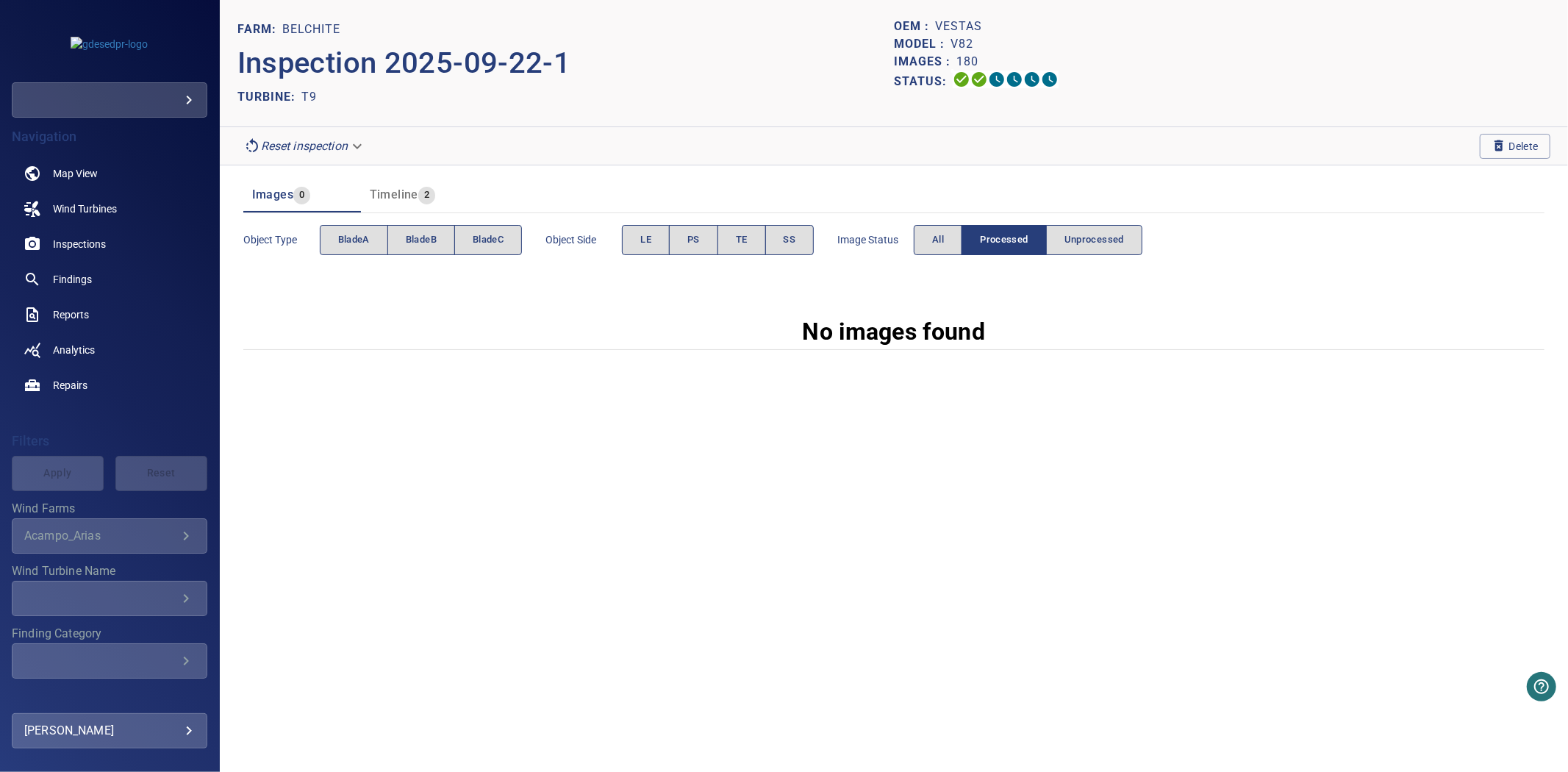
click at [968, 233] on button "Processed" at bounding box center [1004, 240] width 85 height 30
click at [950, 237] on button "All" at bounding box center [939, 240] width 49 height 30
click at [929, 243] on button "All" at bounding box center [939, 240] width 49 height 30
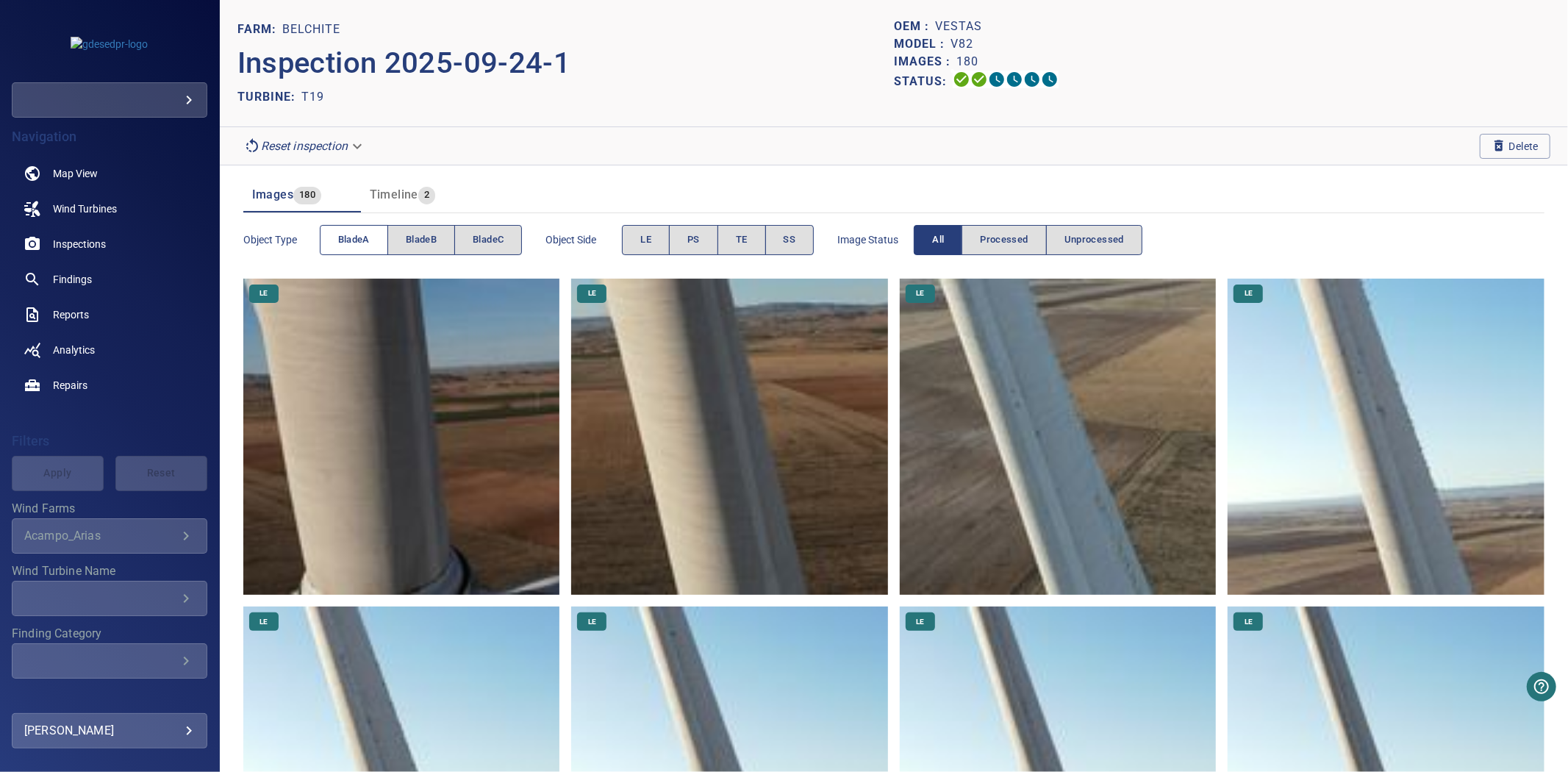
click at [354, 232] on span "bladeA" at bounding box center [354, 240] width 32 height 17
click at [420, 236] on span "bladeB" at bounding box center [421, 240] width 31 height 17
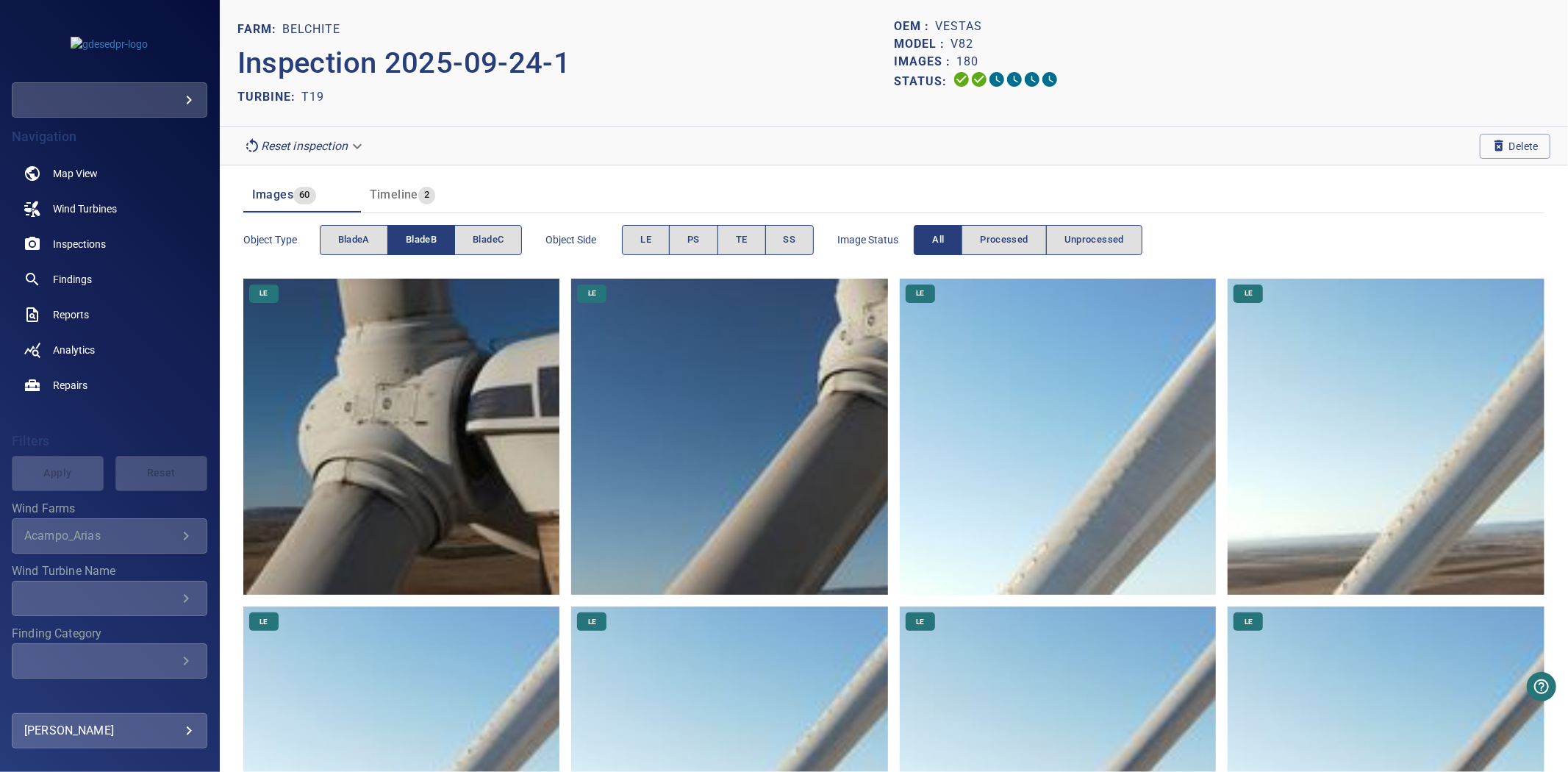
click at [420, 236] on span "bladeB" at bounding box center [421, 240] width 31 height 17
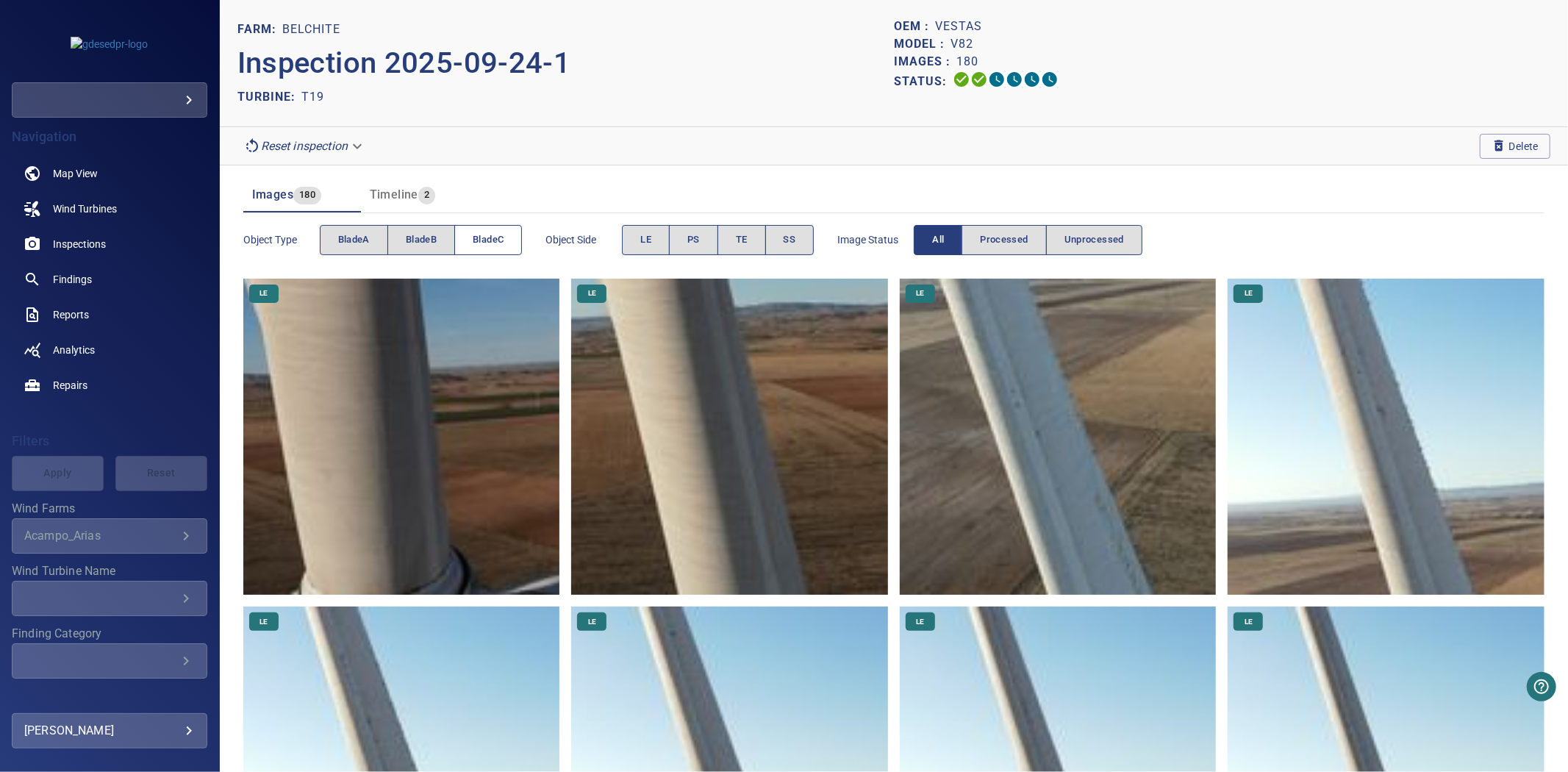
click at [507, 244] on button "bladeC" at bounding box center [488, 240] width 67 height 30
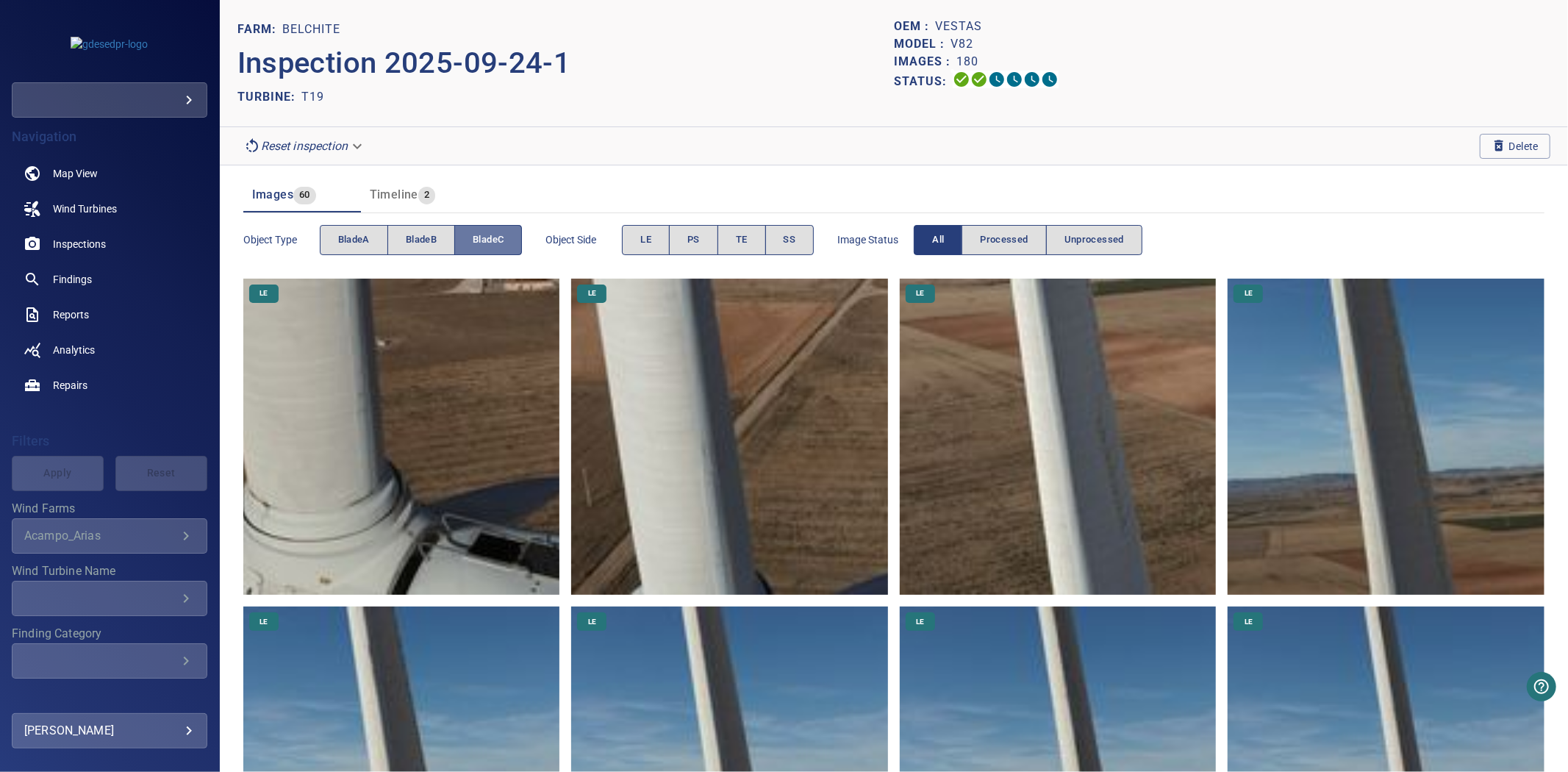
click at [507, 244] on button "bladeC" at bounding box center [488, 240] width 67 height 30
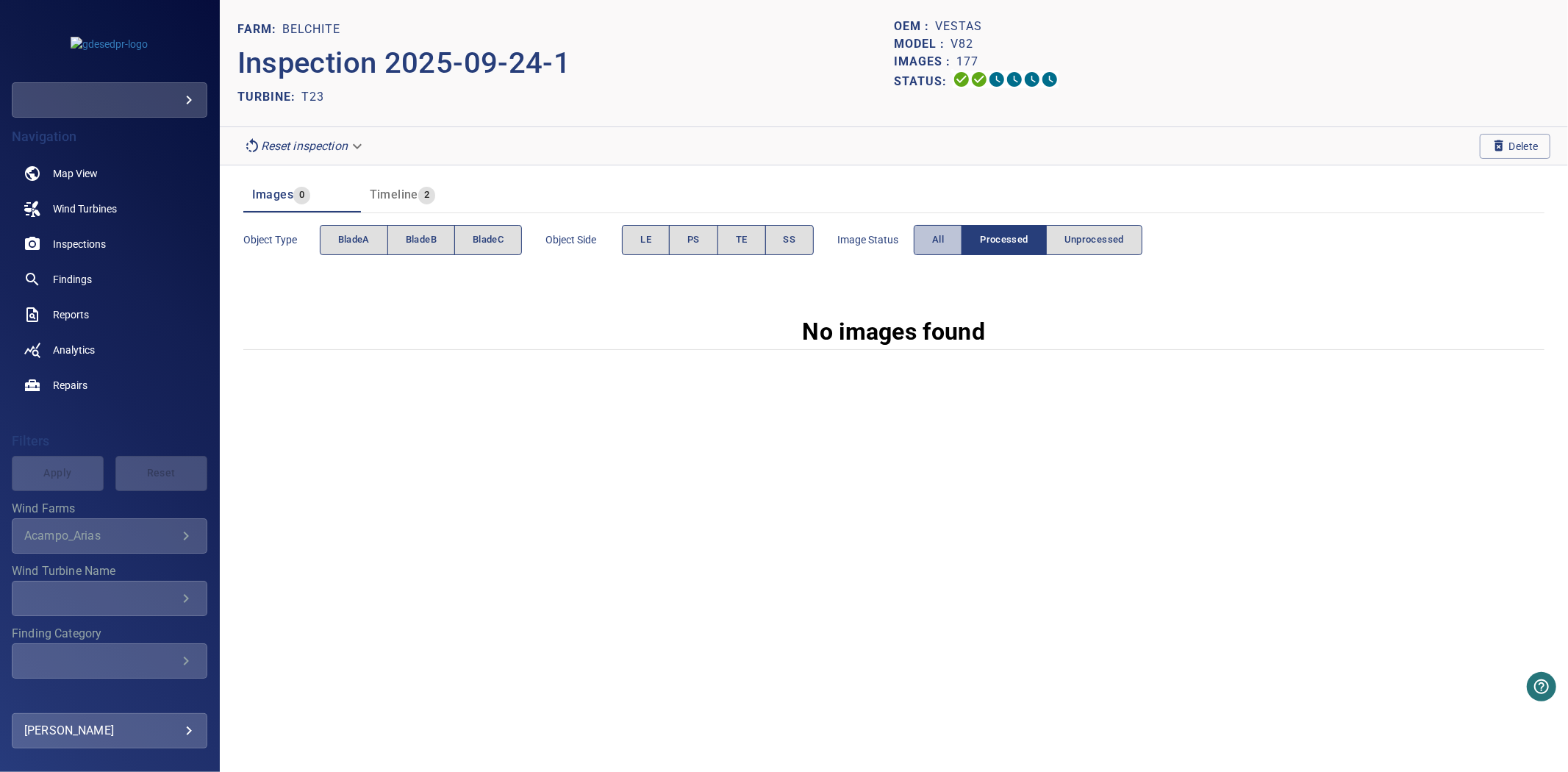
click at [939, 235] on span "All" at bounding box center [938, 240] width 12 height 17
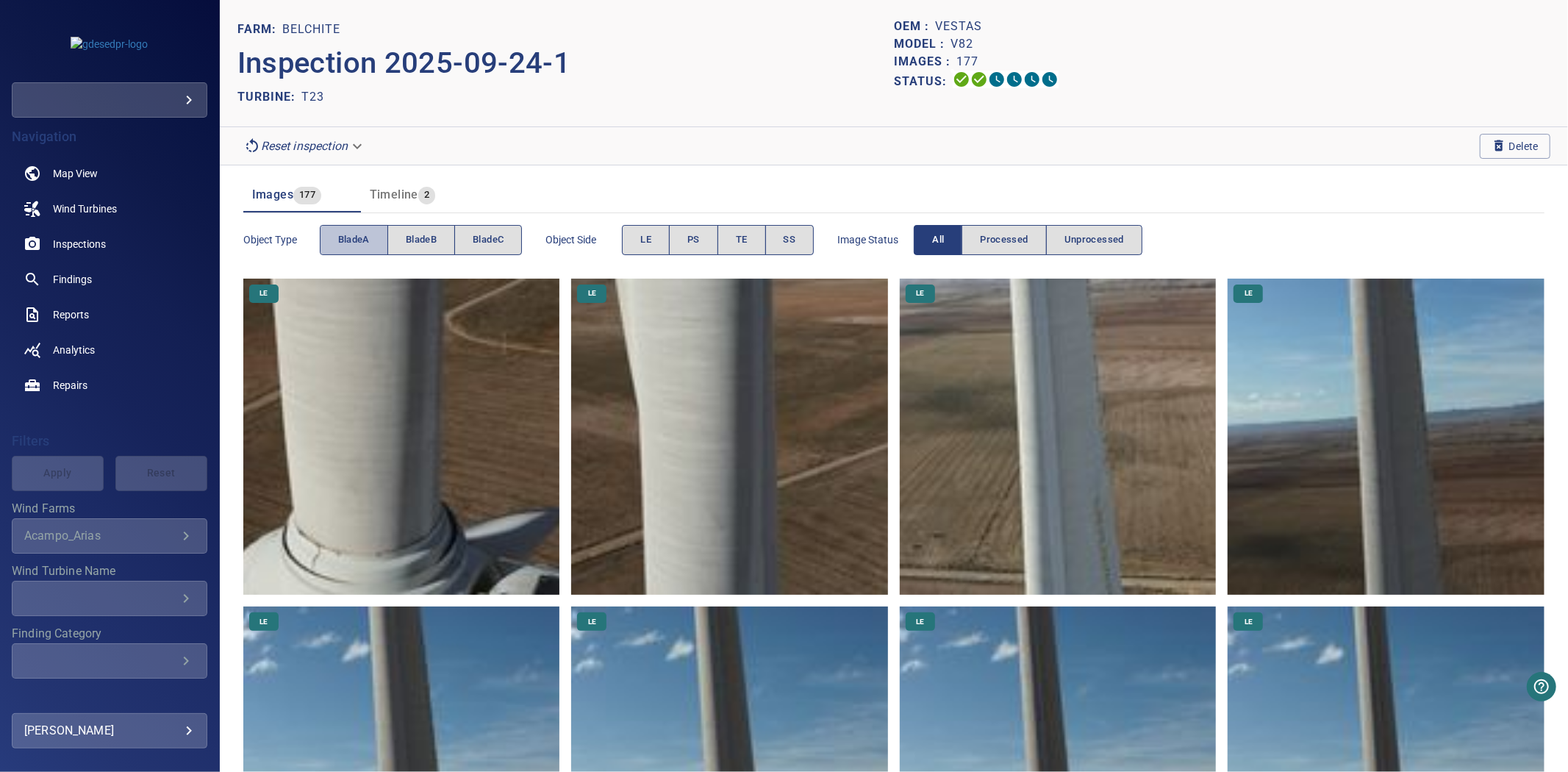
click at [343, 243] on span "bladeA" at bounding box center [354, 240] width 32 height 17
click at [398, 238] on button "bladeB" at bounding box center [421, 240] width 67 height 30
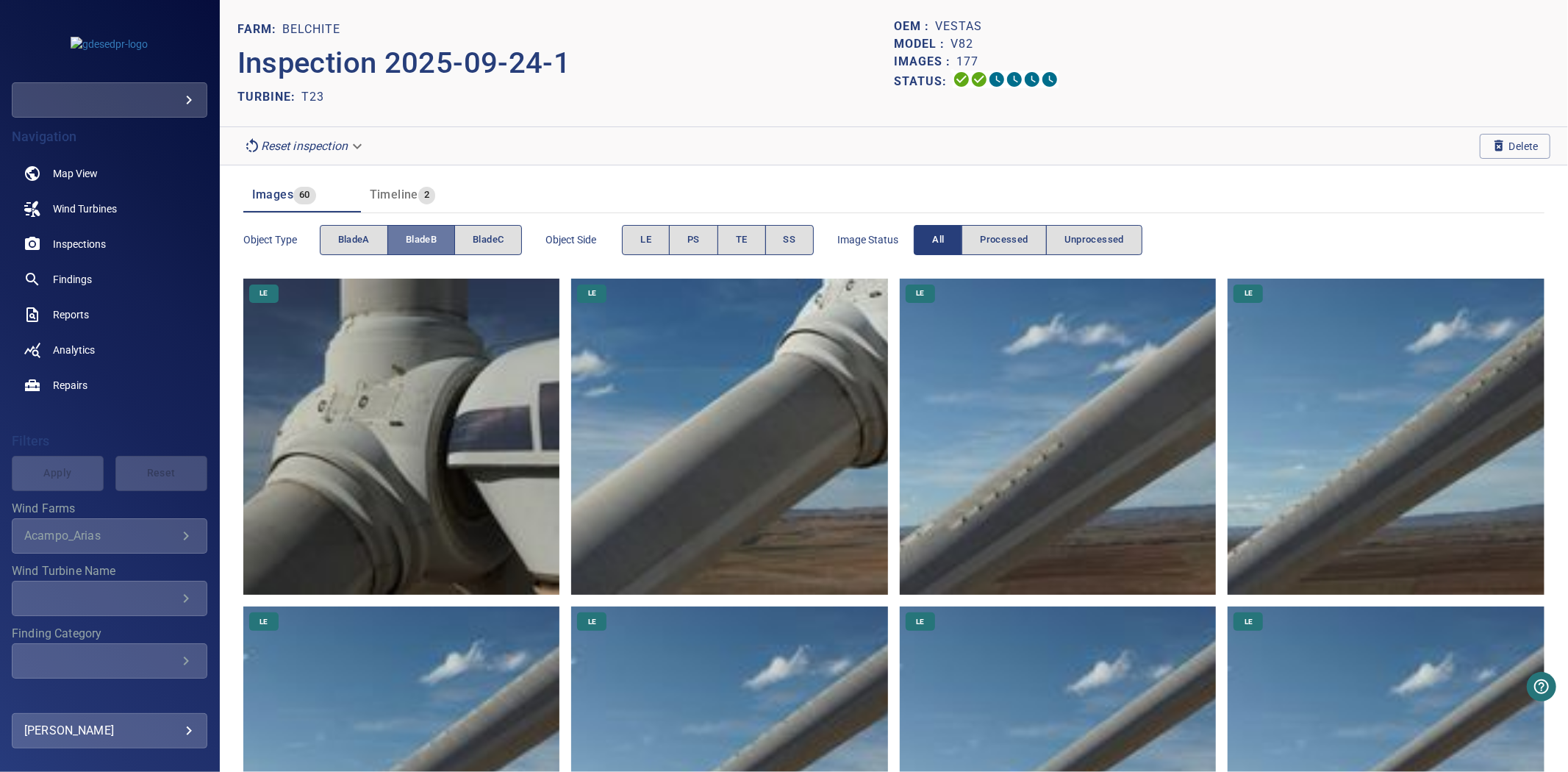
click at [400, 238] on button "bladeB" at bounding box center [421, 240] width 67 height 30
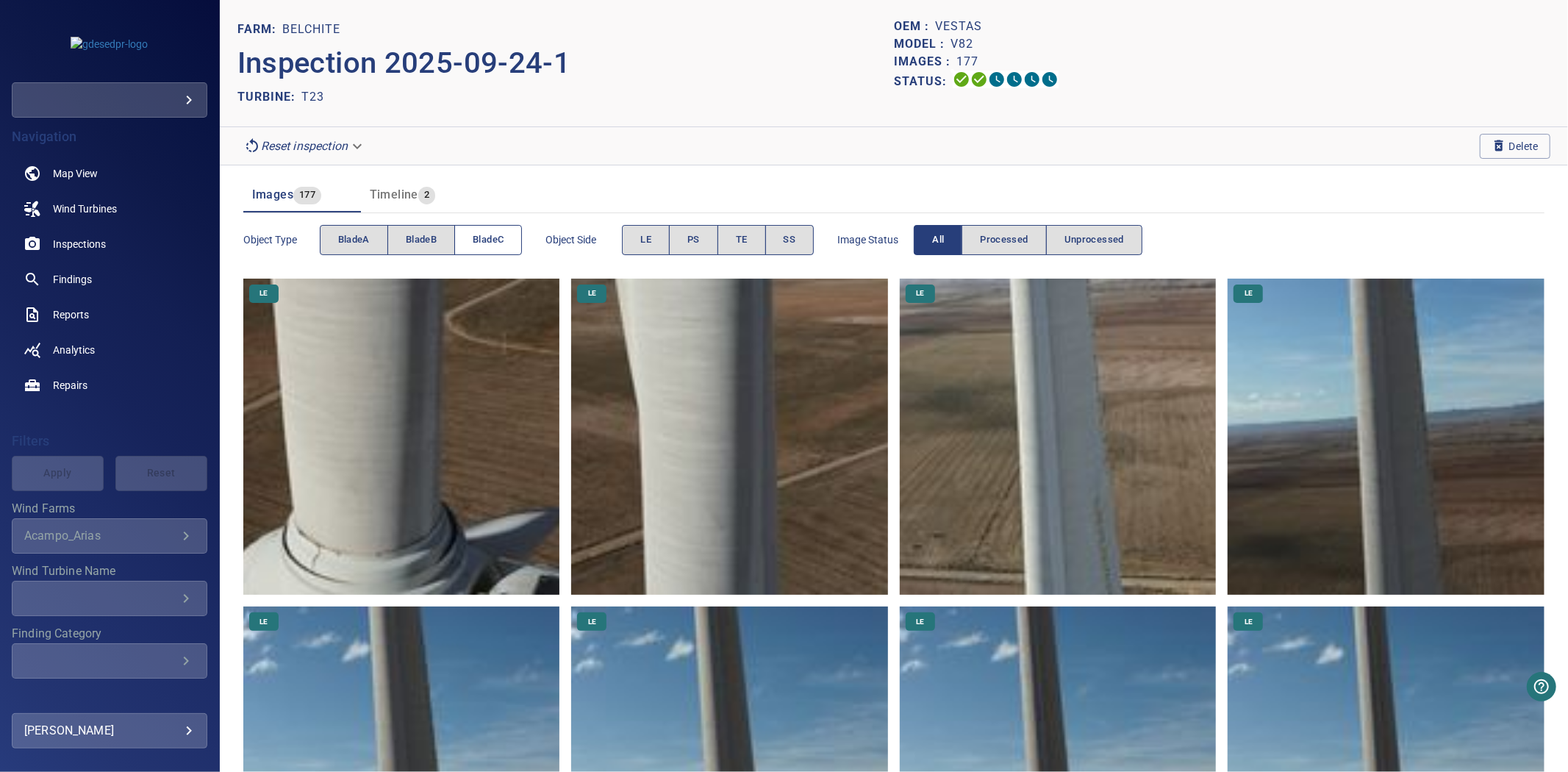
click at [483, 241] on span "bladeC" at bounding box center [487, 240] width 31 height 17
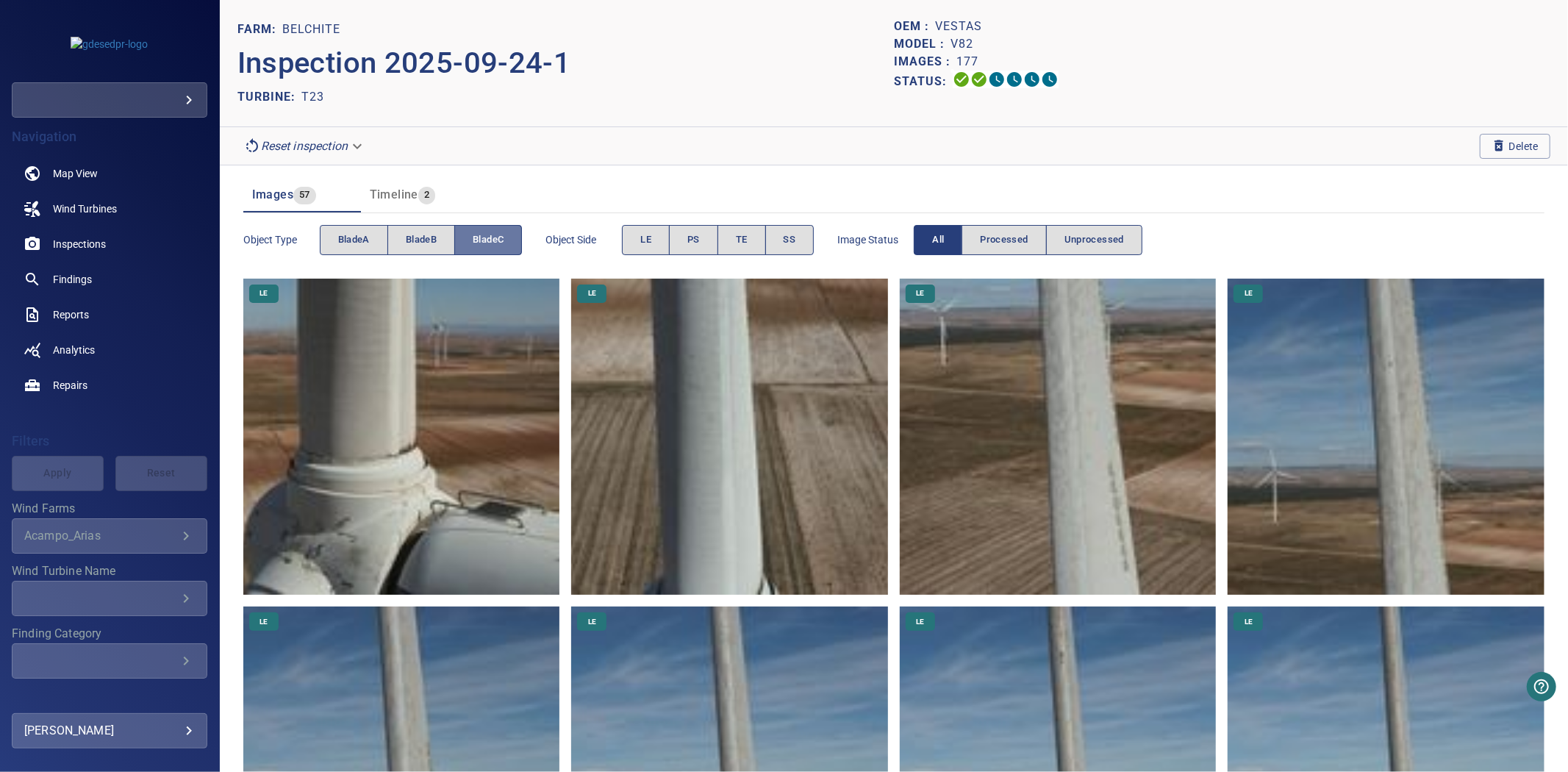
click at [483, 241] on span "bladeC" at bounding box center [487, 240] width 31 height 17
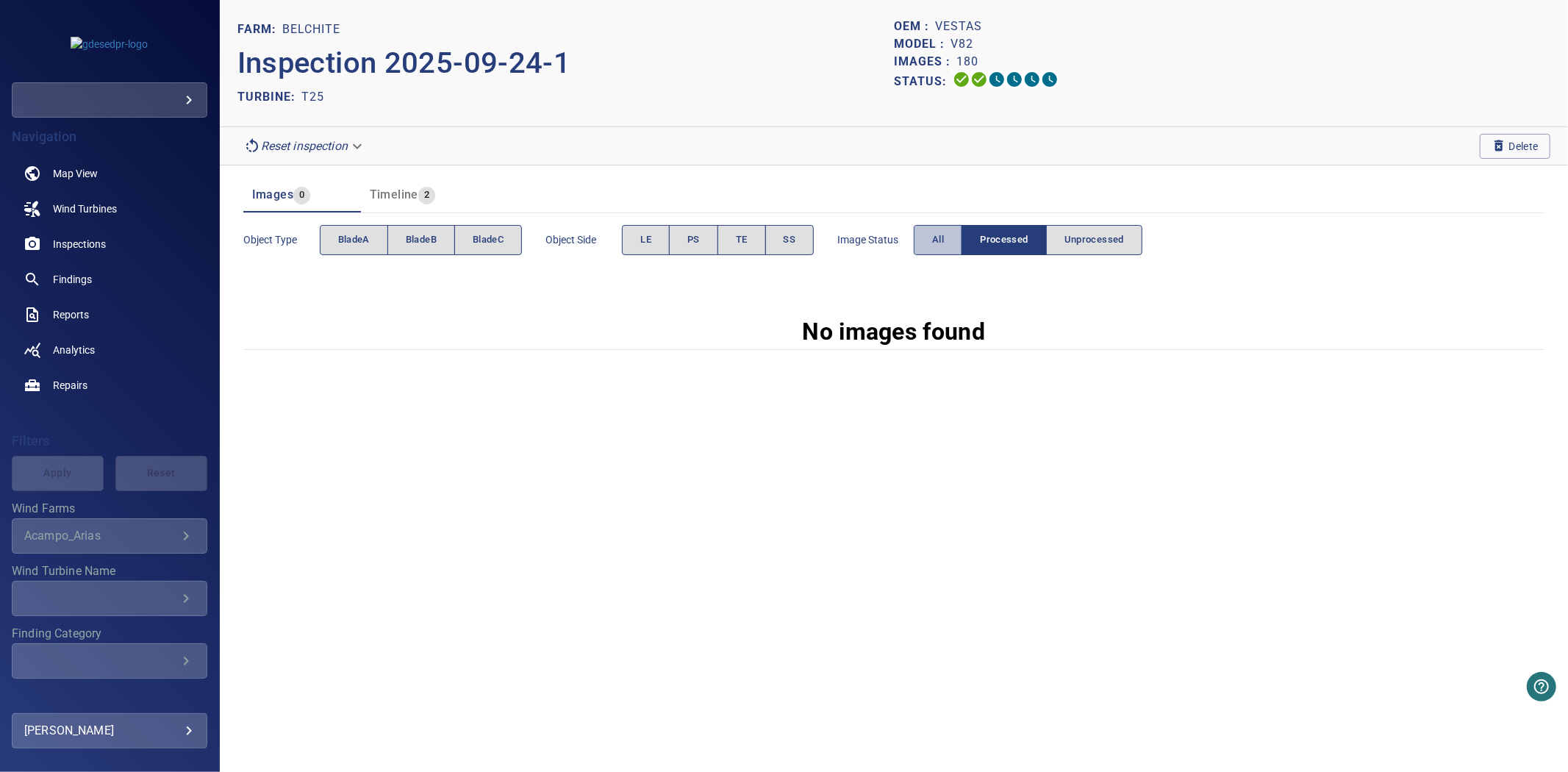
click at [925, 237] on button "All" at bounding box center [939, 240] width 49 height 30
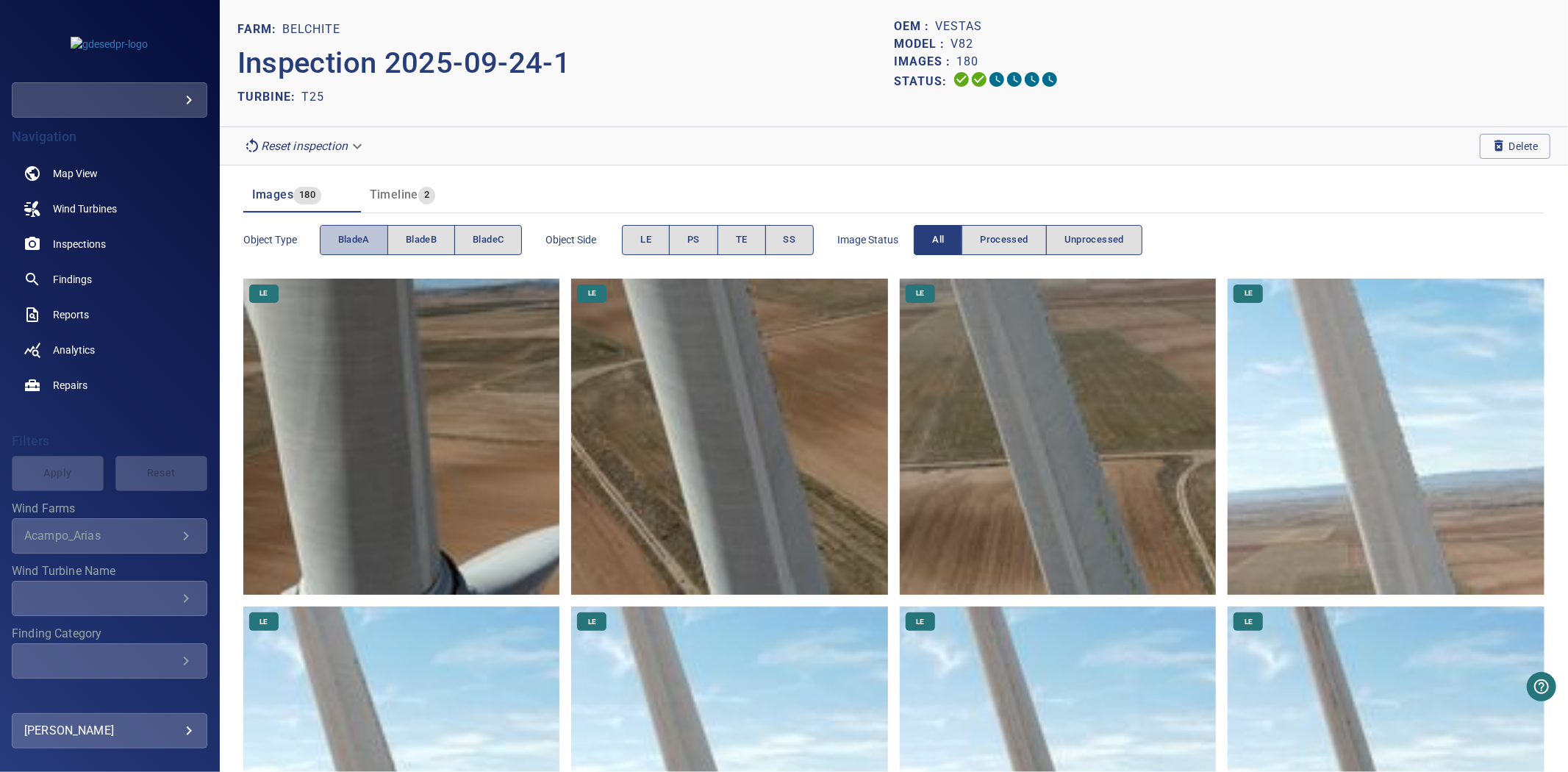
click at [353, 247] on span "bladeA" at bounding box center [354, 240] width 32 height 17
click at [351, 246] on span "bladeA" at bounding box center [354, 240] width 32 height 17
click at [415, 233] on span "bladeB" at bounding box center [421, 240] width 31 height 17
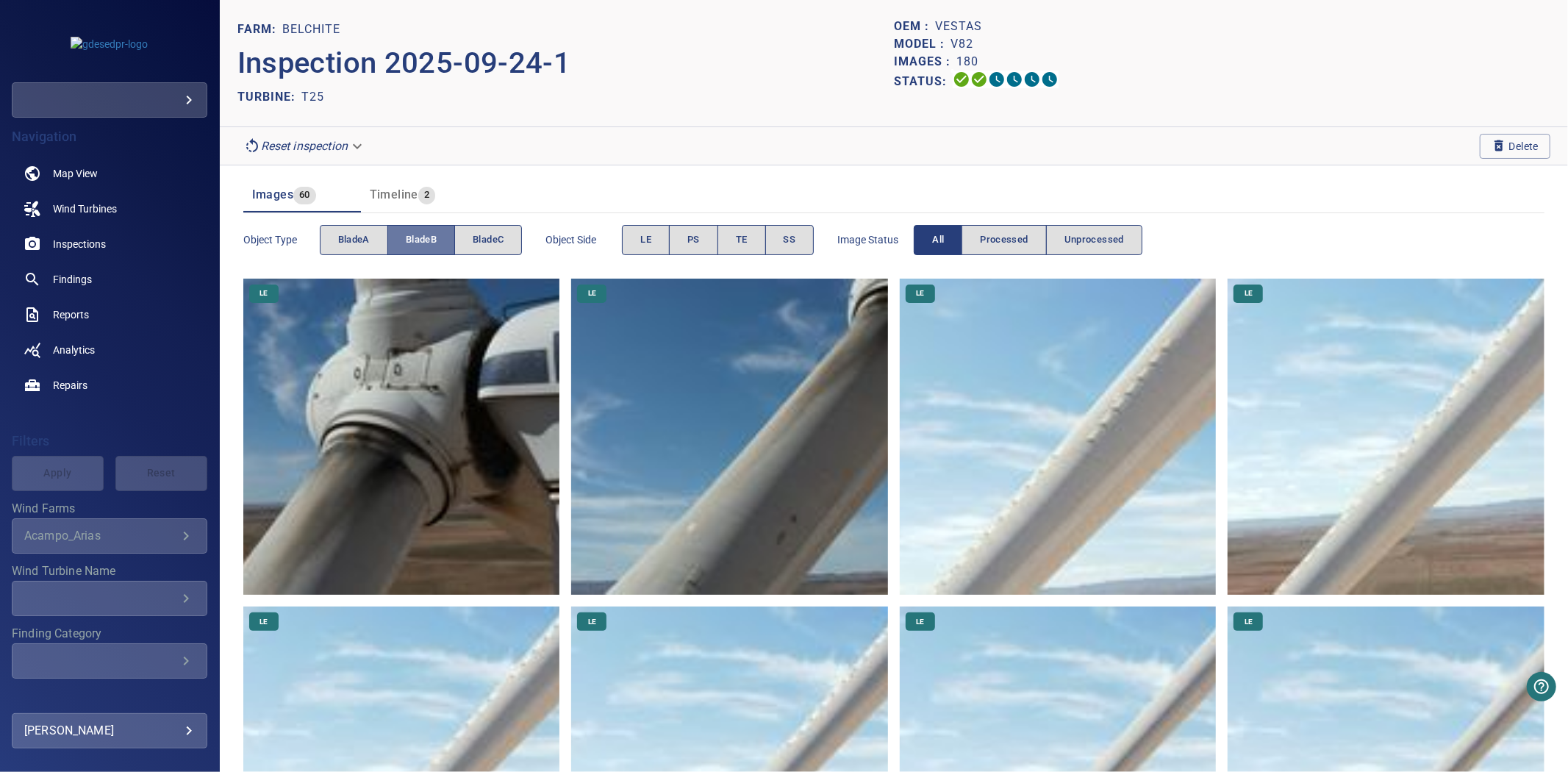
click at [415, 233] on span "bladeB" at bounding box center [421, 240] width 31 height 17
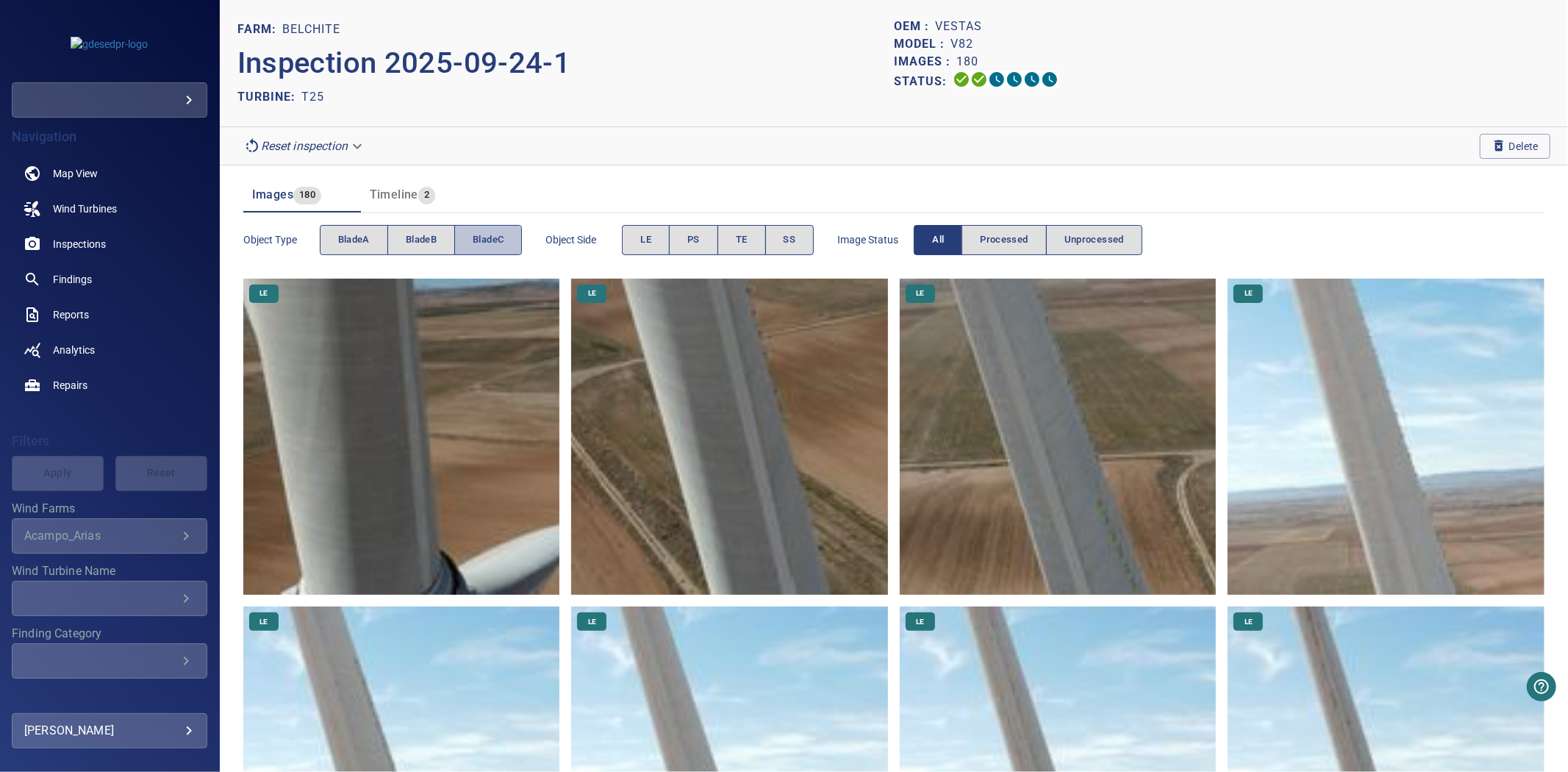
click at [486, 235] on span "bladeC" at bounding box center [487, 240] width 31 height 17
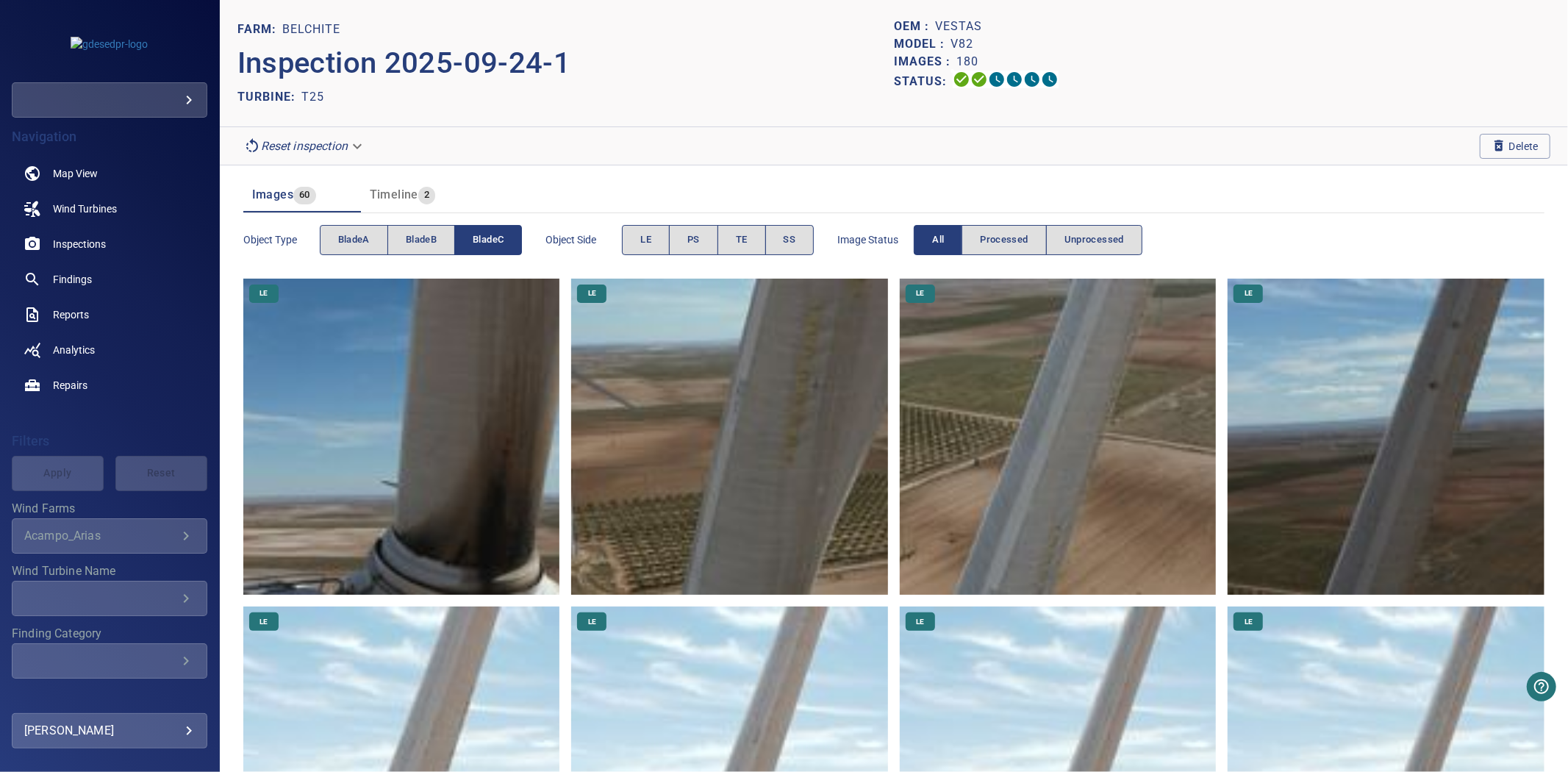
click at [486, 235] on span "bladeC" at bounding box center [487, 240] width 31 height 17
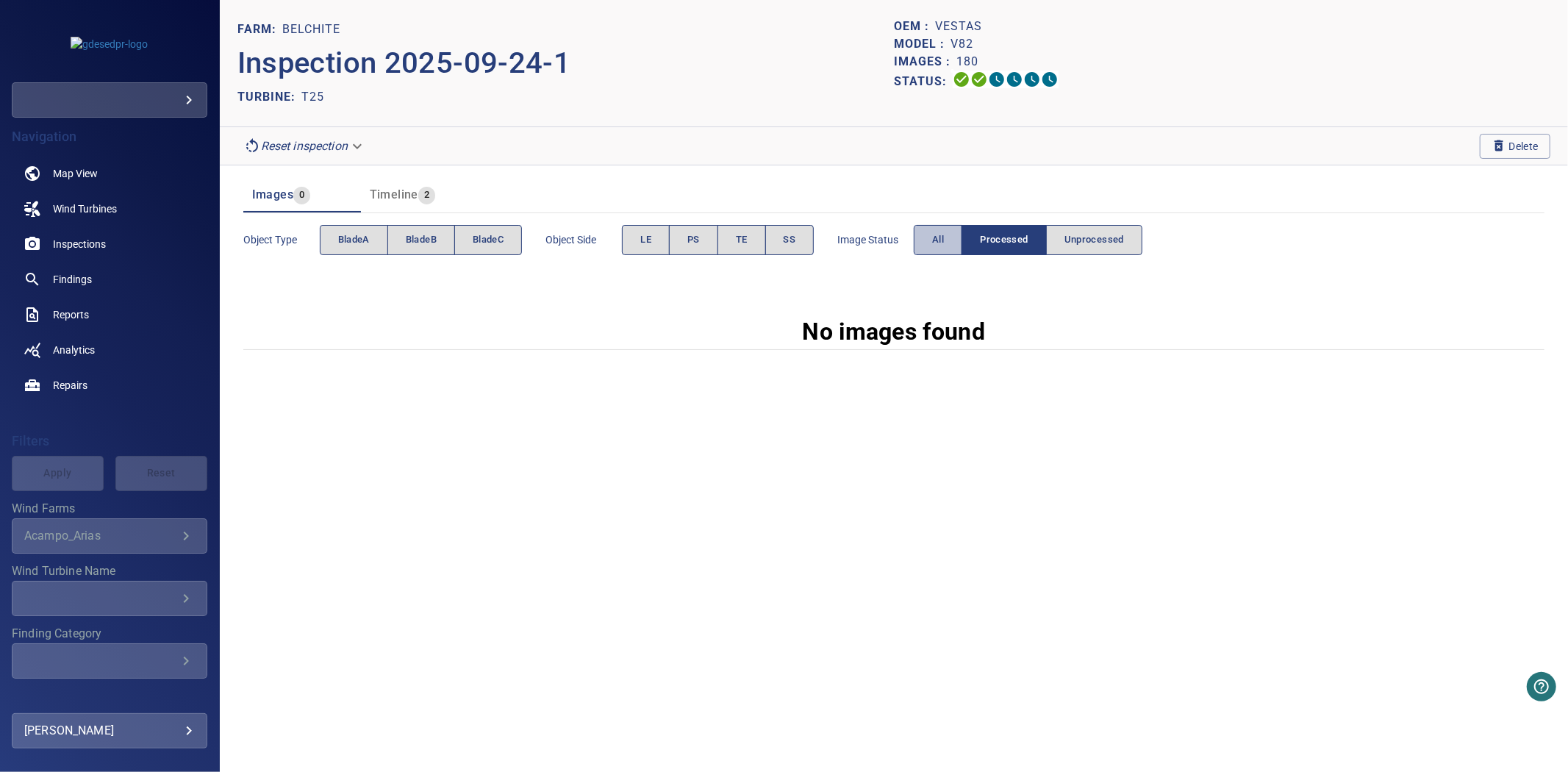
click at [950, 236] on button "All" at bounding box center [939, 240] width 49 height 30
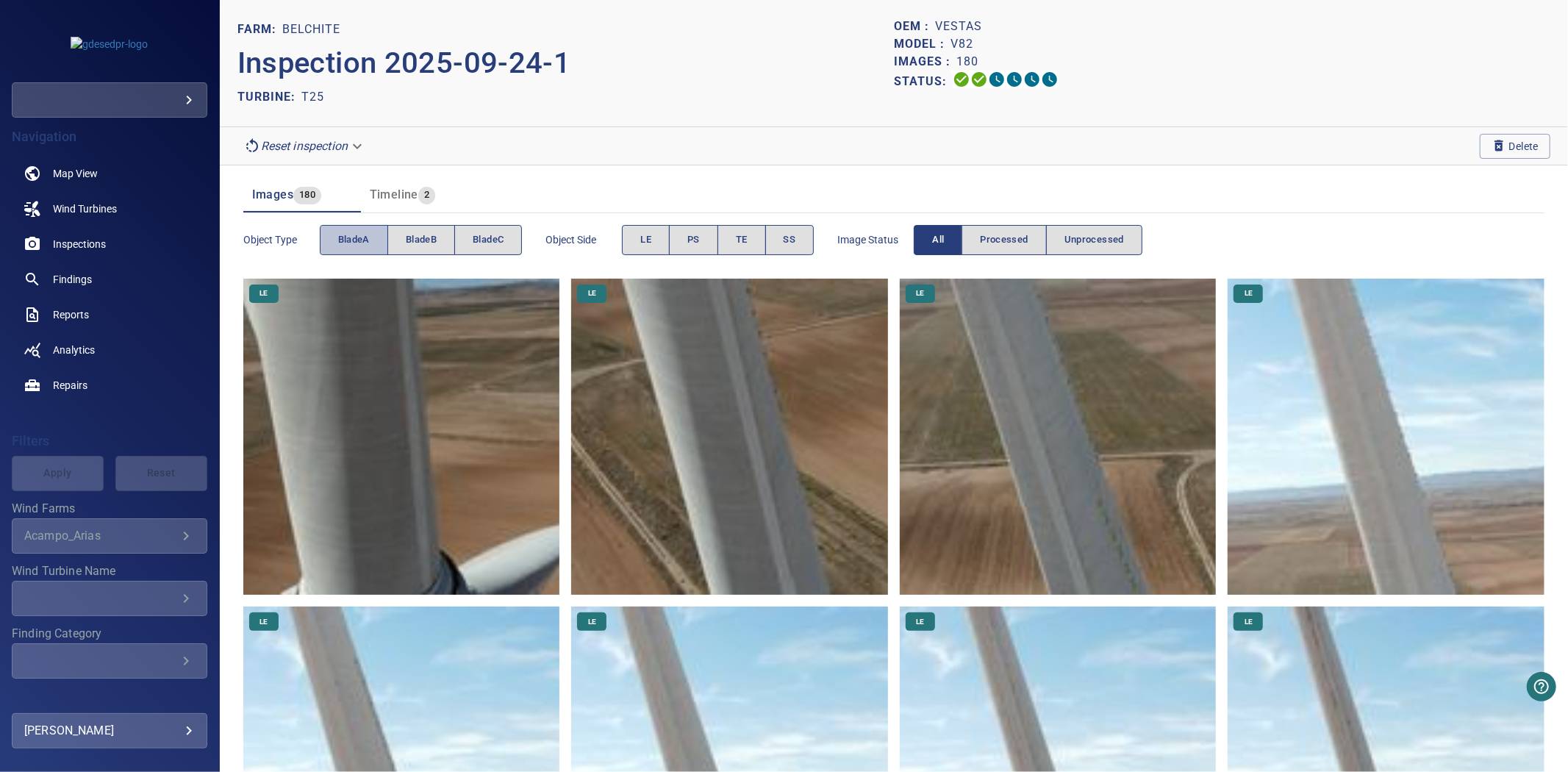
click at [365, 254] on button "bladeA" at bounding box center [354, 240] width 68 height 30
click at [361, 247] on span "bladeA" at bounding box center [354, 240] width 32 height 17
click at [414, 240] on span "bladeB" at bounding box center [421, 240] width 31 height 17
click at [497, 237] on span "bladeC" at bounding box center [487, 240] width 31 height 17
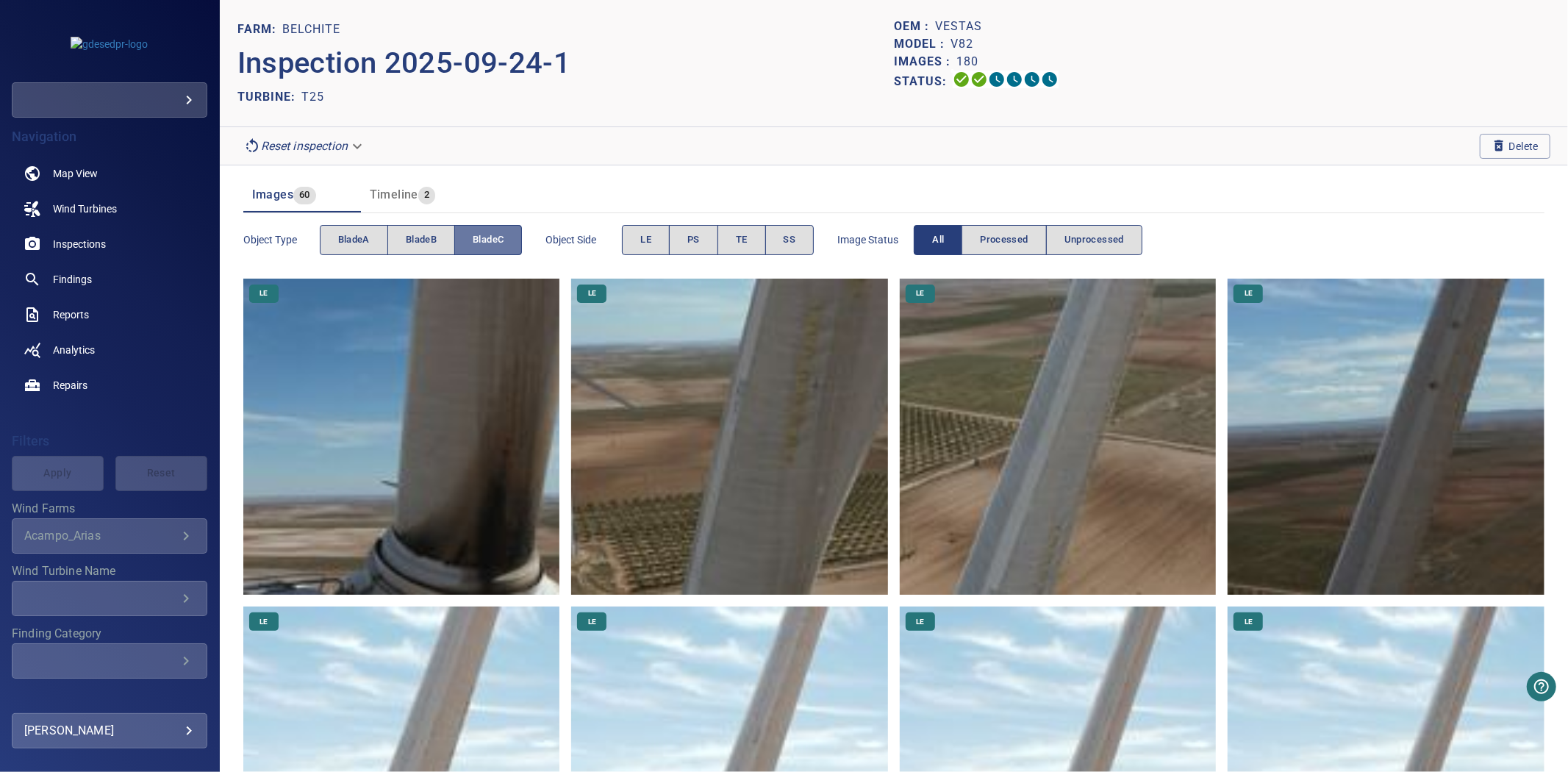
click at [497, 237] on span "bladeC" at bounding box center [487, 240] width 31 height 17
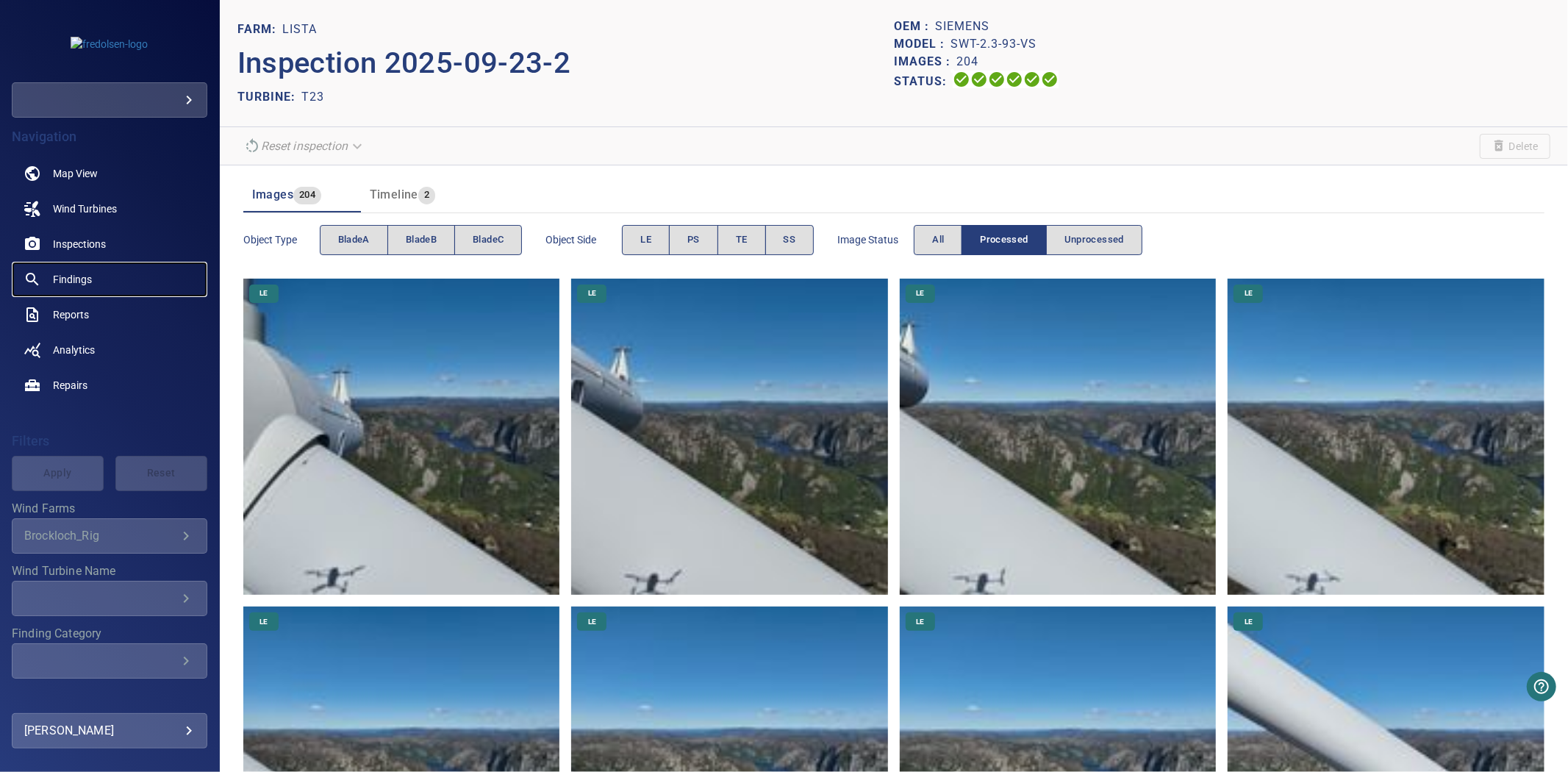
click at [74, 278] on span "Findings" at bounding box center [73, 279] width 39 height 15
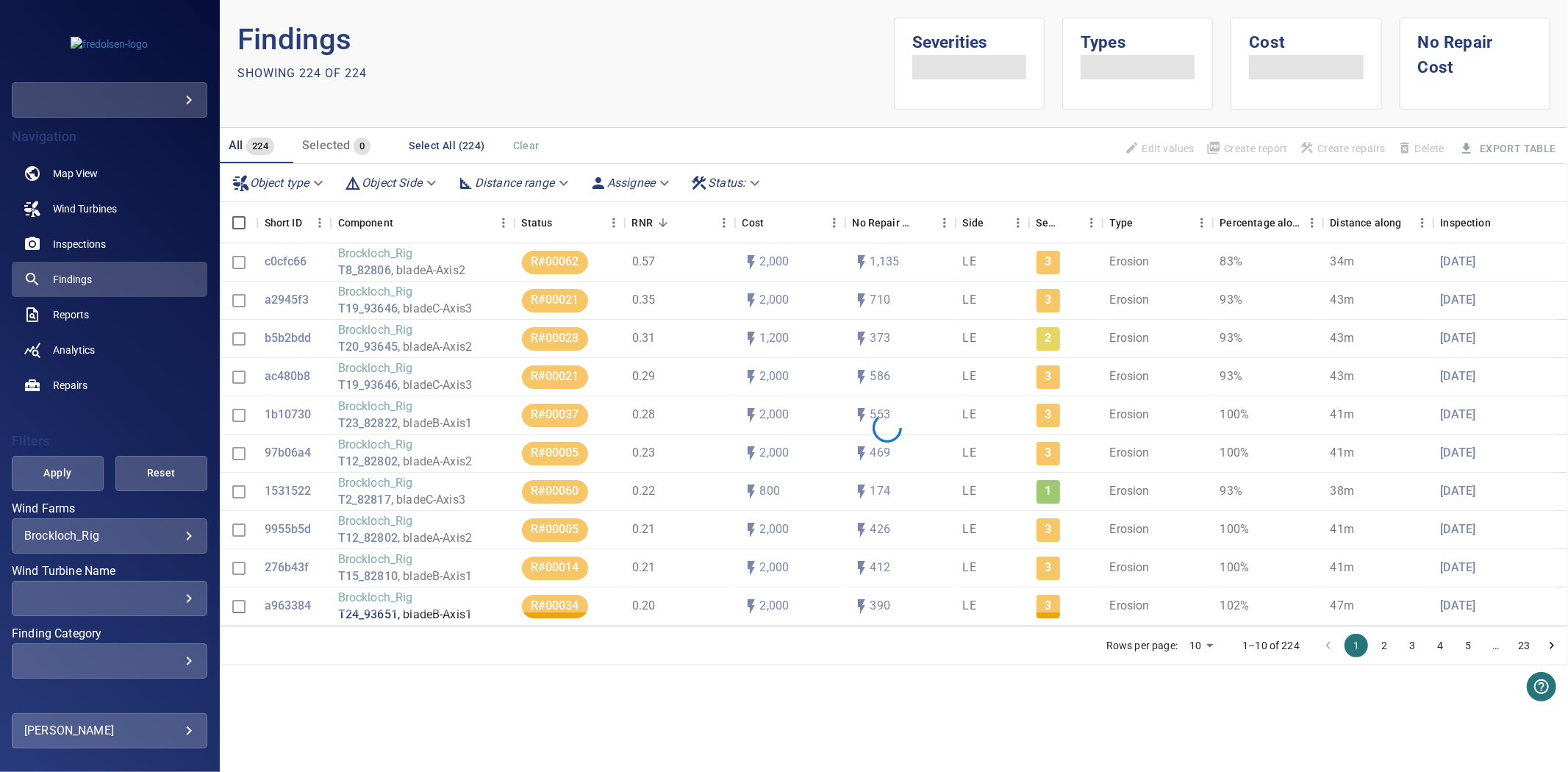
click at [135, 542] on div "**********" at bounding box center [109, 536] width 195 height 35
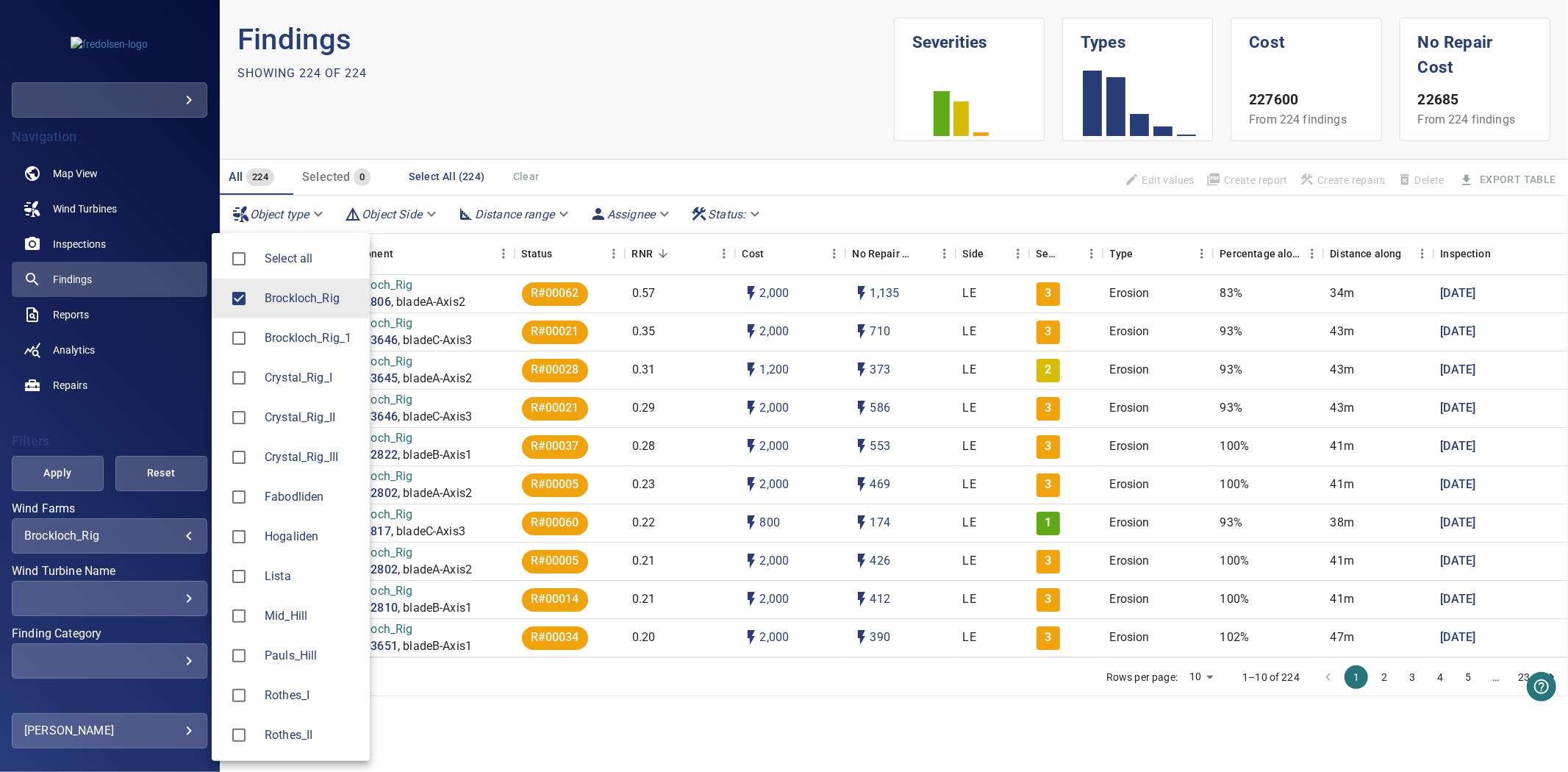
click at [160, 534] on body "**********" at bounding box center [784, 386] width 1568 height 772
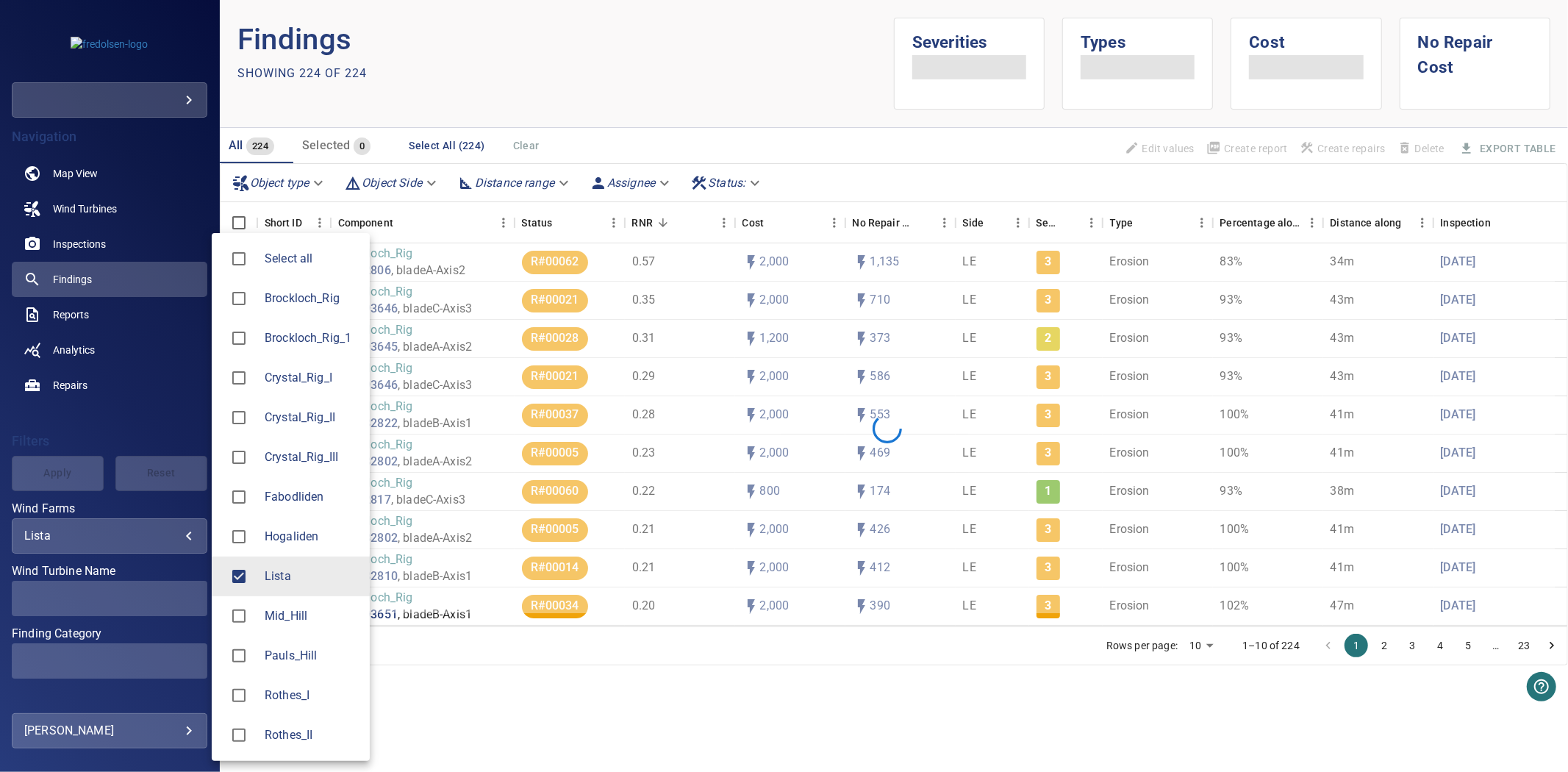
type input "*****"
click at [110, 461] on div at bounding box center [784, 386] width 1568 height 772
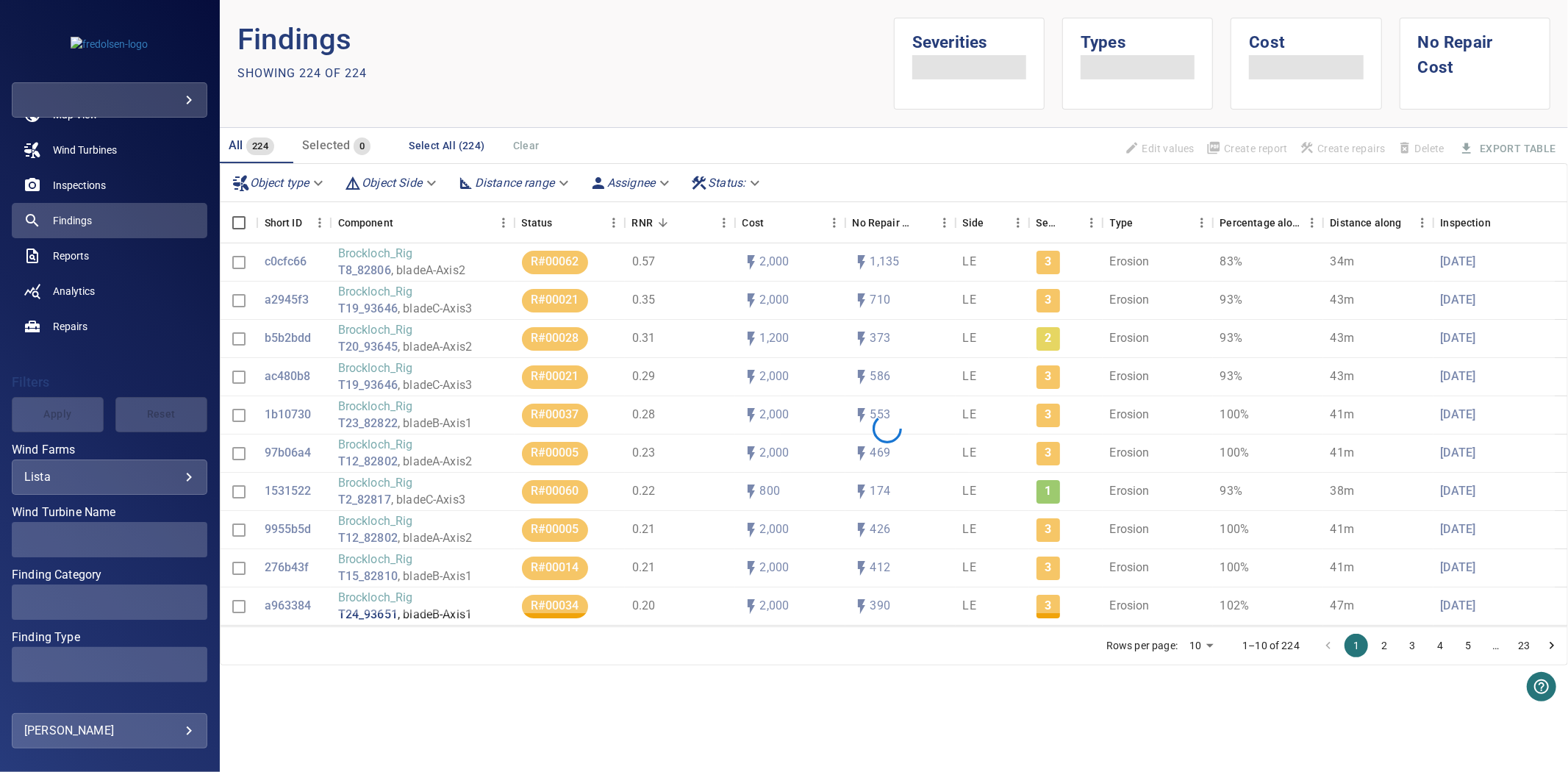
scroll to position [111, 0]
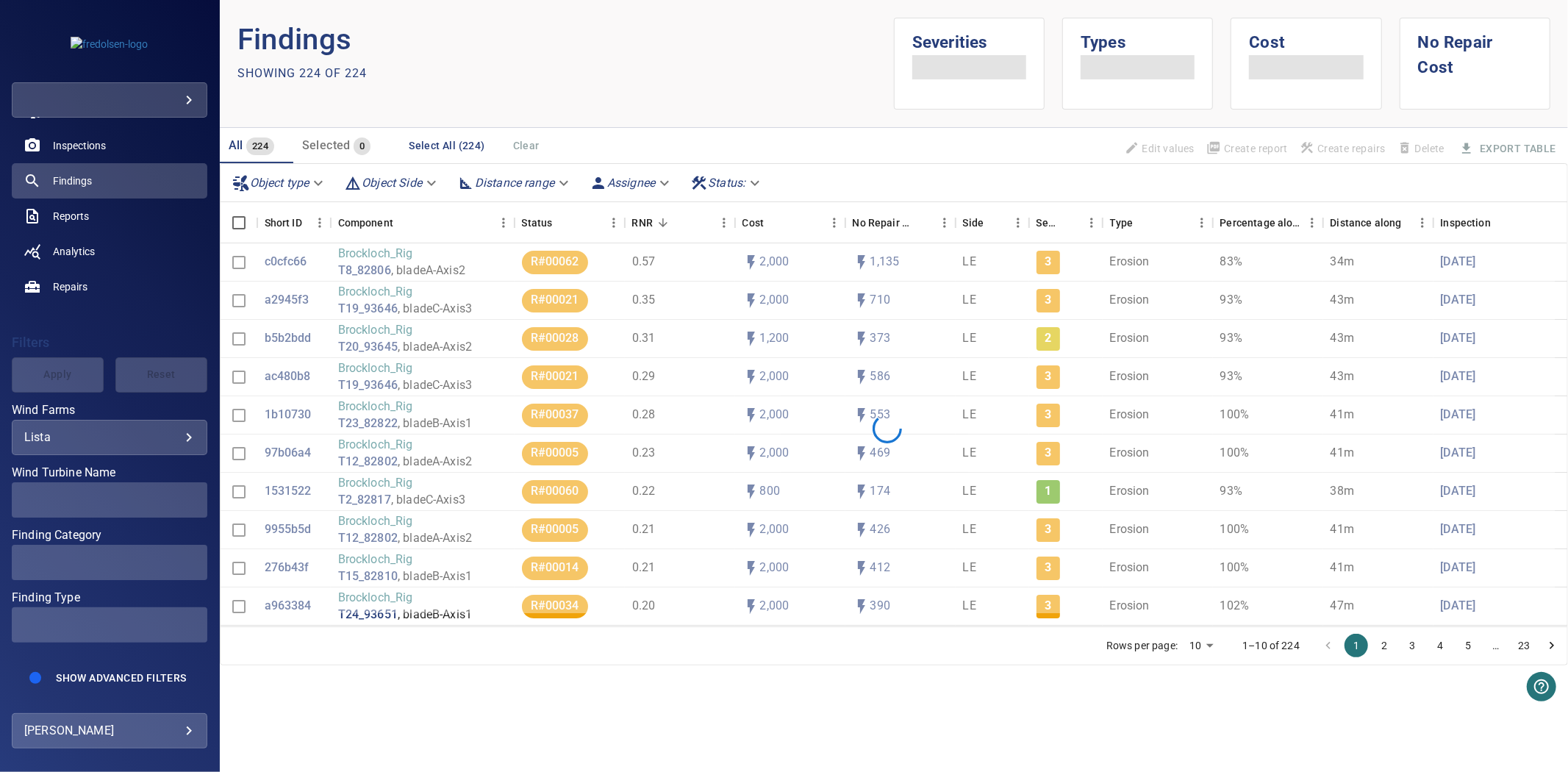
click at [101, 618] on span at bounding box center [109, 625] width 195 height 35
click at [103, 483] on span at bounding box center [109, 500] width 195 height 35
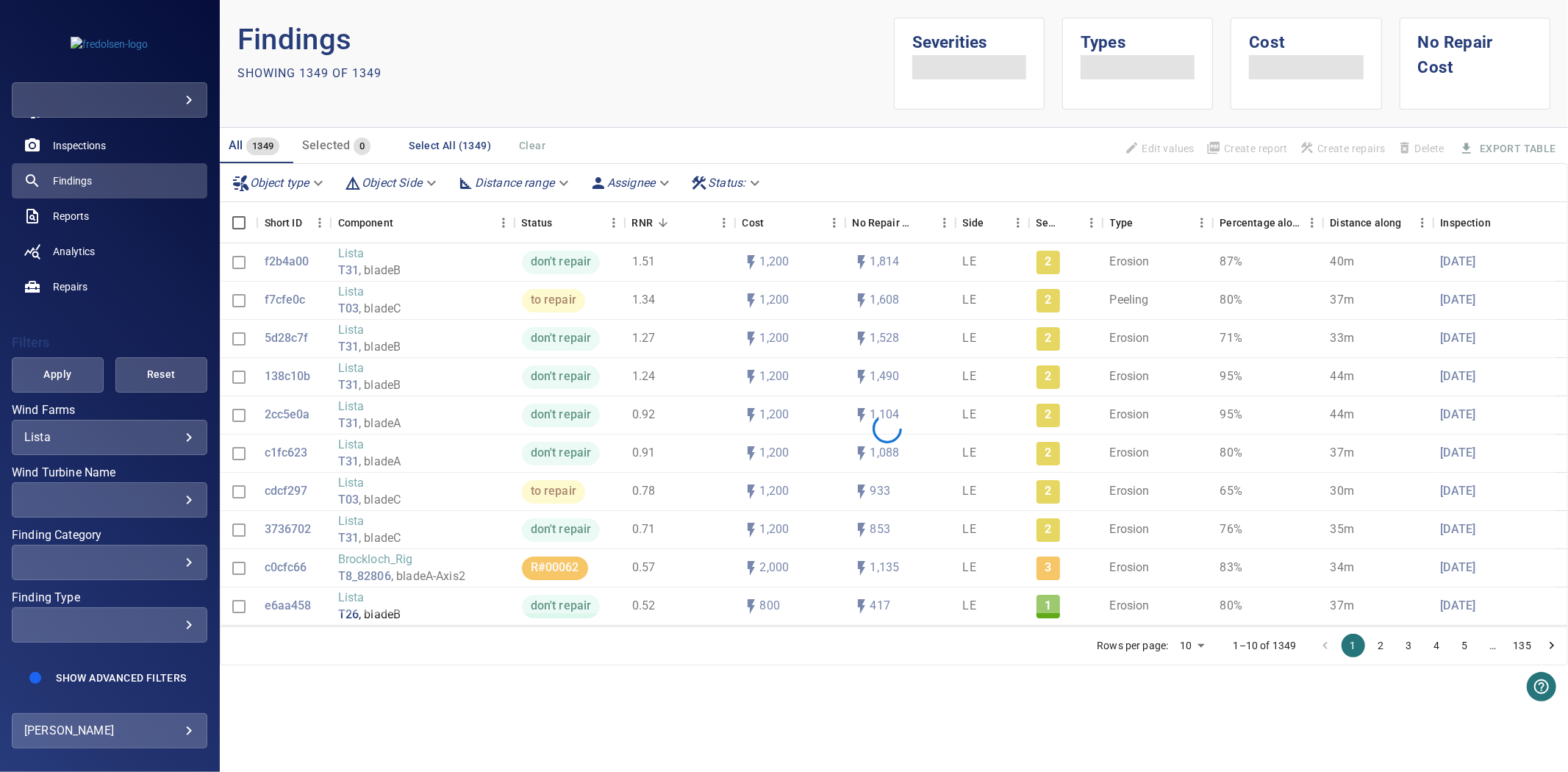
click at [99, 483] on div "​ ​" at bounding box center [109, 500] width 195 height 35
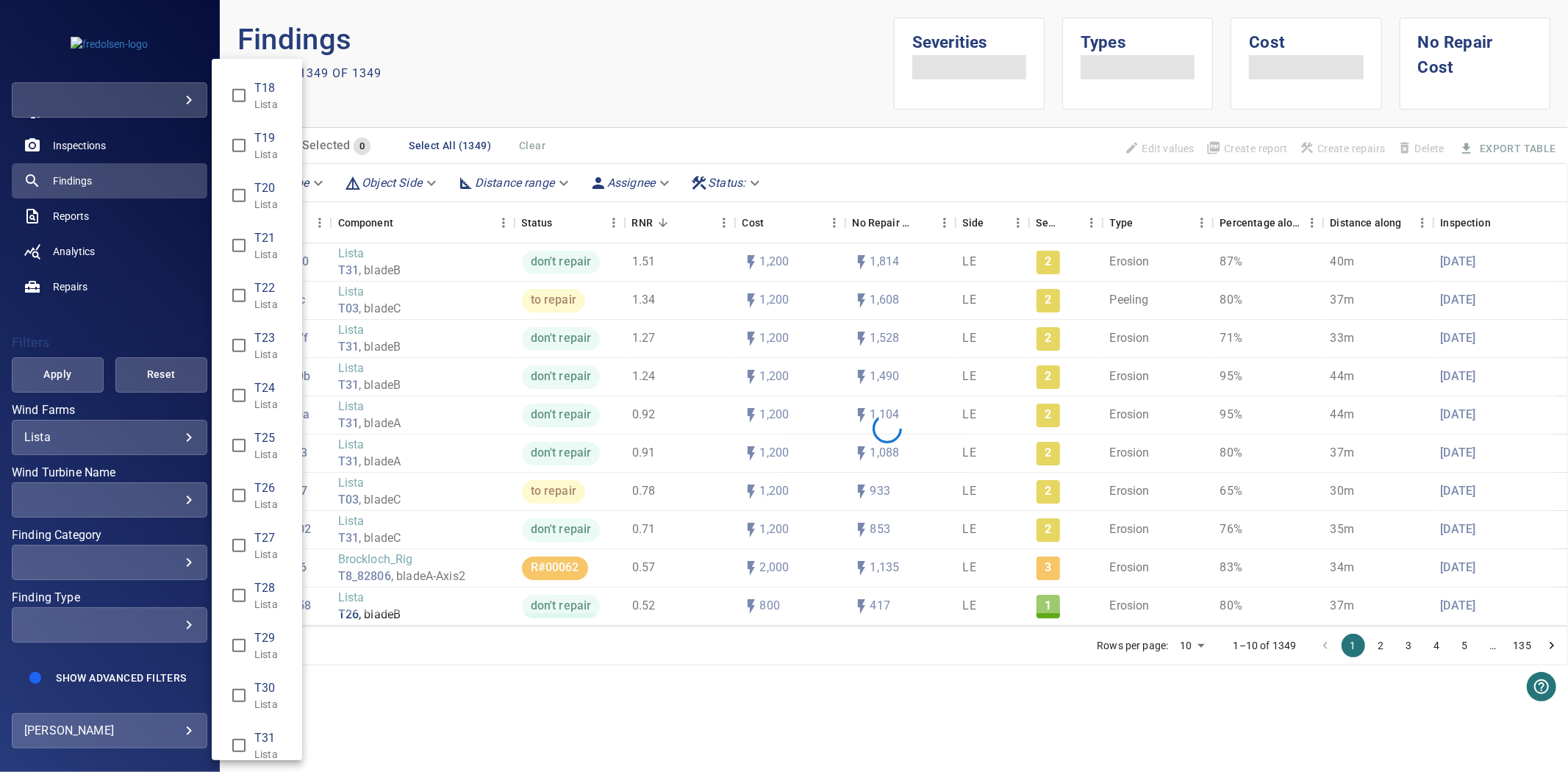
scroll to position [859, 0]
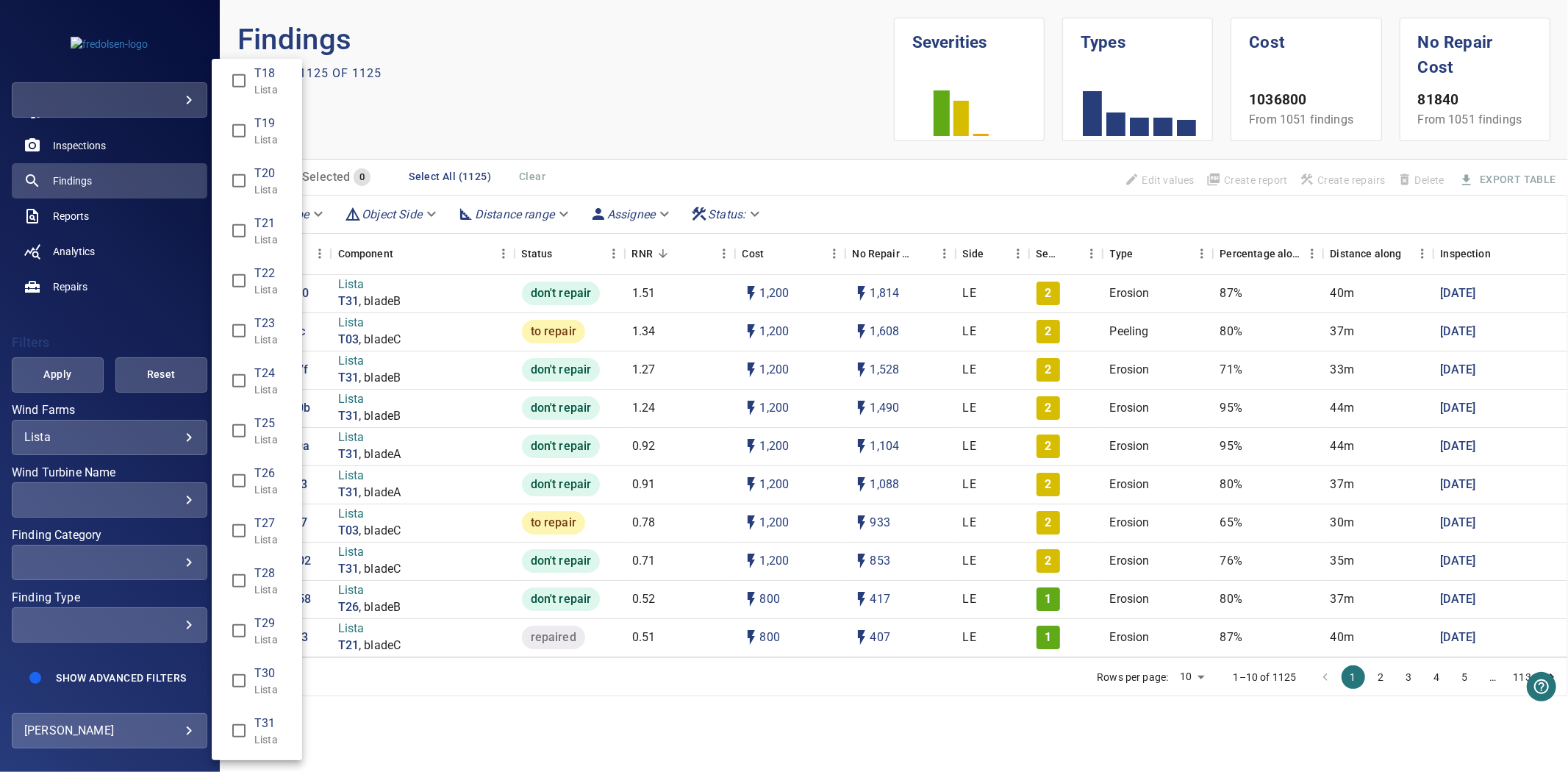
type input "**********"
click at [78, 357] on div "Wind Turbine Name" at bounding box center [784, 386] width 1568 height 772
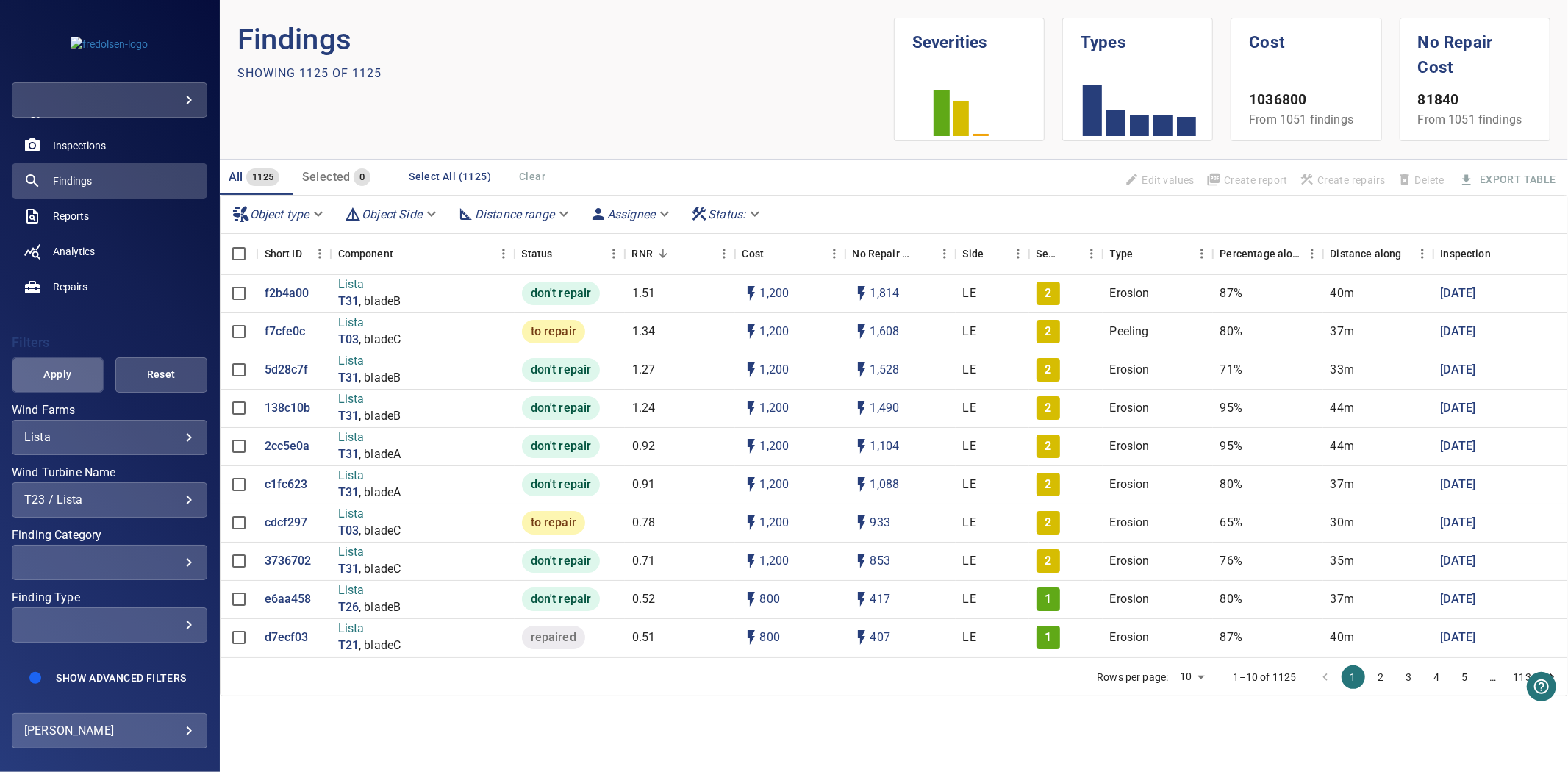
click at [67, 365] on span "Apply" at bounding box center [57, 374] width 55 height 19
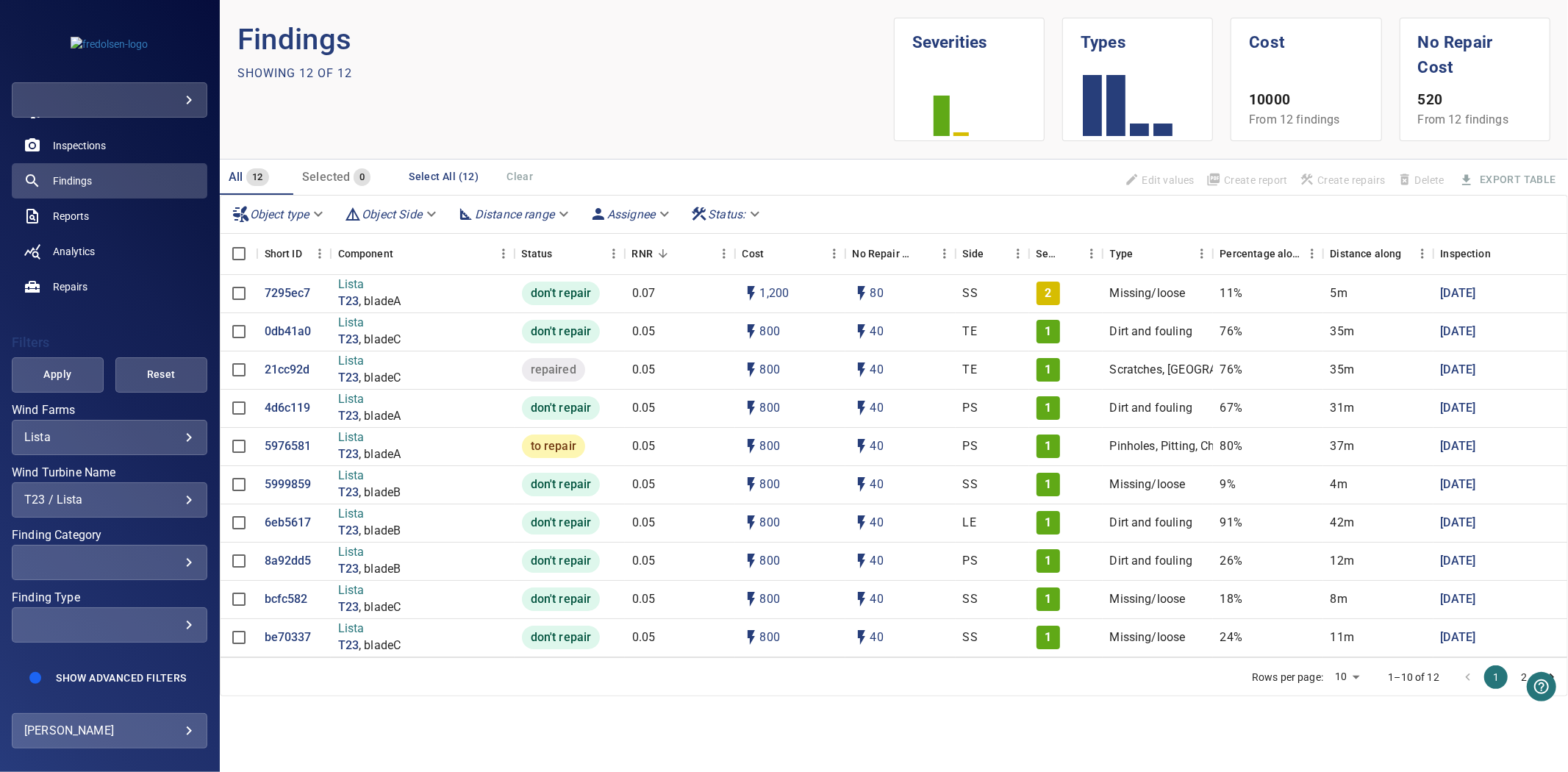
click at [122, 554] on div "​" at bounding box center [109, 561] width 171 height 14
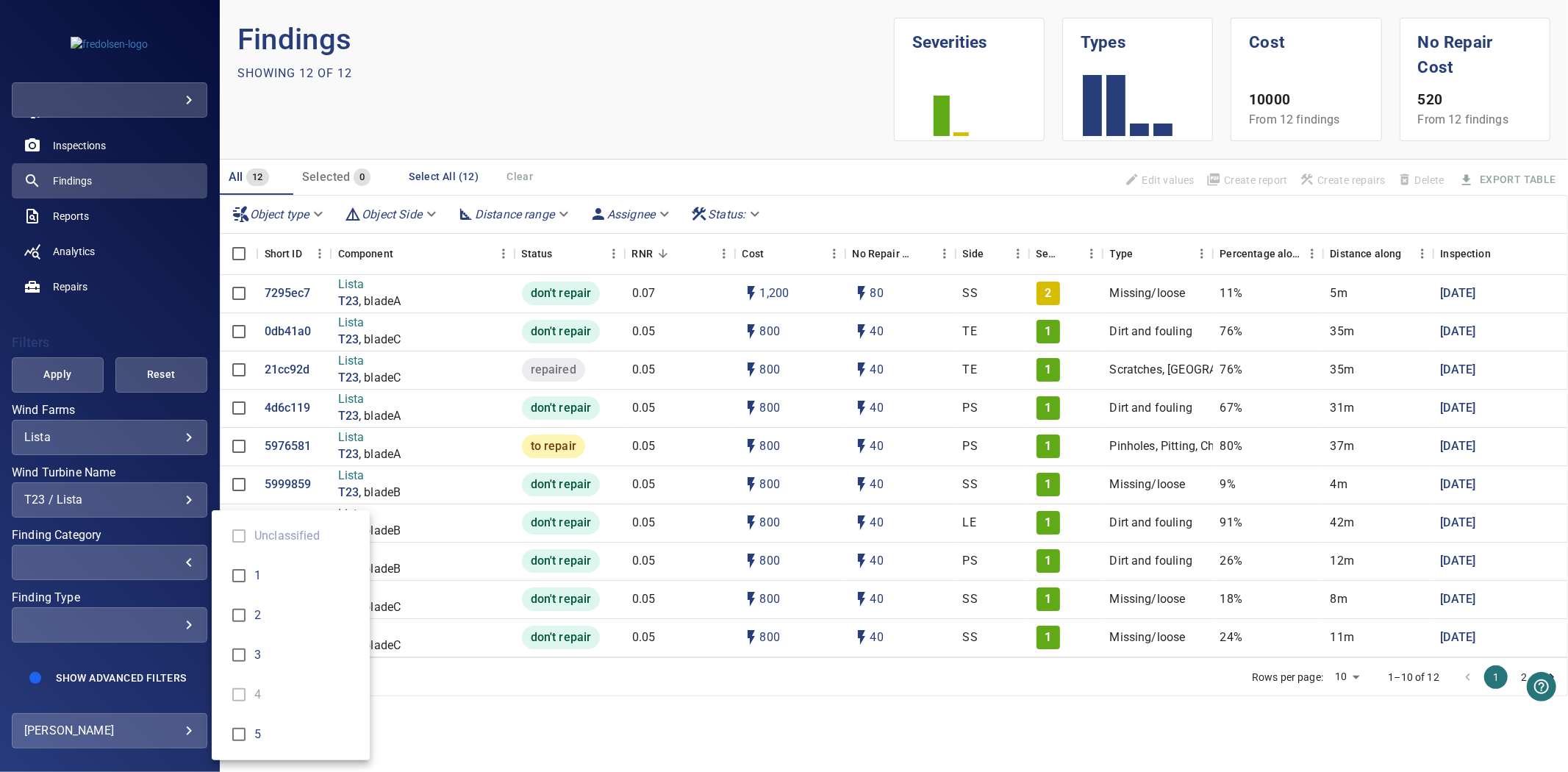
click at [258, 728] on span "5" at bounding box center [305, 734] width 104 height 18
type input "*"
click at [60, 370] on div "Finding Category" at bounding box center [784, 386] width 1568 height 772
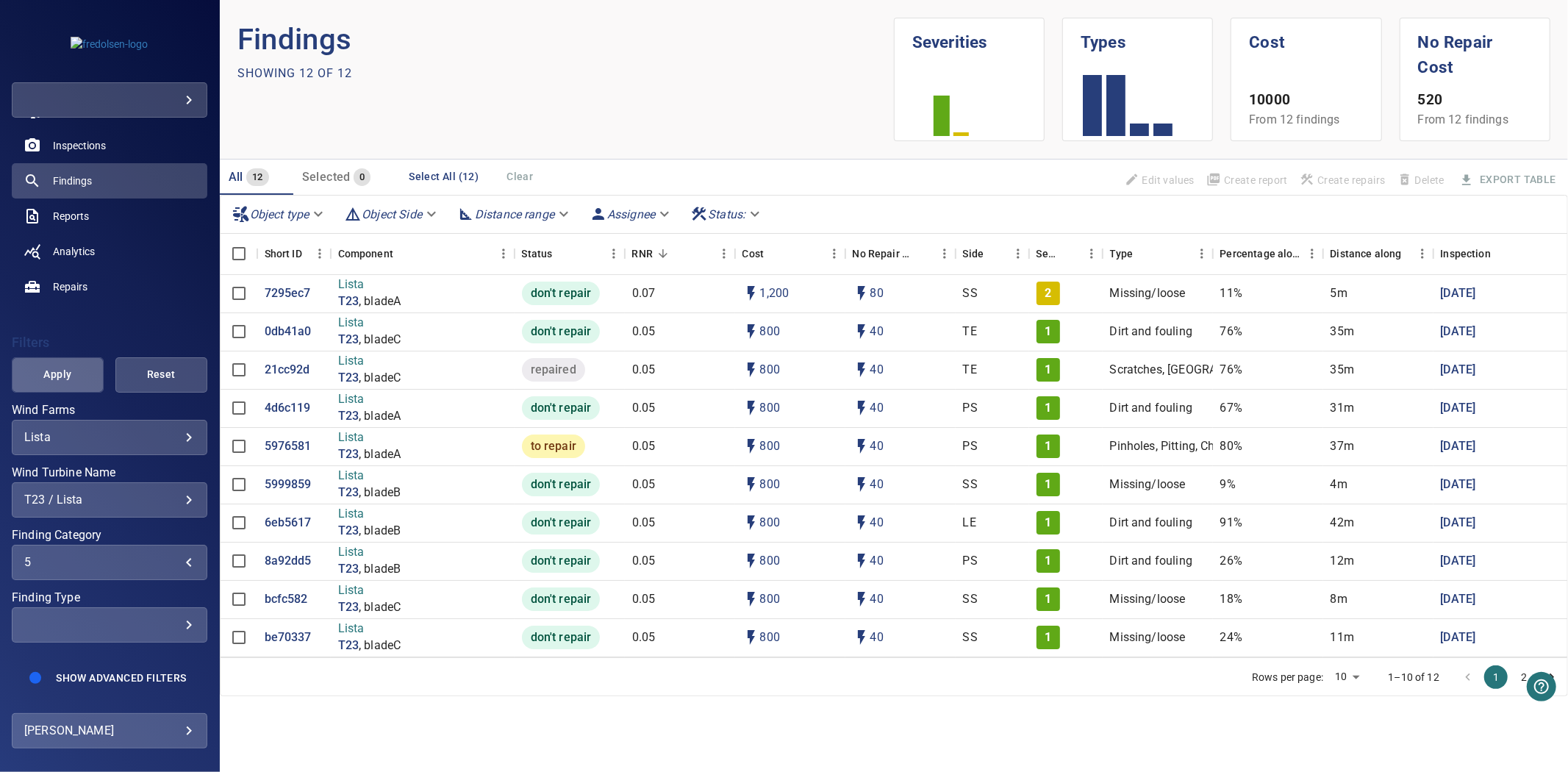
click at [66, 365] on span "Apply" at bounding box center [57, 374] width 55 height 19
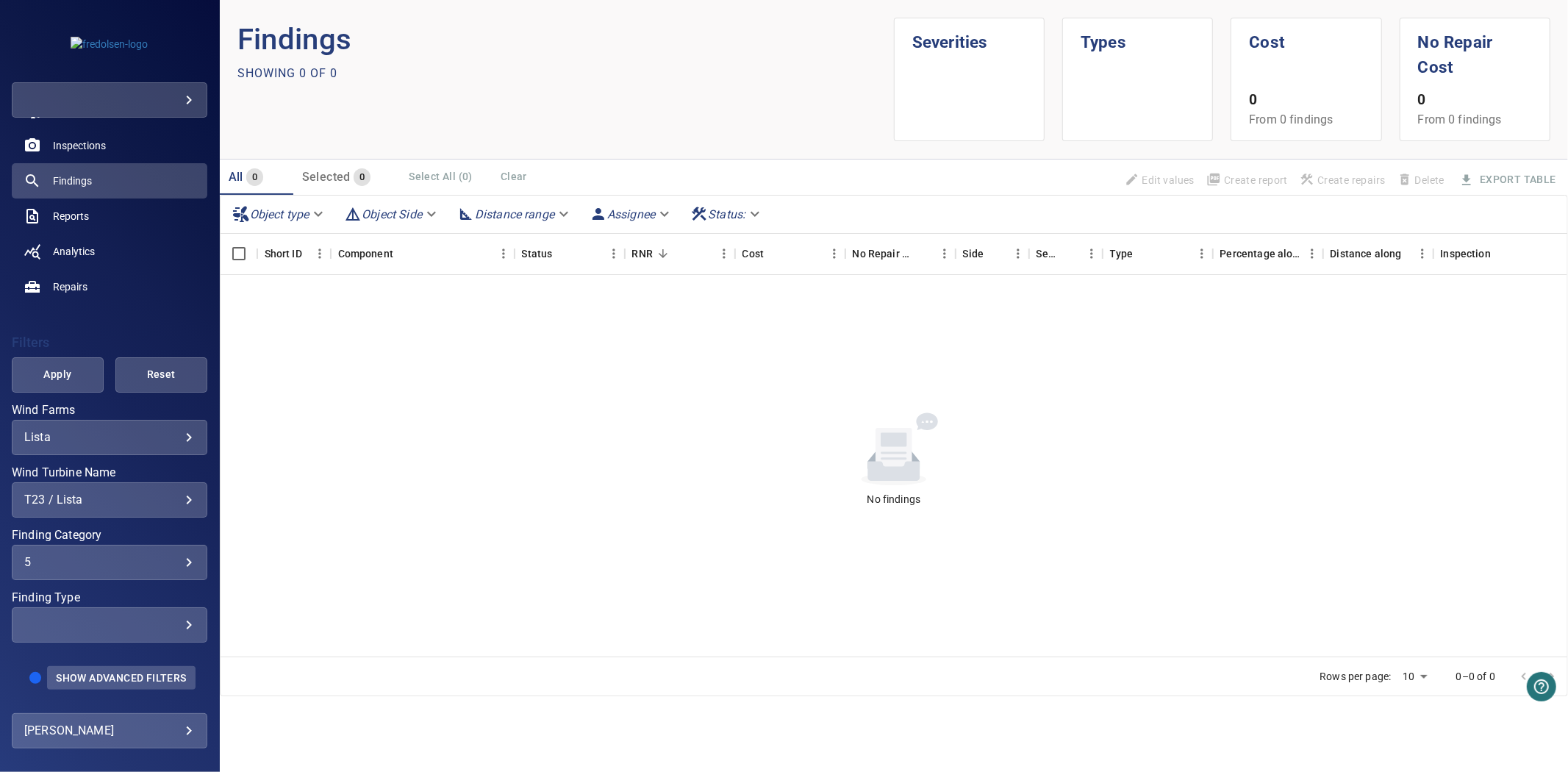
click at [125, 672] on span "Show Advanced Filters" at bounding box center [120, 678] width 130 height 12
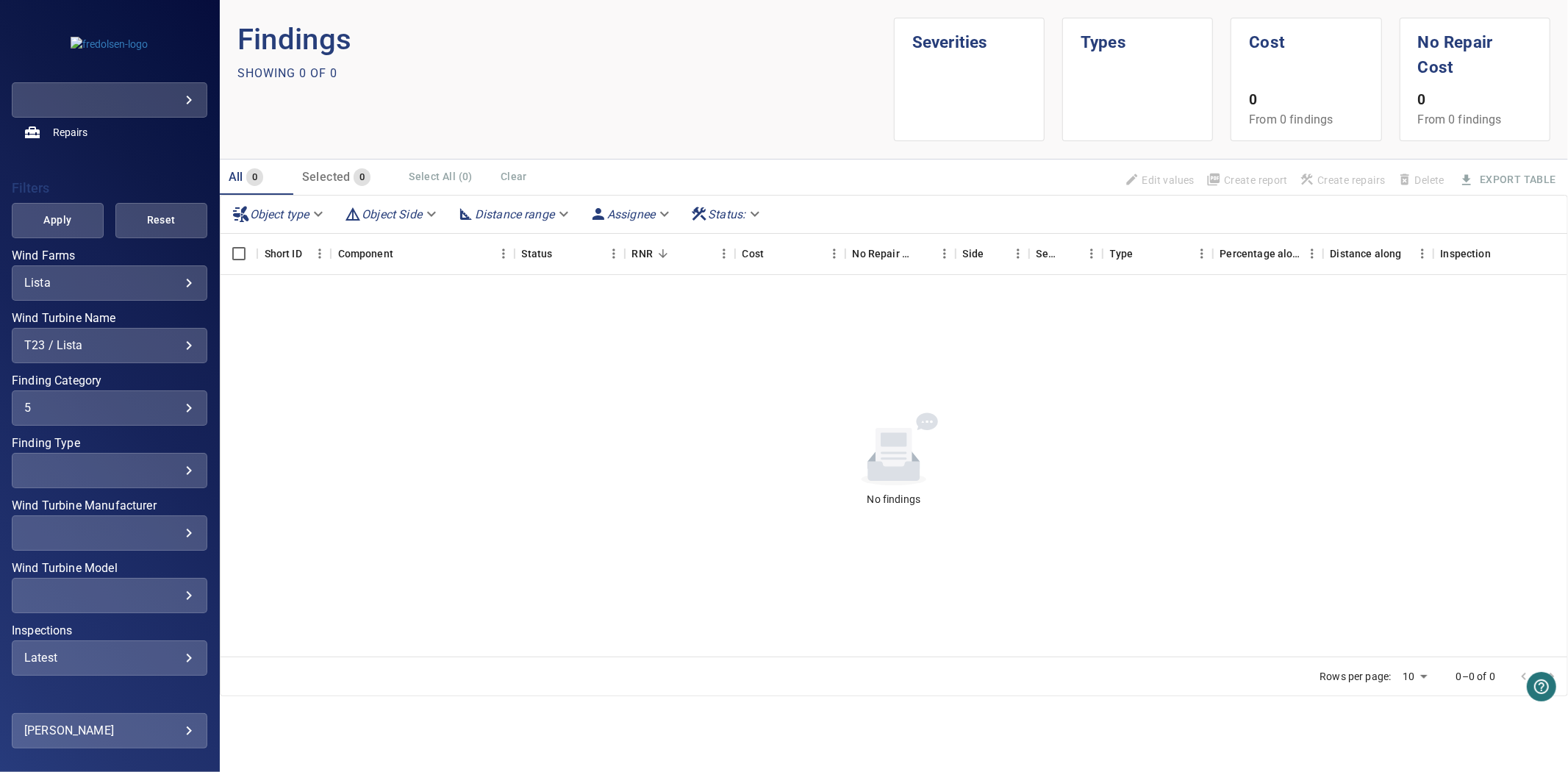
scroll to position [310, 0]
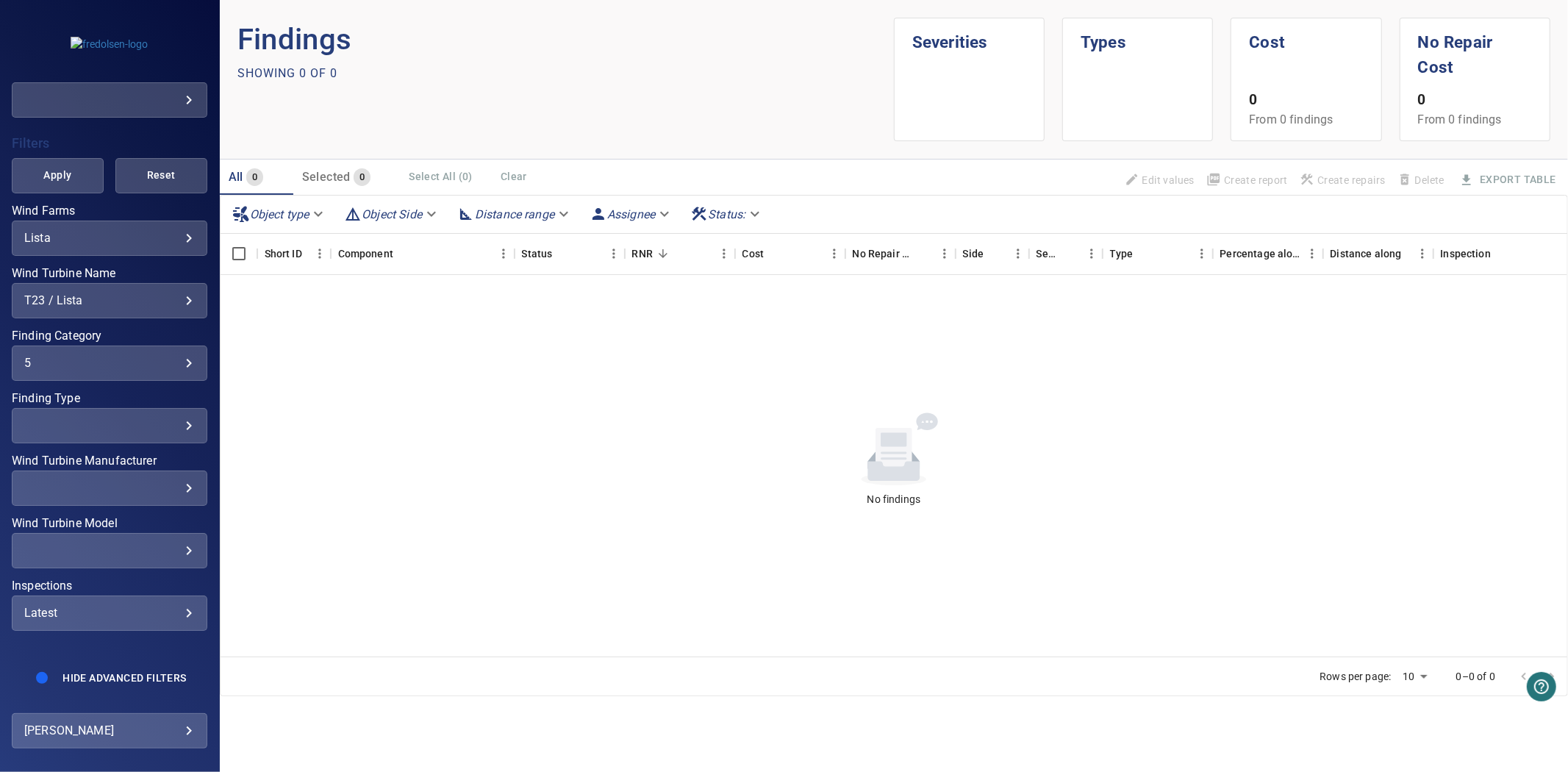
click at [92, 606] on div "Latest" at bounding box center [109, 612] width 171 height 14
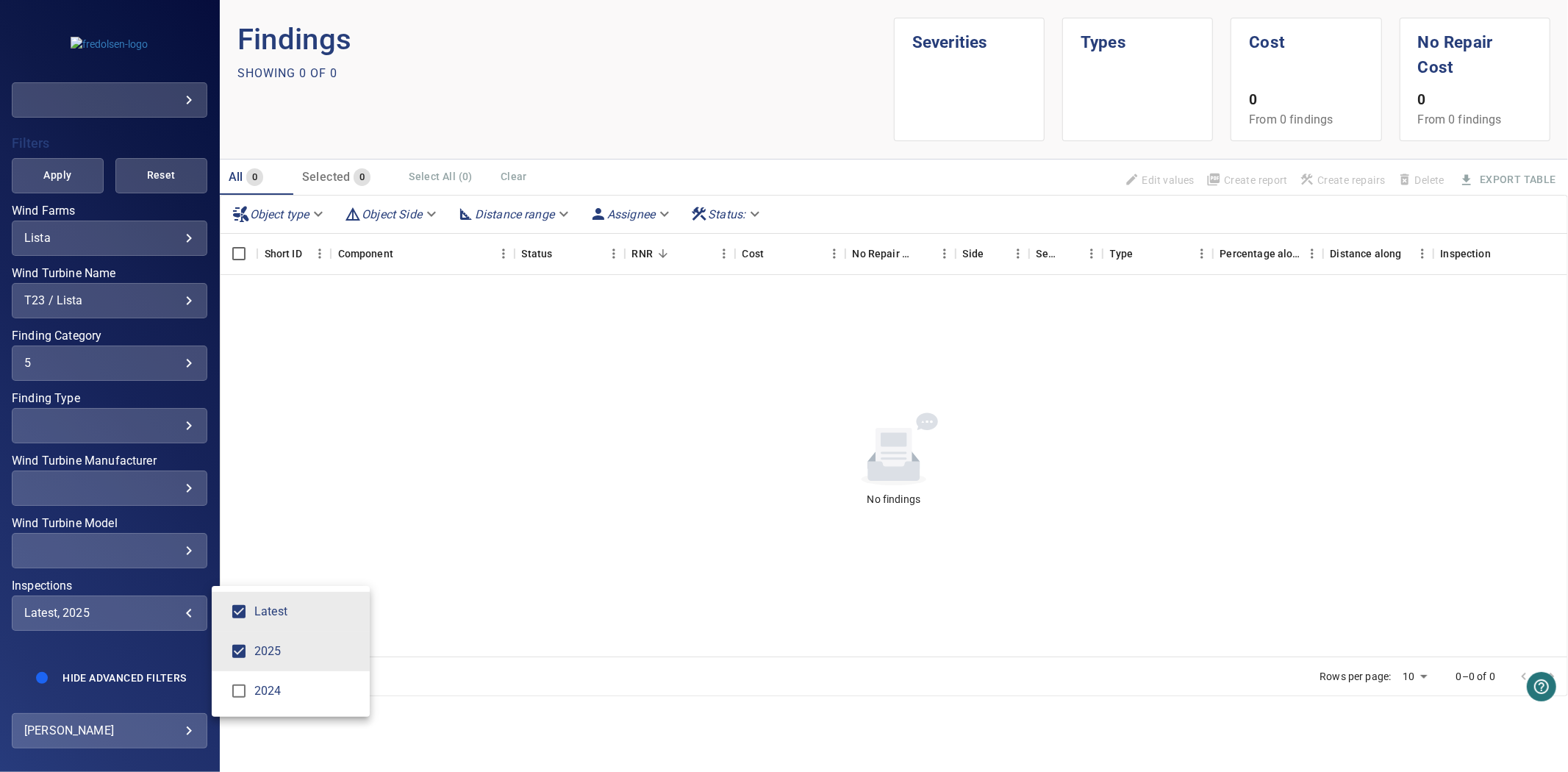
type input "****"
click at [74, 178] on div "Inspections" at bounding box center [784, 386] width 1568 height 772
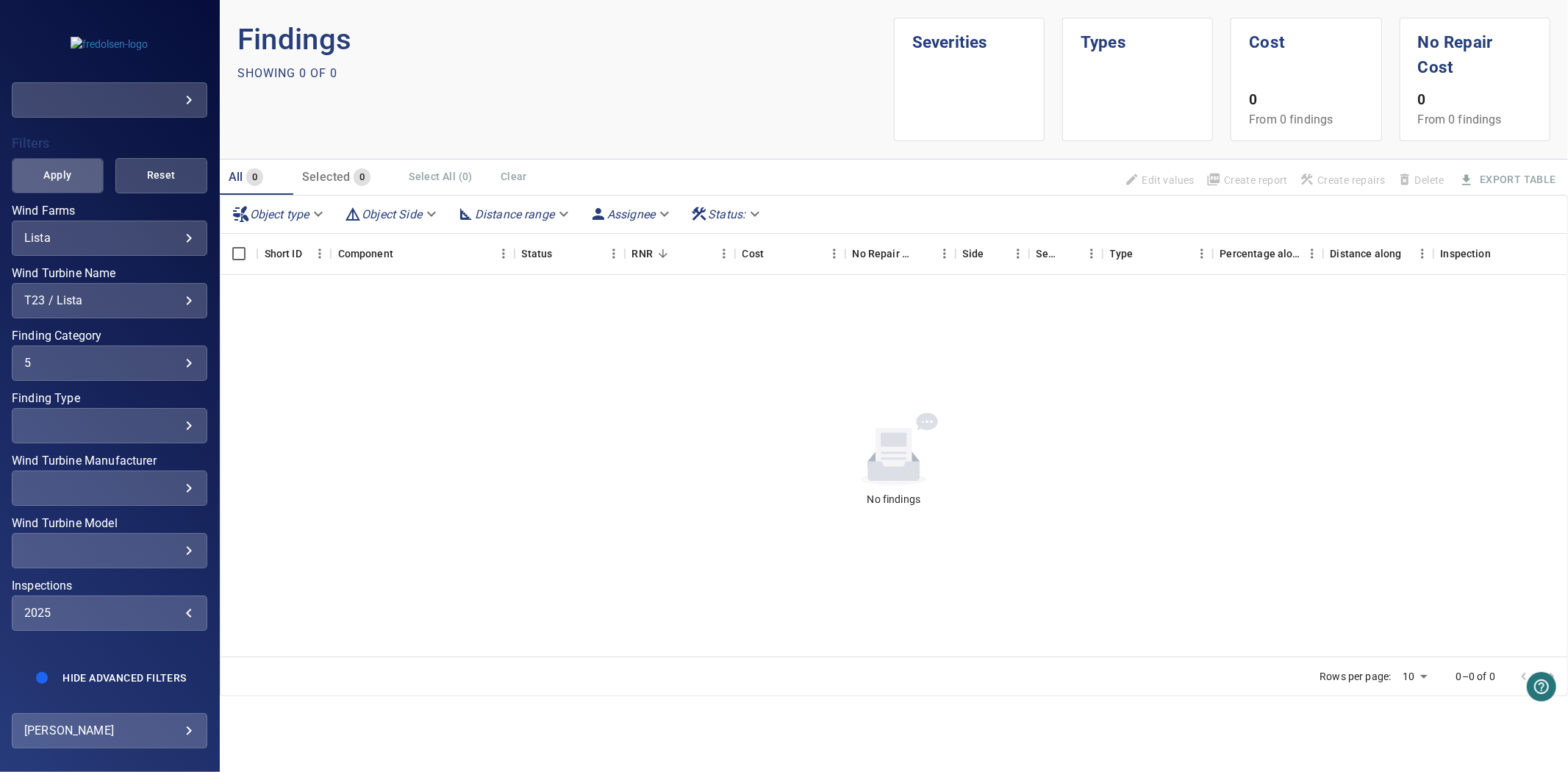
click at [71, 166] on span "Apply" at bounding box center [57, 175] width 55 height 19
click at [133, 356] on div "5" at bounding box center [109, 362] width 171 height 14
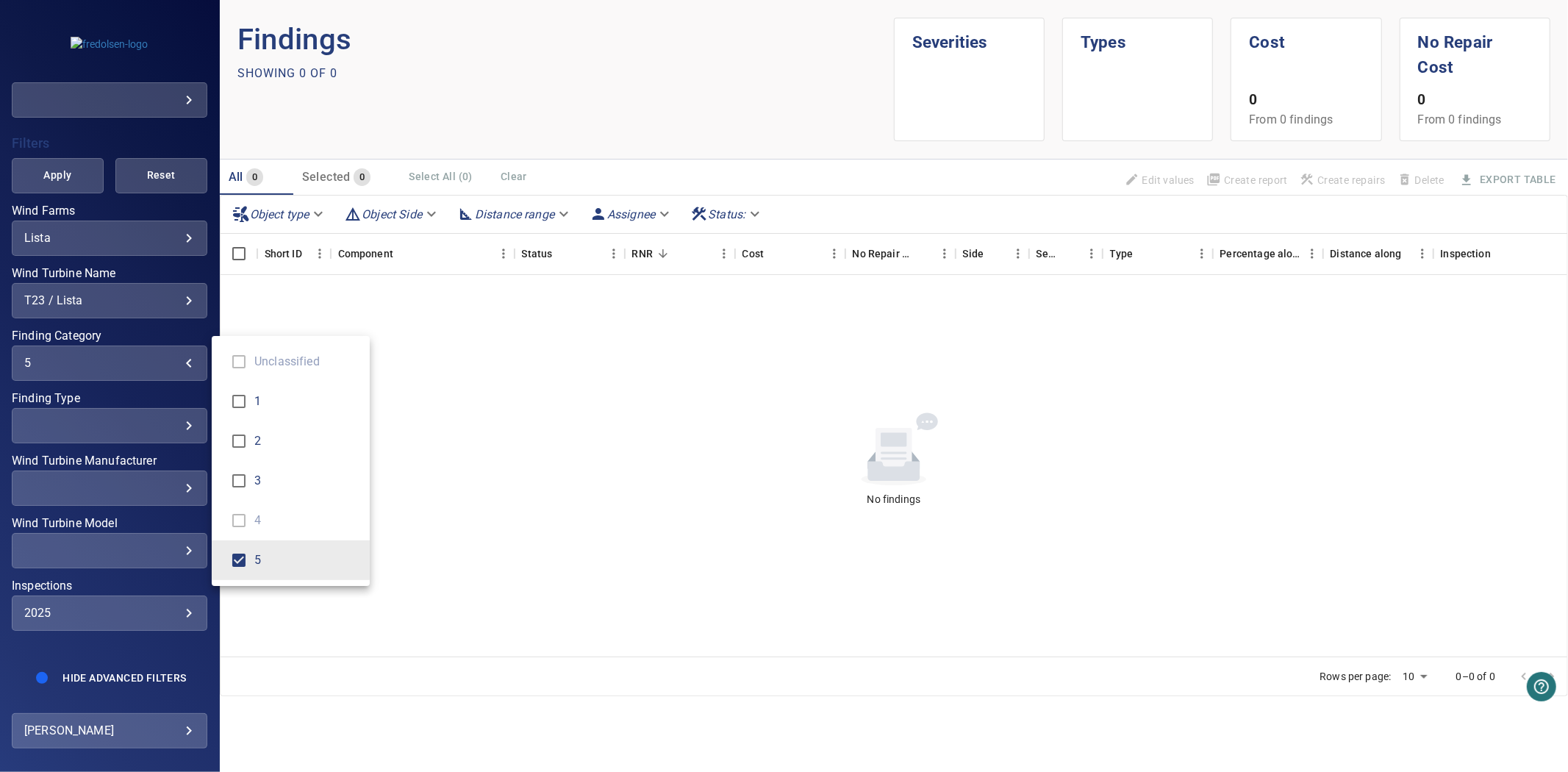
type input "***"
click at [51, 159] on div "Finding Category" at bounding box center [784, 386] width 1568 height 772
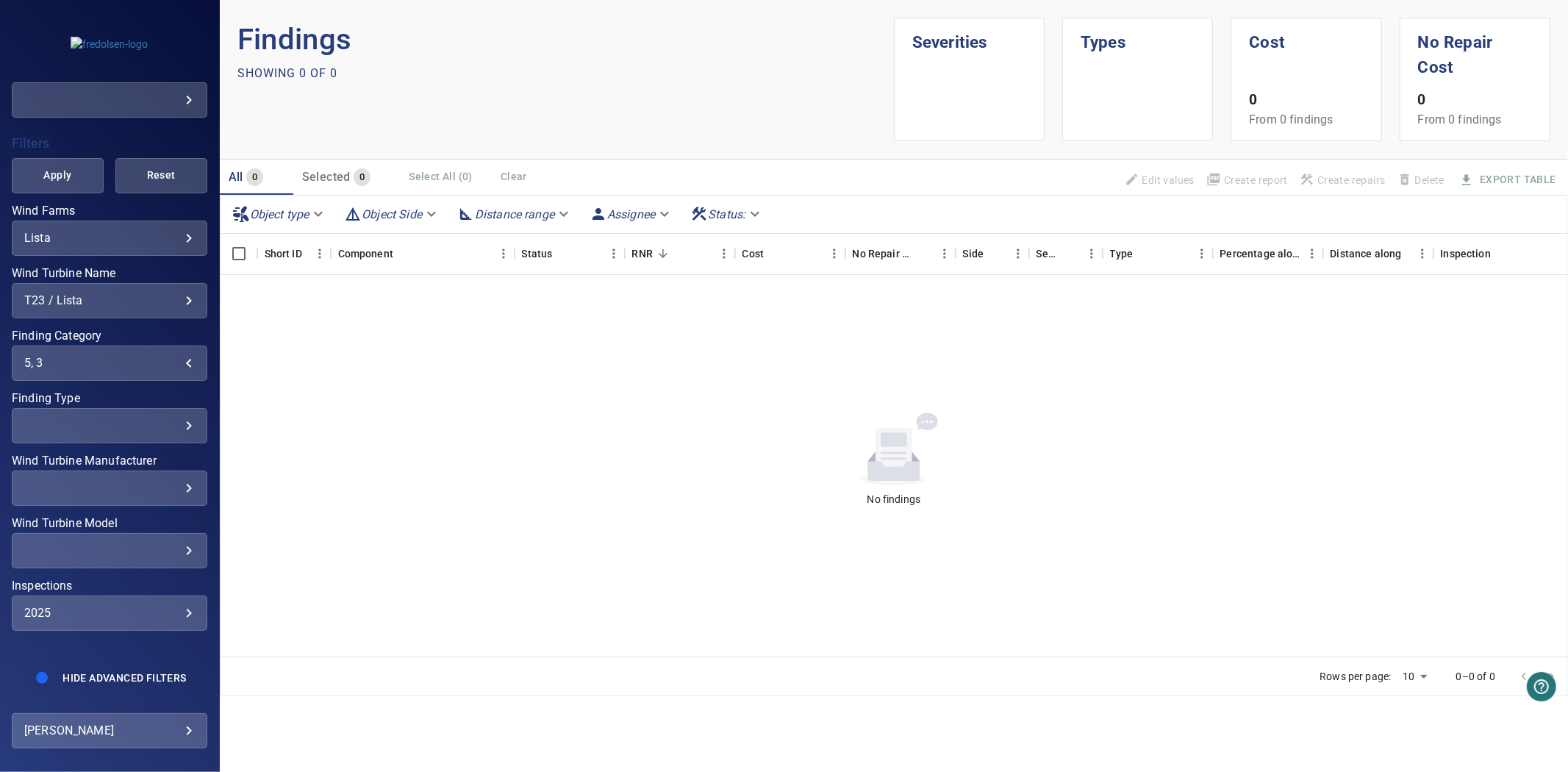
click at [51, 166] on span "Apply" at bounding box center [57, 175] width 55 height 19
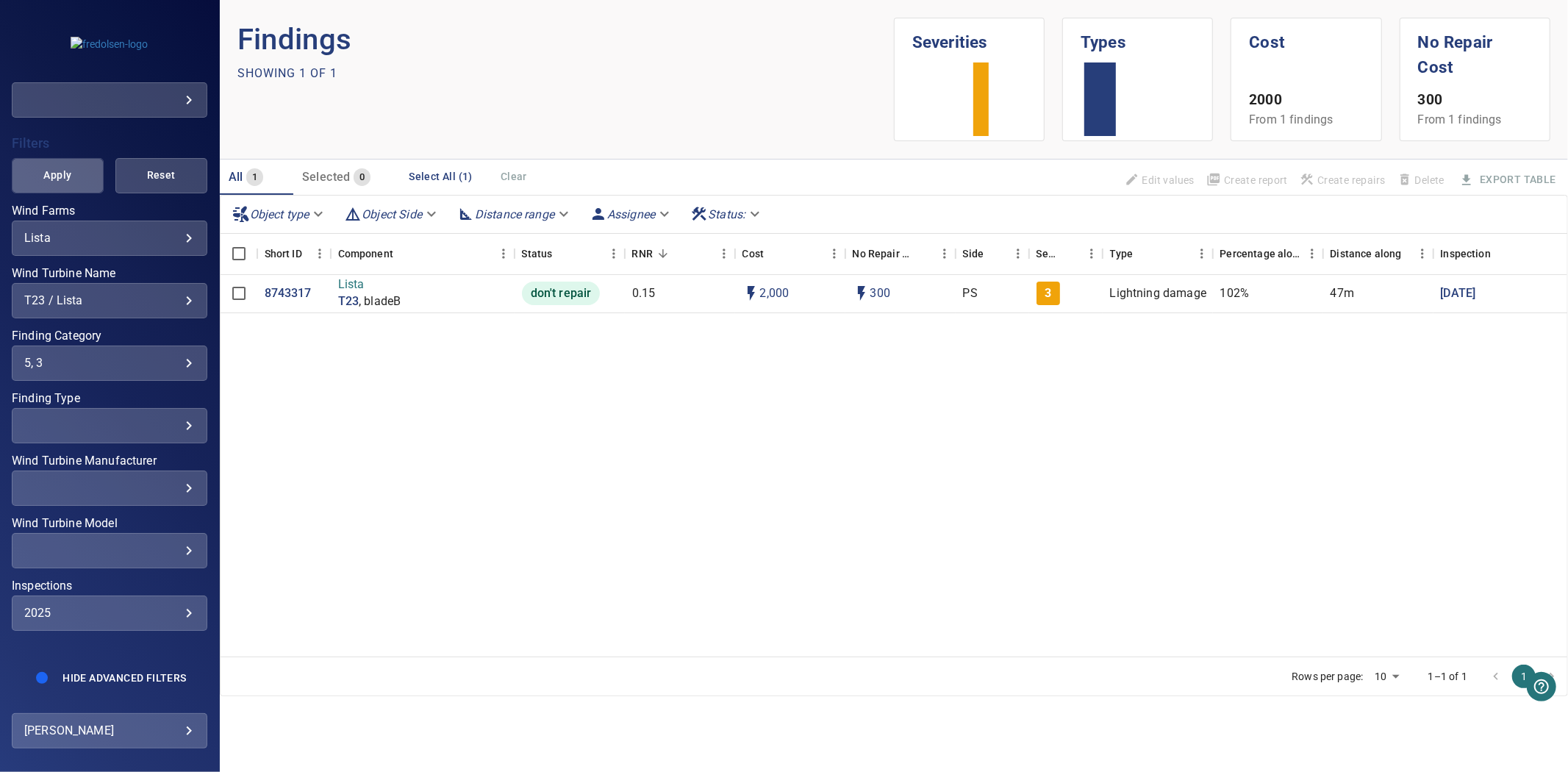
click at [64, 166] on span "Apply" at bounding box center [57, 175] width 55 height 19
click at [140, 356] on div "5, 3" at bounding box center [109, 362] width 171 height 14
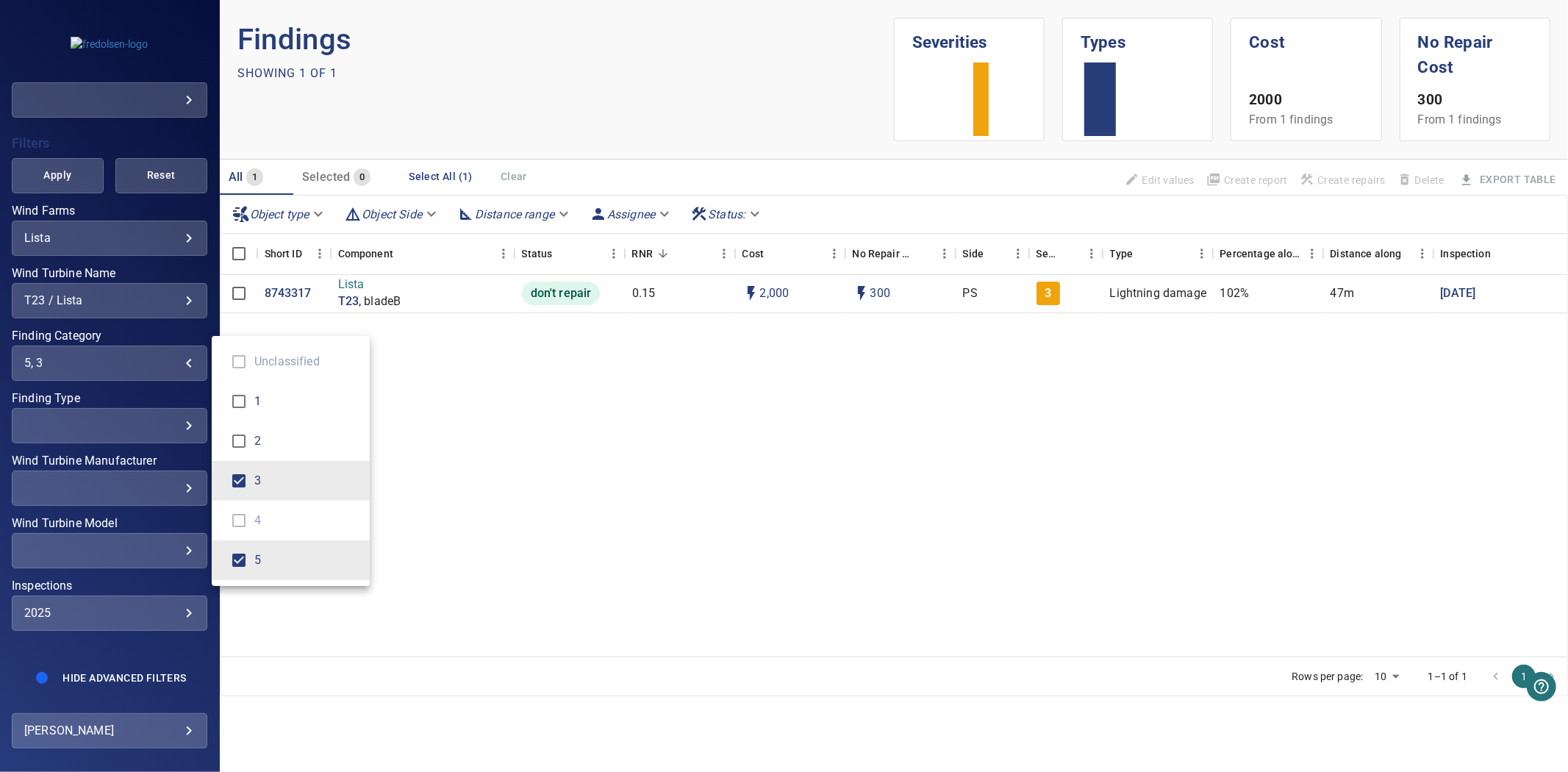
type input "*"
click at [45, 165] on div "Finding Category" at bounding box center [784, 386] width 1568 height 772
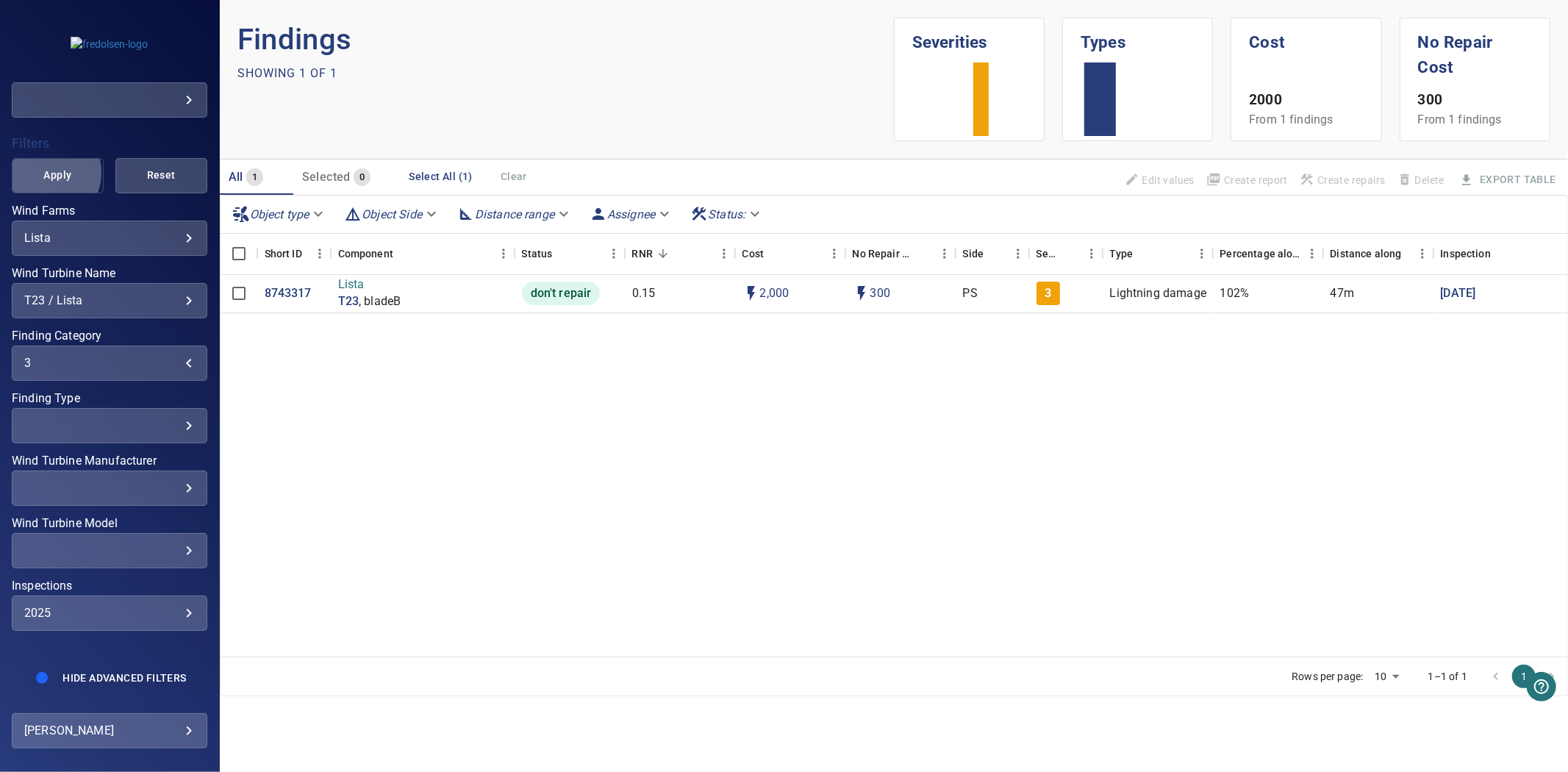
click at [45, 166] on span "Apply" at bounding box center [57, 175] width 55 height 19
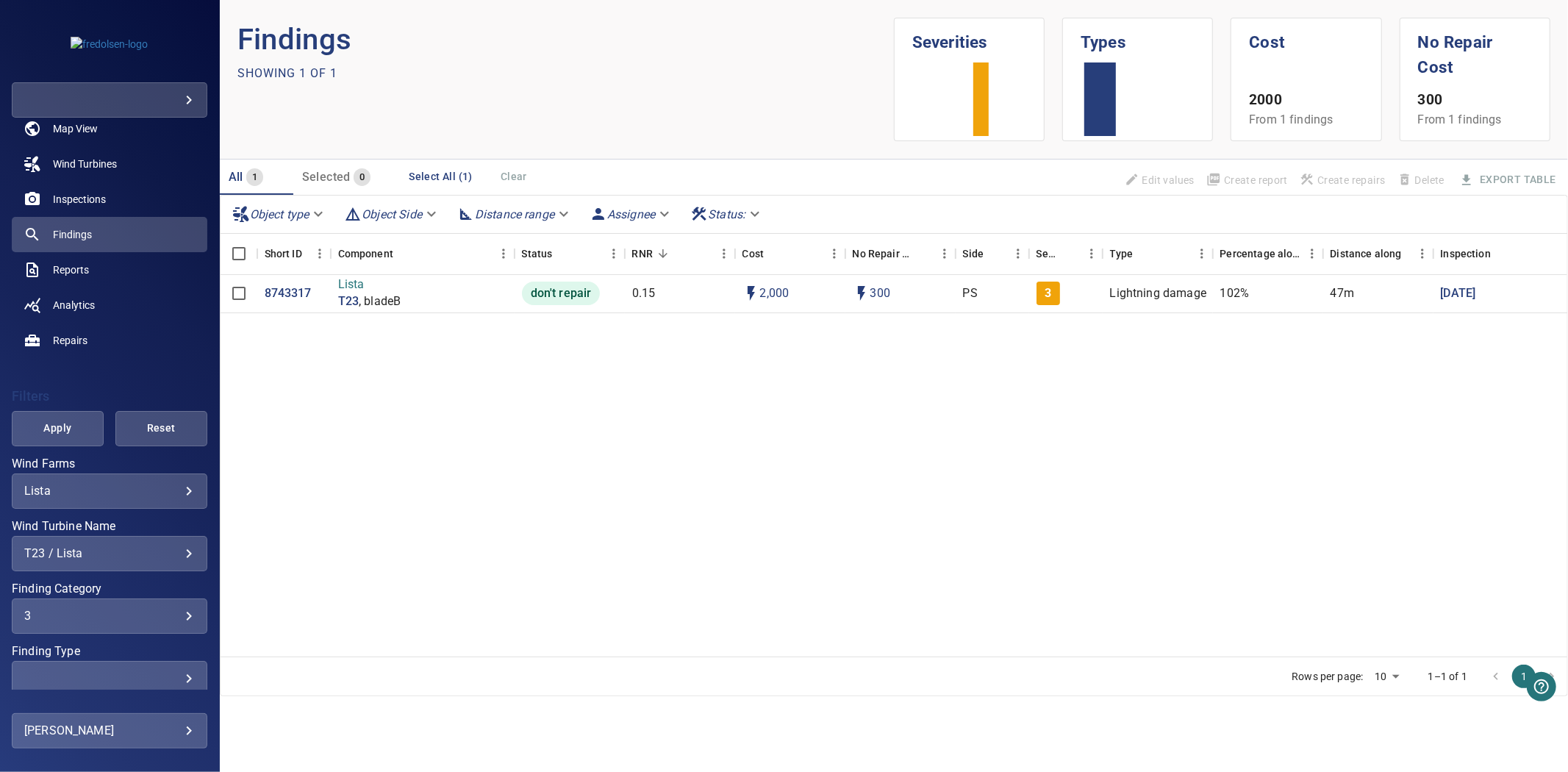
scroll to position [0, 0]
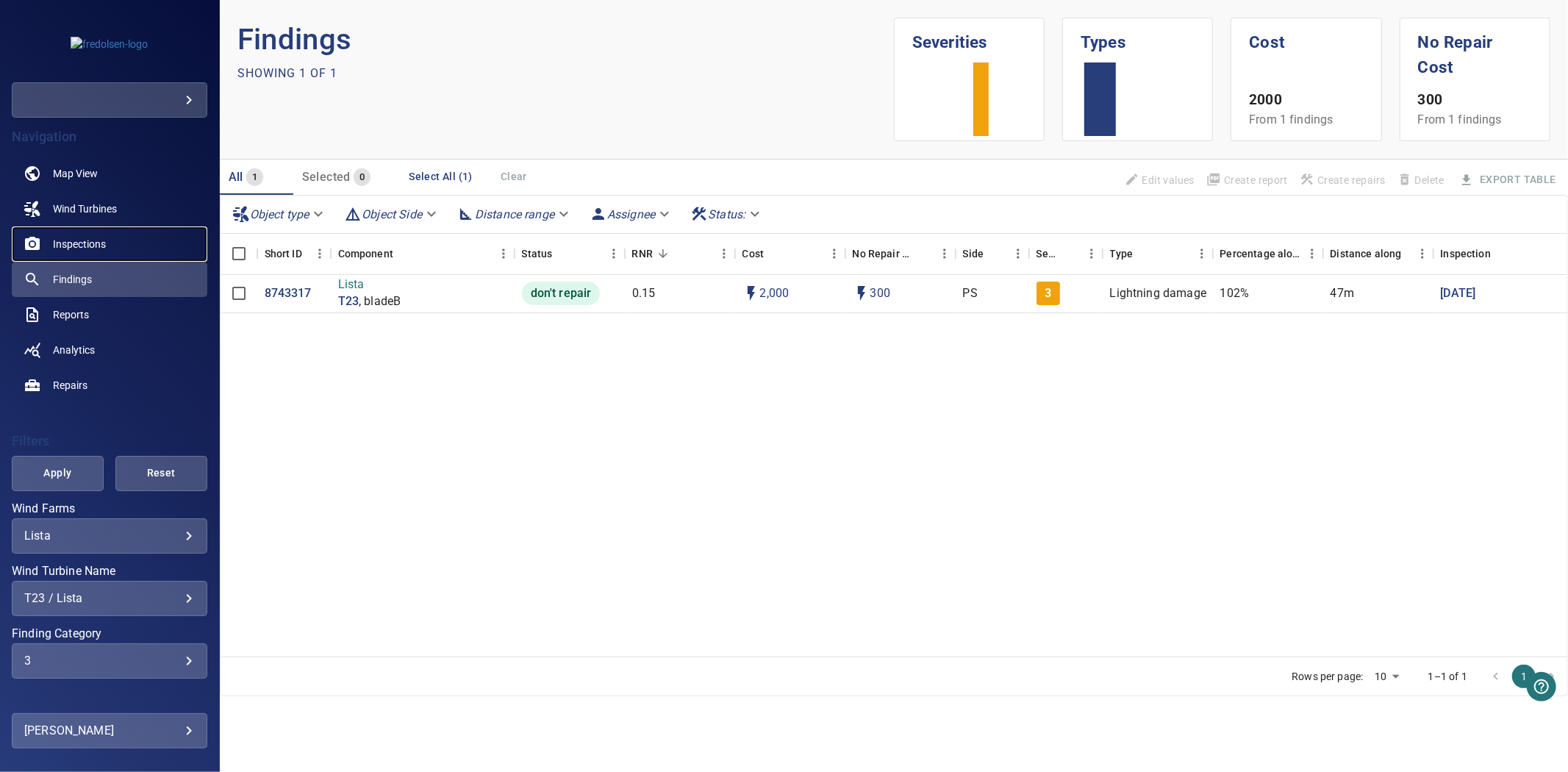
click at [83, 243] on span "Inspections" at bounding box center [79, 245] width 53 height 15
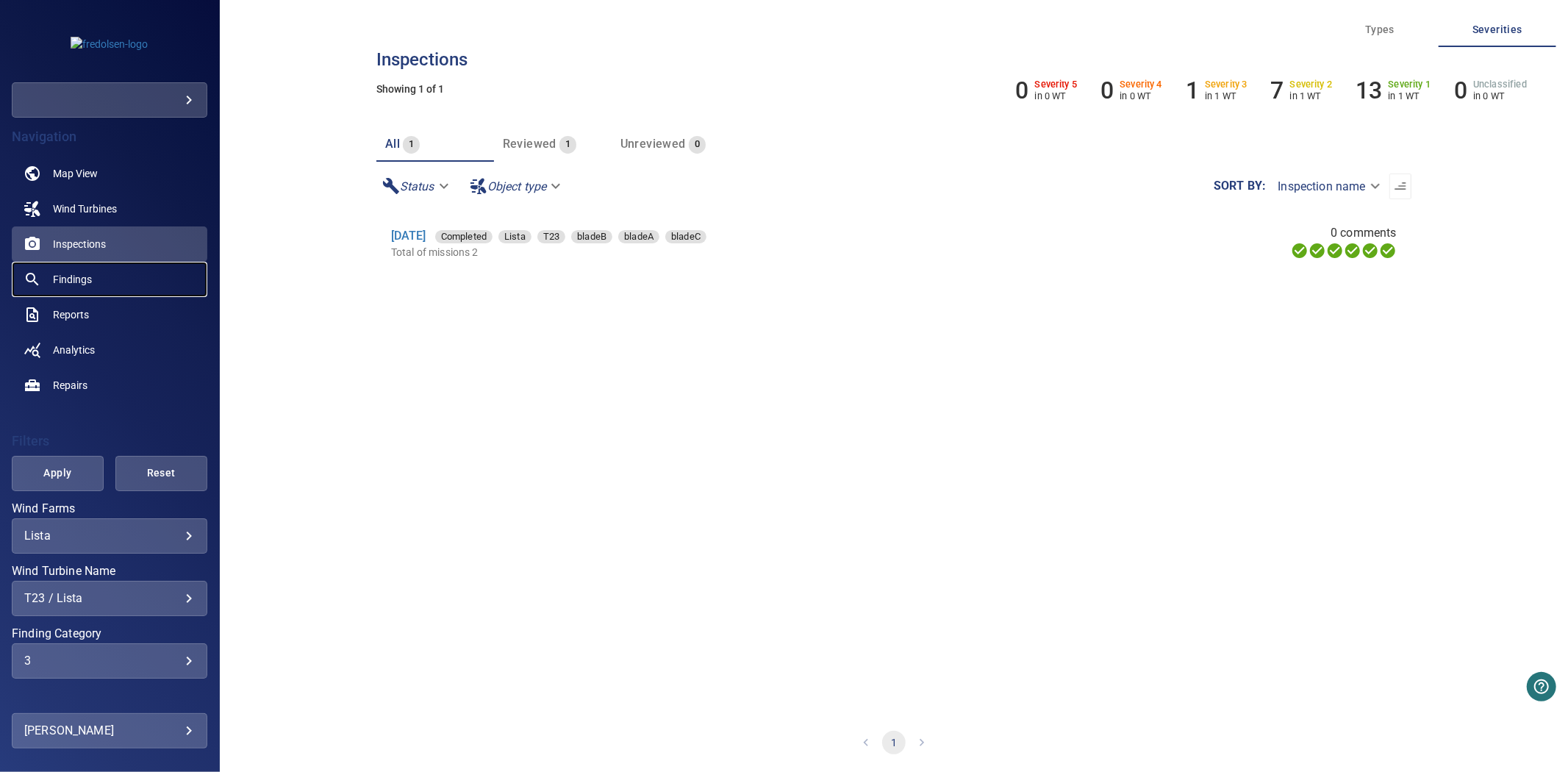
click at [81, 273] on span "Findings" at bounding box center [73, 279] width 39 height 15
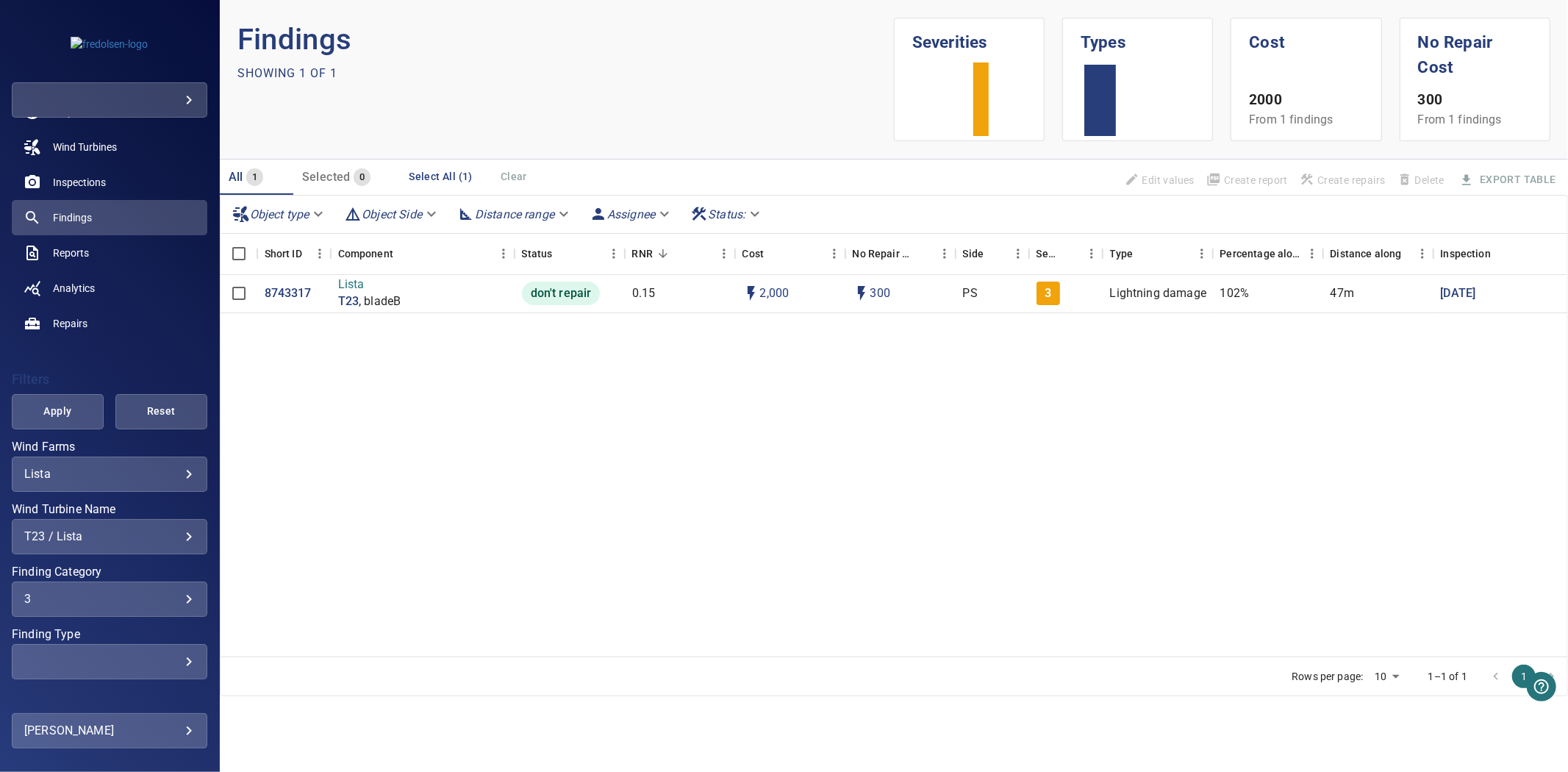
scroll to position [111, 0]
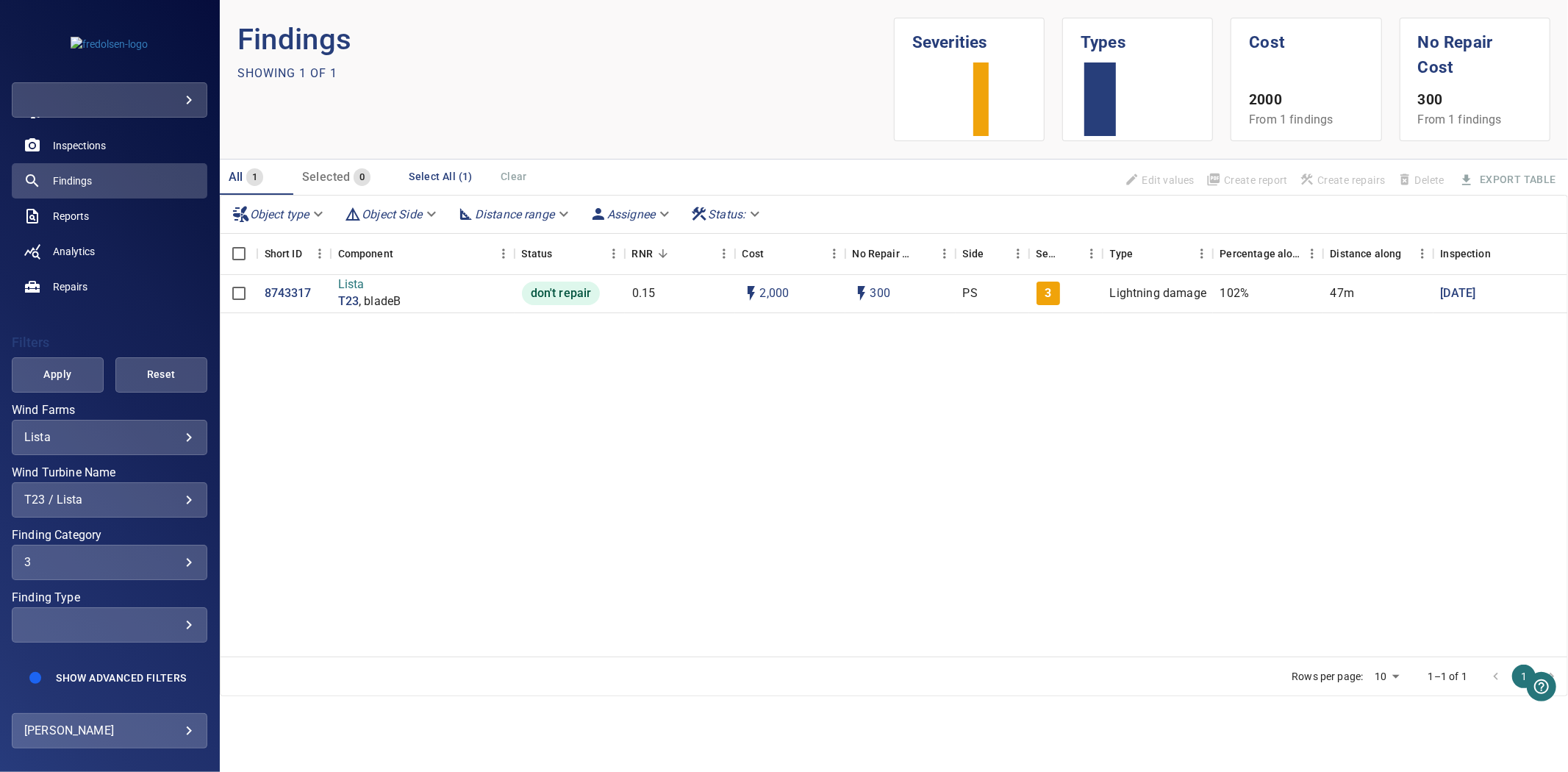
click at [121, 544] on div "3 * ​" at bounding box center [109, 562] width 195 height 35
click at [109, 666] on div "Finding Category" at bounding box center [784, 386] width 1568 height 772
click at [46, 371] on span "Apply" at bounding box center [57, 374] width 55 height 19
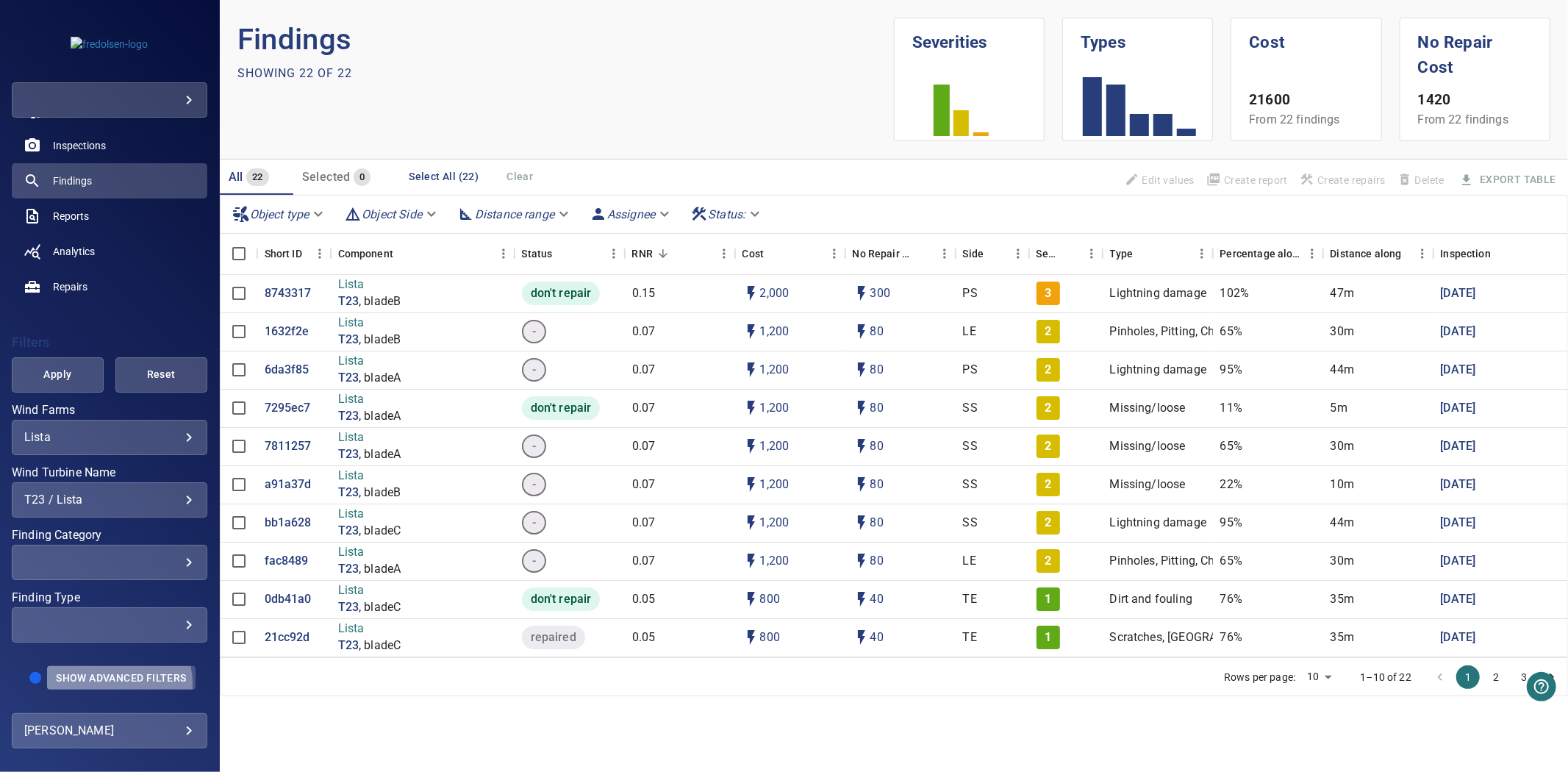
click at [98, 672] on span "Show Advanced Filters" at bounding box center [120, 678] width 130 height 12
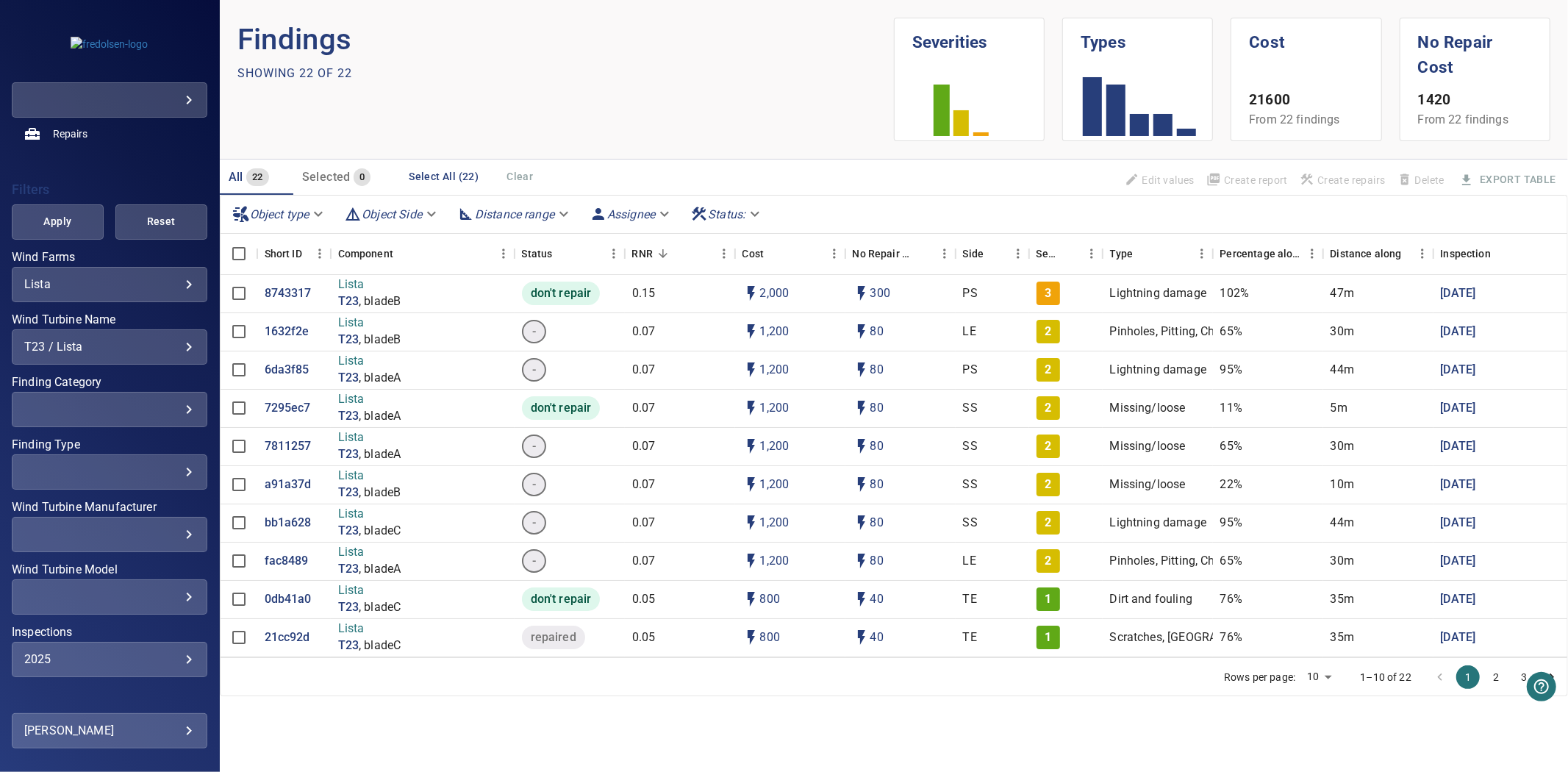
scroll to position [310, 0]
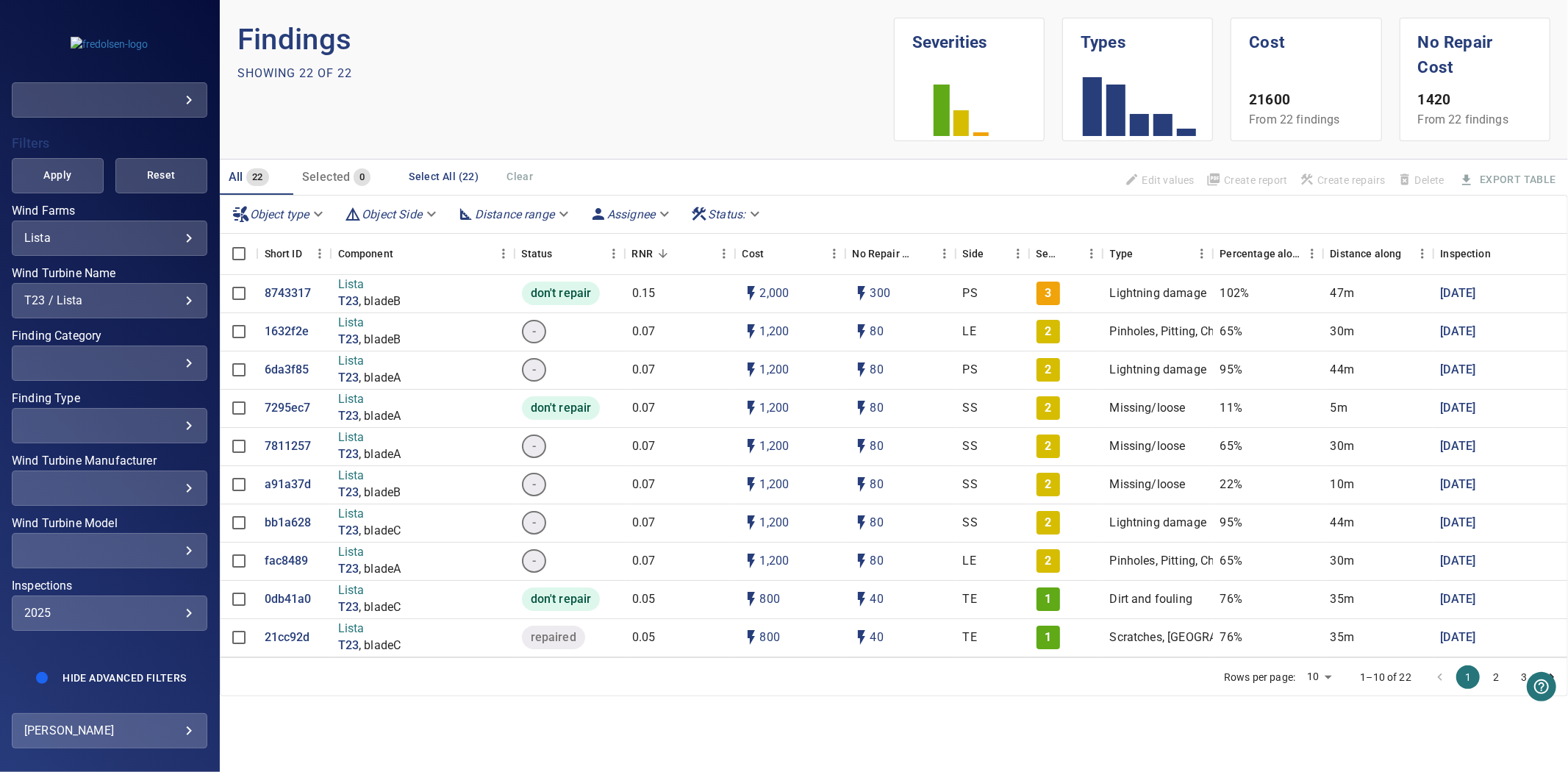
click at [140, 606] on div "2025" at bounding box center [109, 612] width 171 height 14
type input "****"
click at [54, 173] on div "Inspections" at bounding box center [784, 386] width 1568 height 772
click at [54, 166] on span "Apply" at bounding box center [57, 175] width 55 height 19
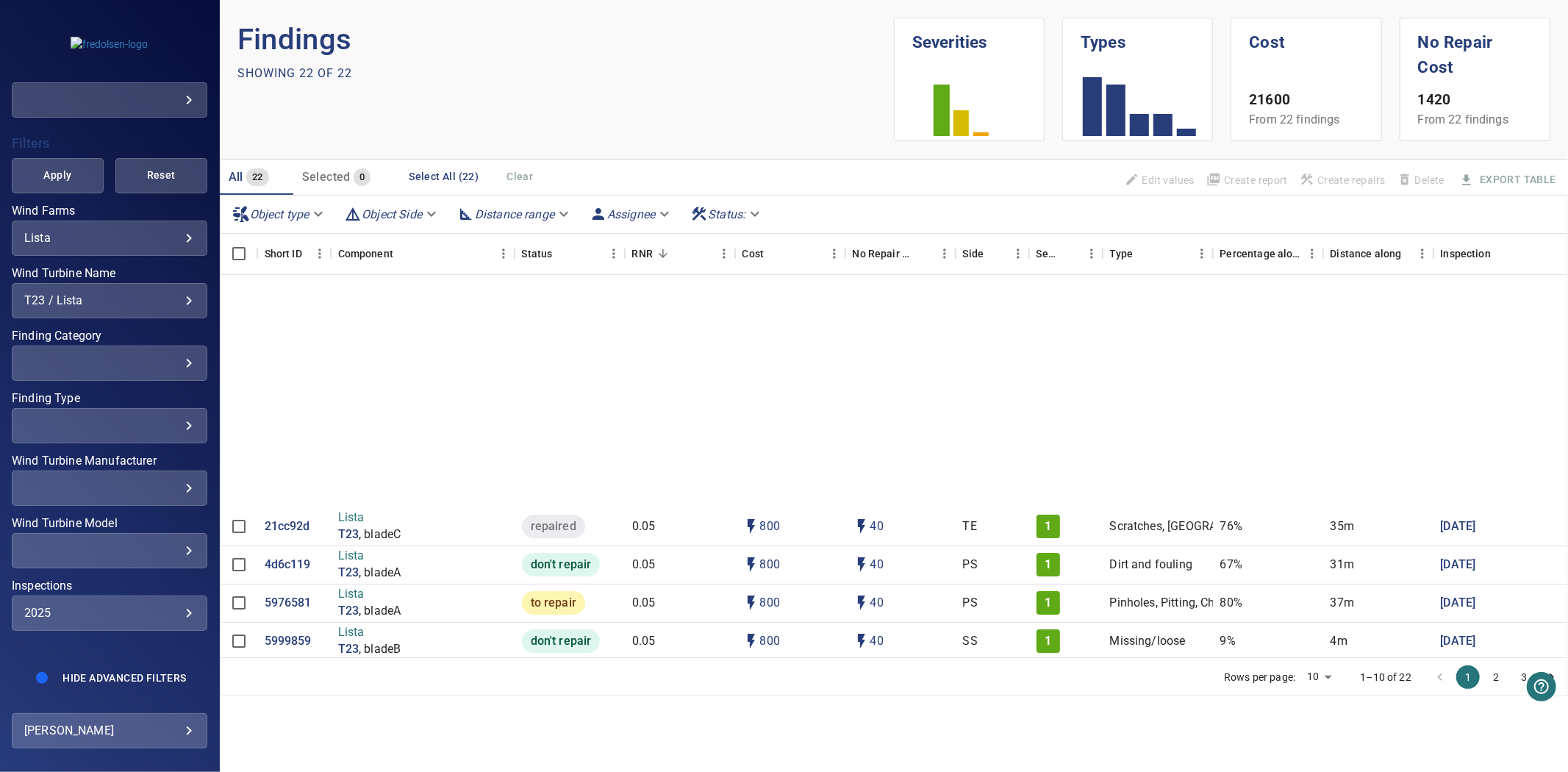
scroll to position [0, 0]
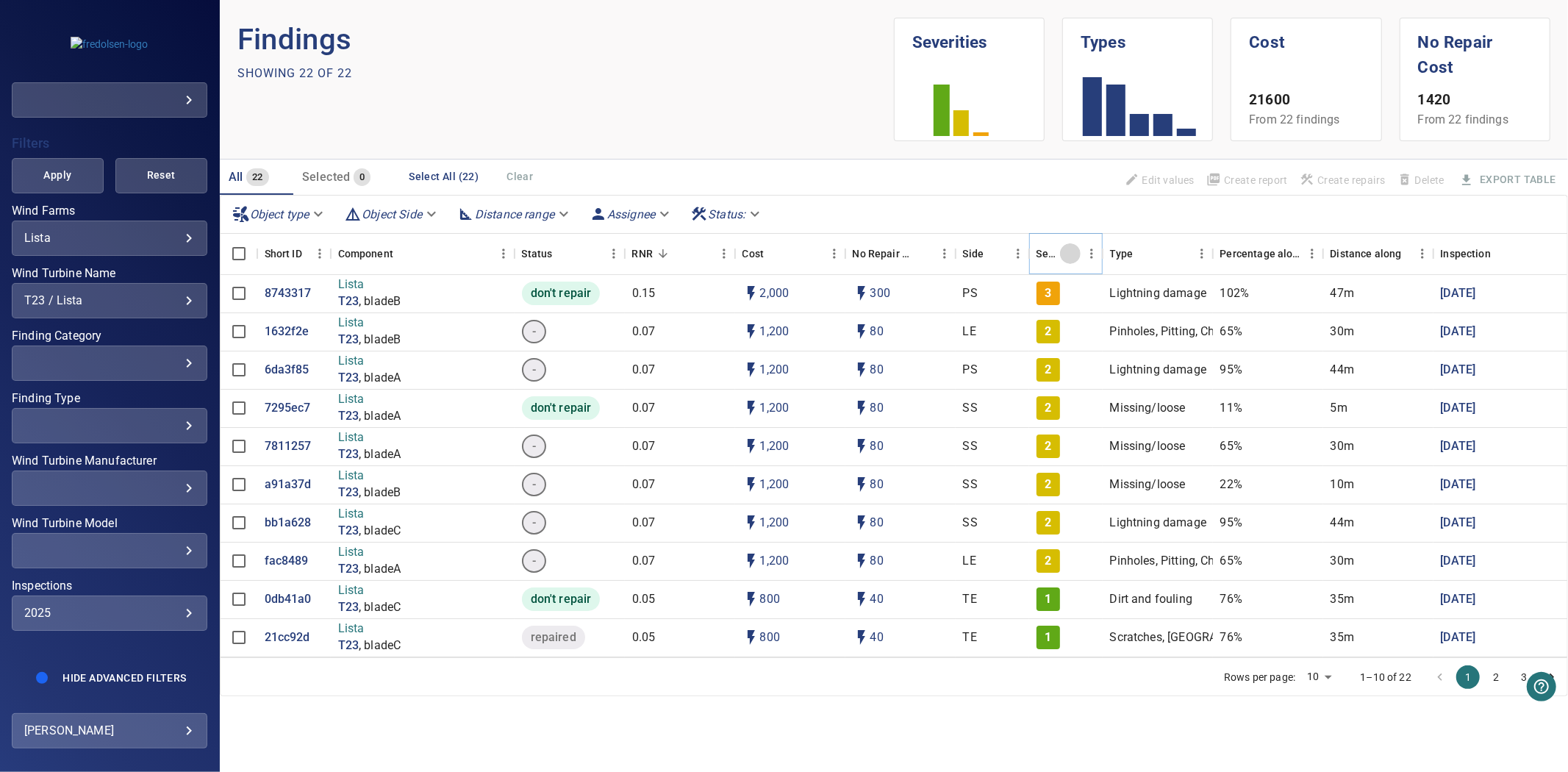
click at [1072, 253] on icon "Sort" at bounding box center [1070, 254] width 13 height 13
click at [1070, 250] on icon "Sort" at bounding box center [1070, 254] width 13 height 13
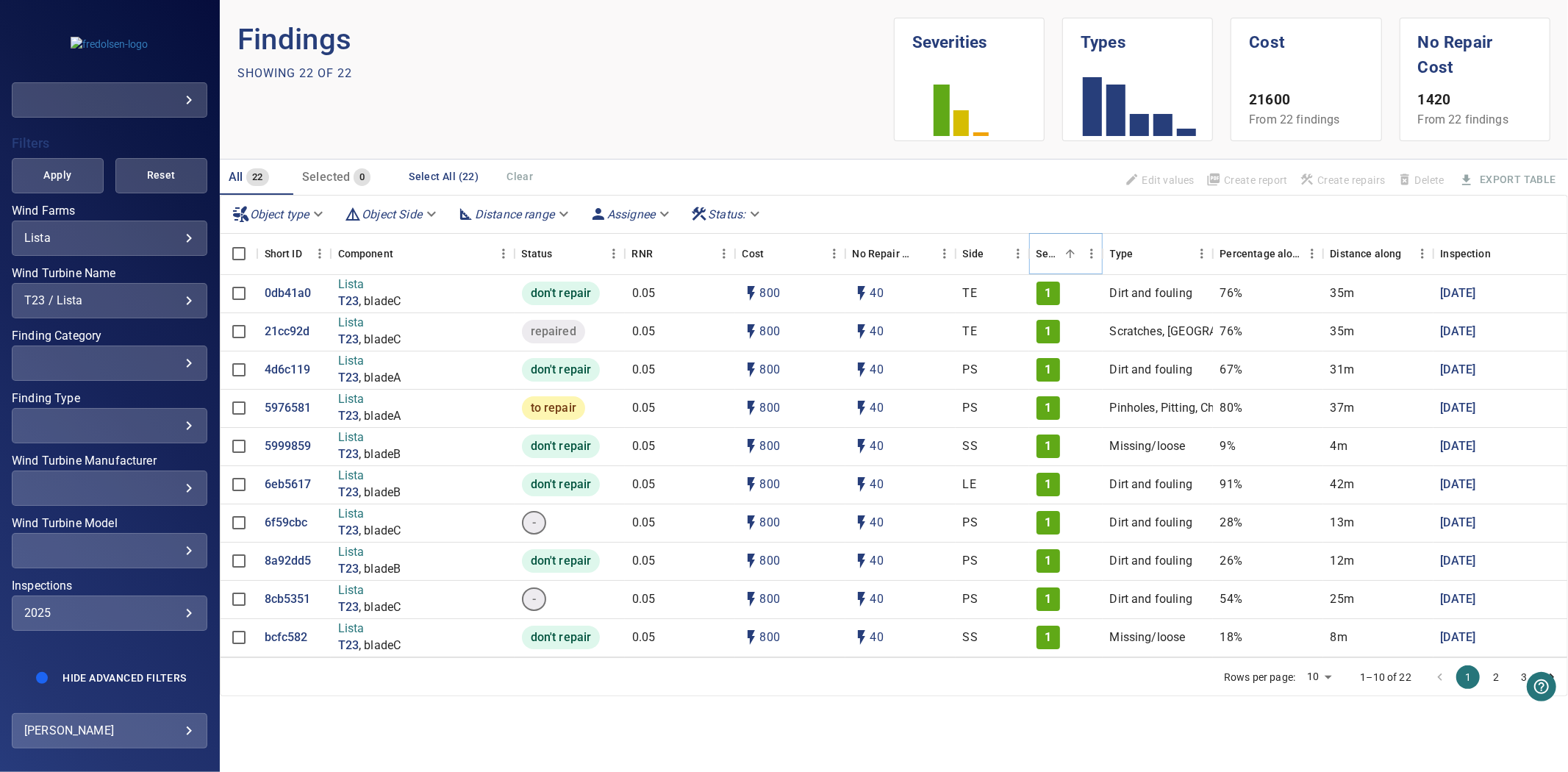
click at [1077, 250] on icon "Sort" at bounding box center [1070, 254] width 13 height 13
